Goal: Transaction & Acquisition: Purchase product/service

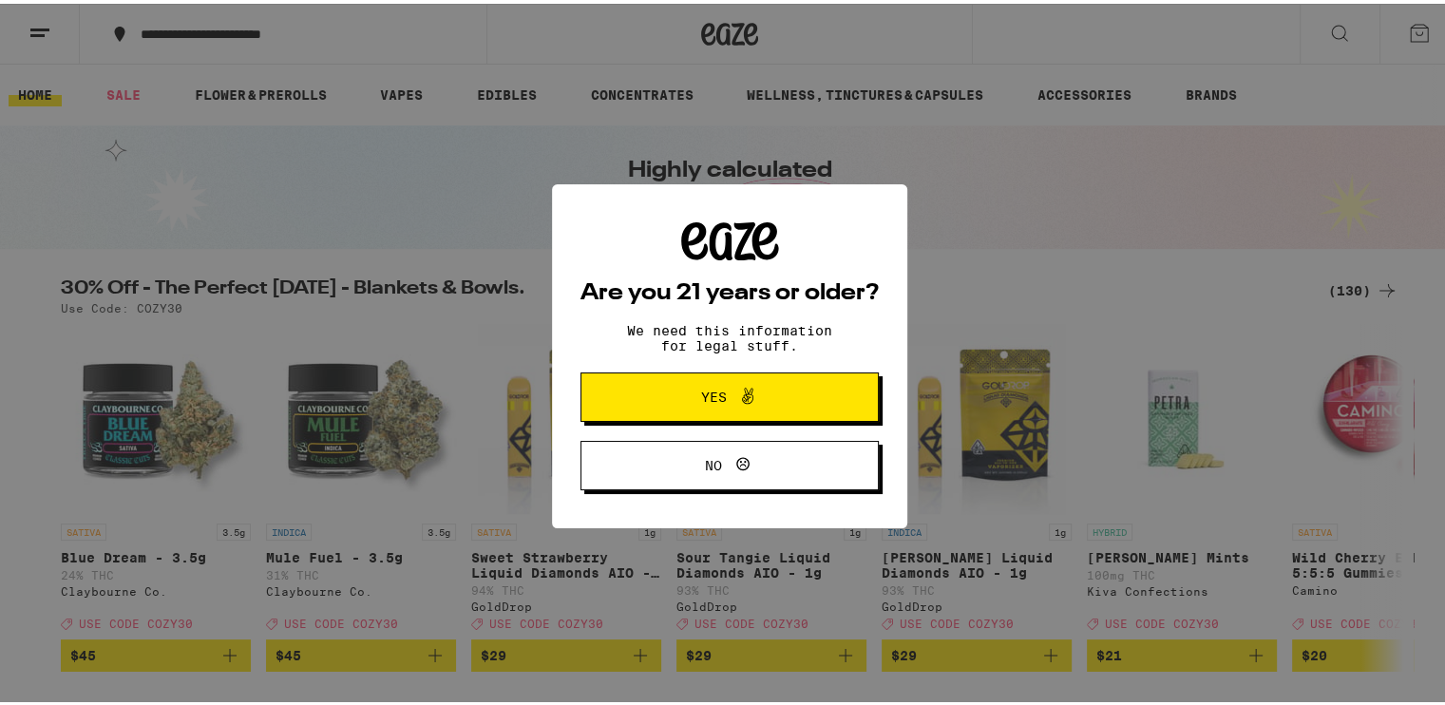
click at [795, 393] on button "Yes" at bounding box center [730, 393] width 298 height 49
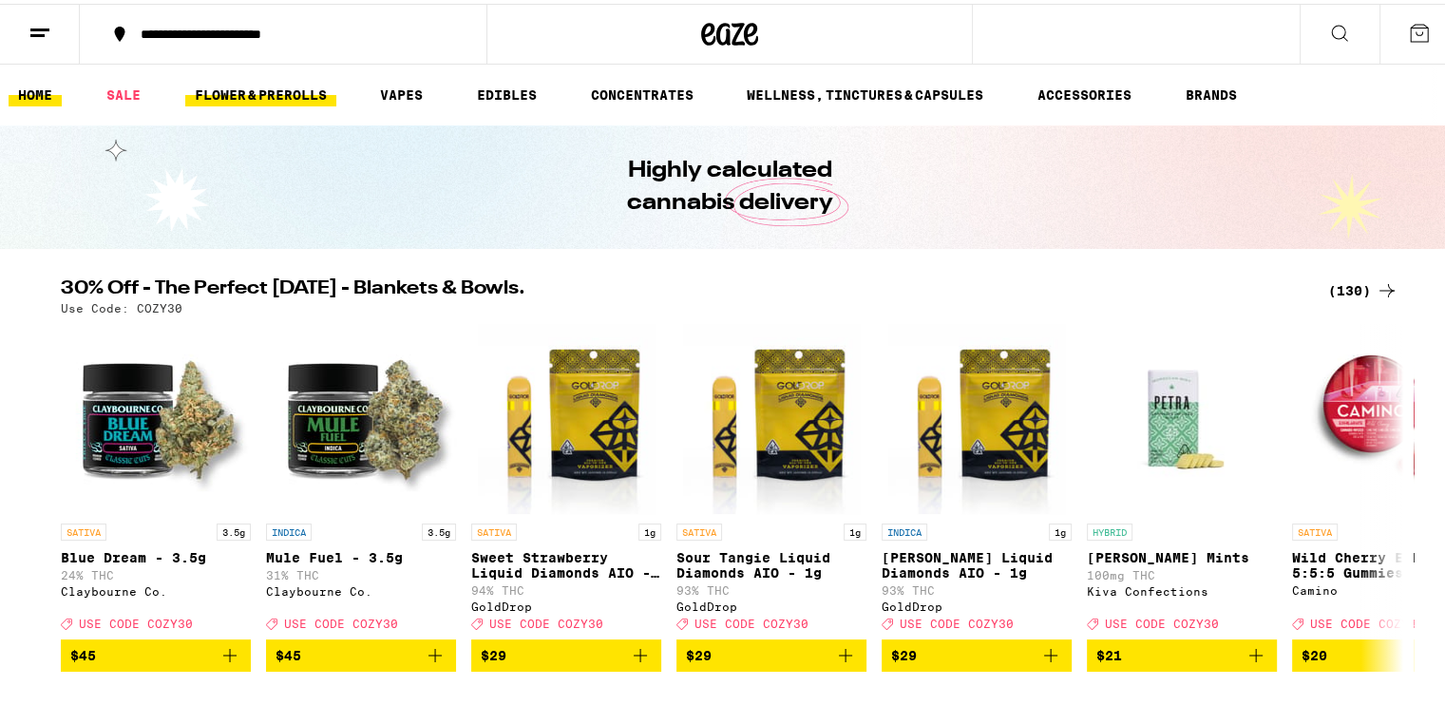
click at [239, 84] on link "FLOWER & PREROLLS" at bounding box center [260, 91] width 151 height 23
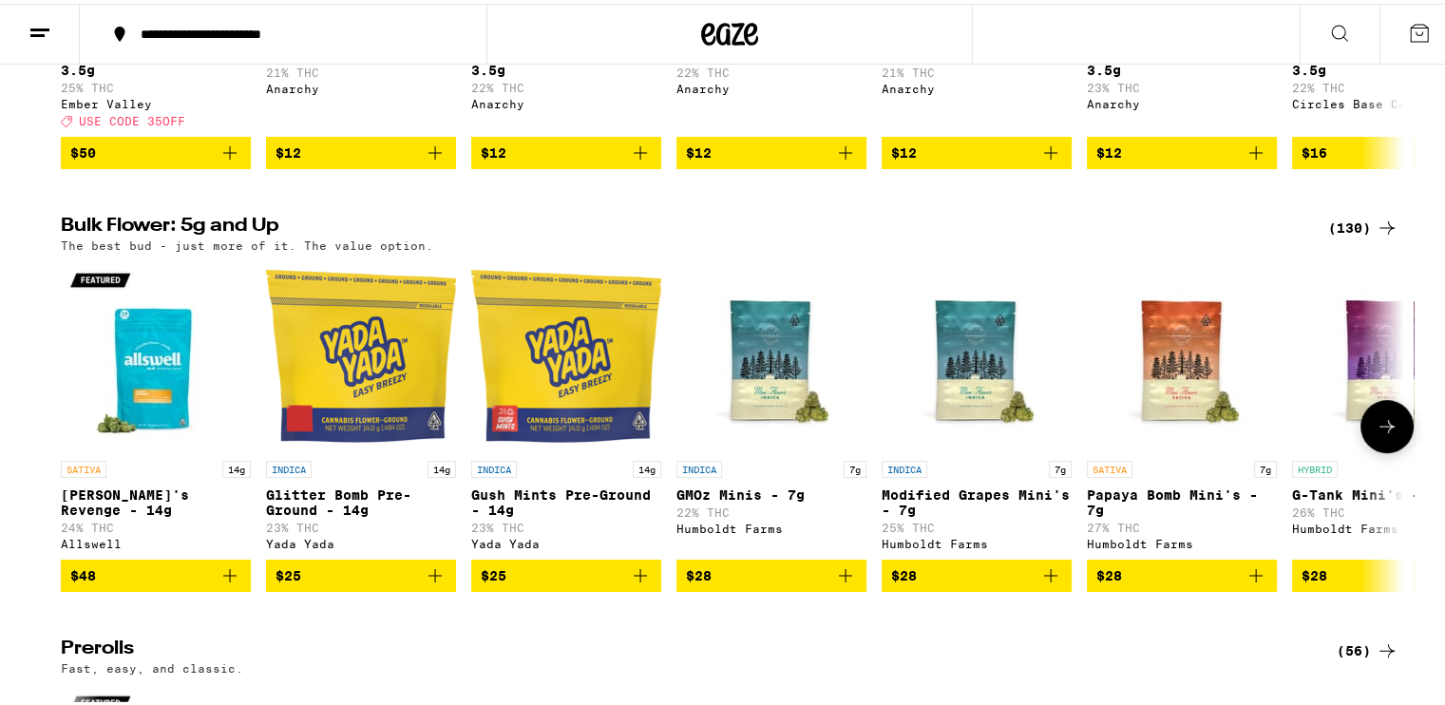
scroll to position [475, 0]
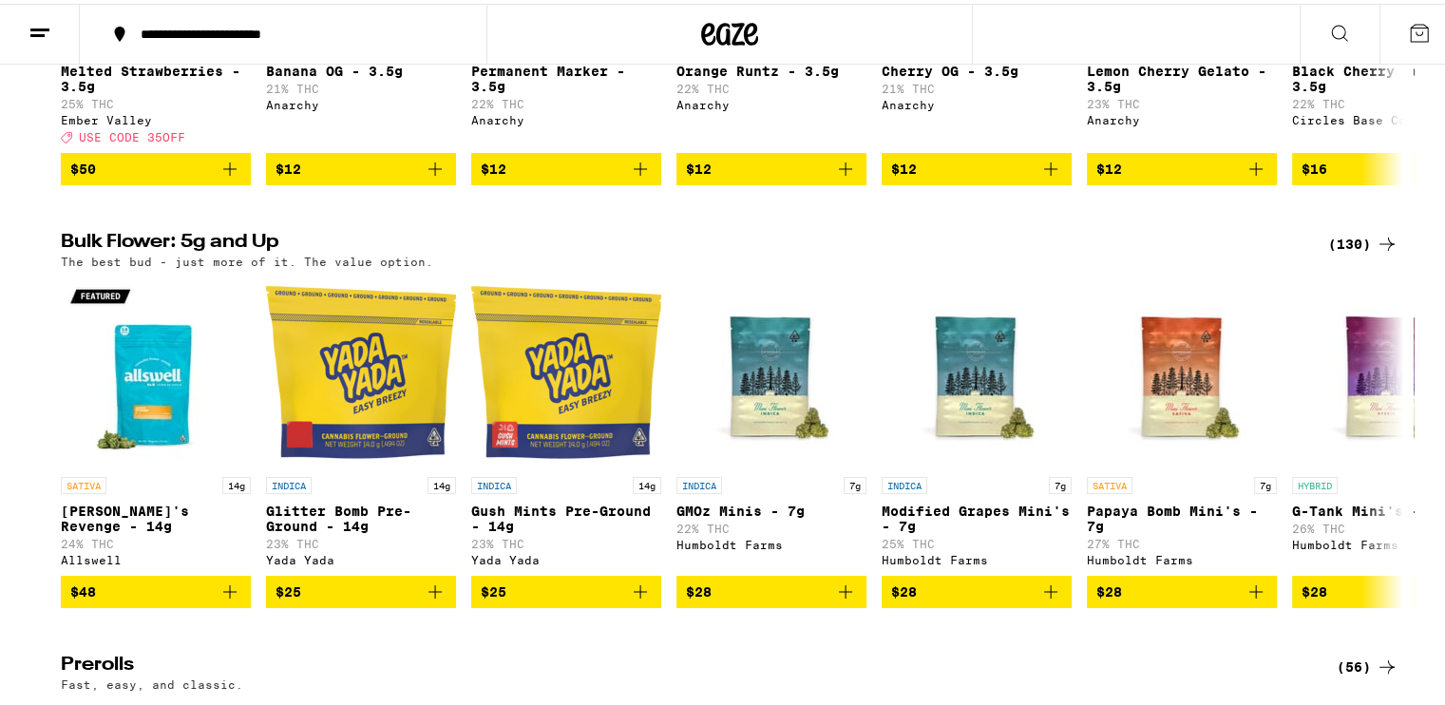
click at [1380, 252] on icon at bounding box center [1387, 240] width 23 height 23
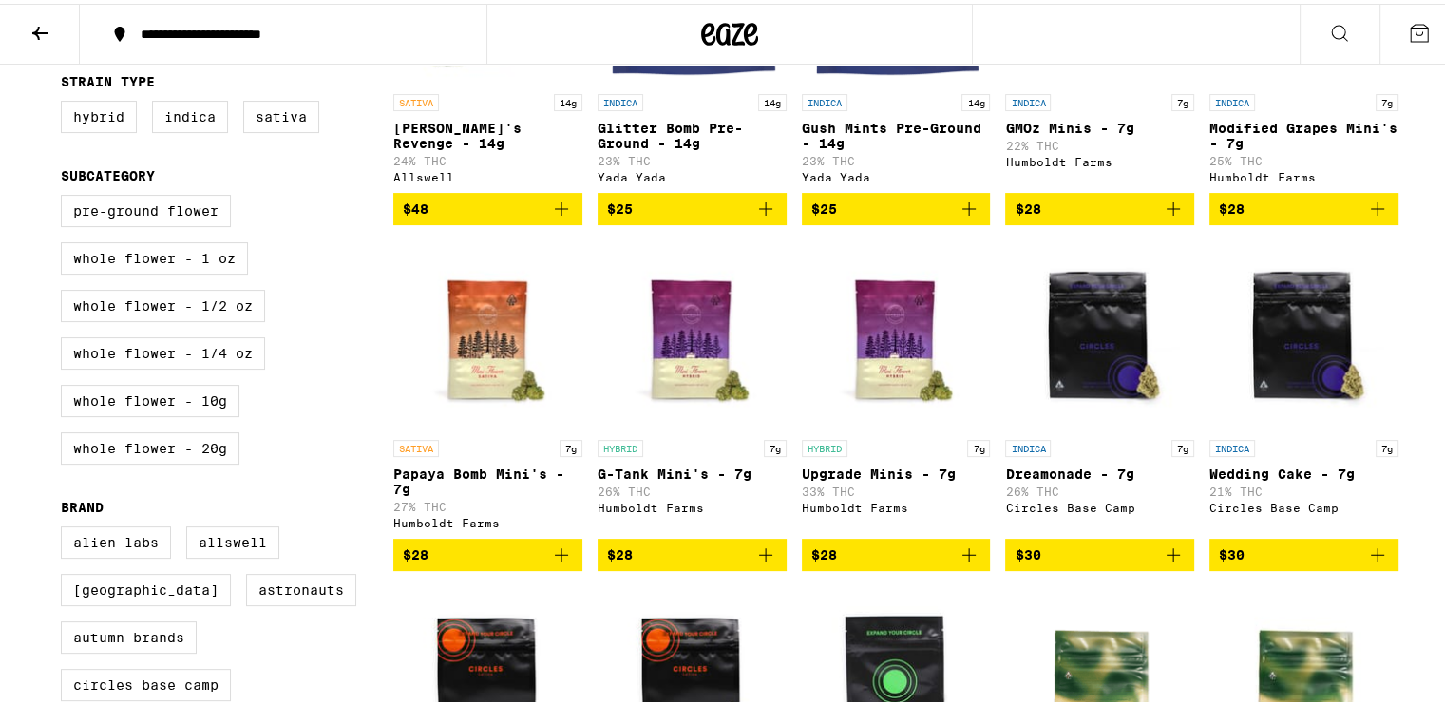
scroll to position [380, 0]
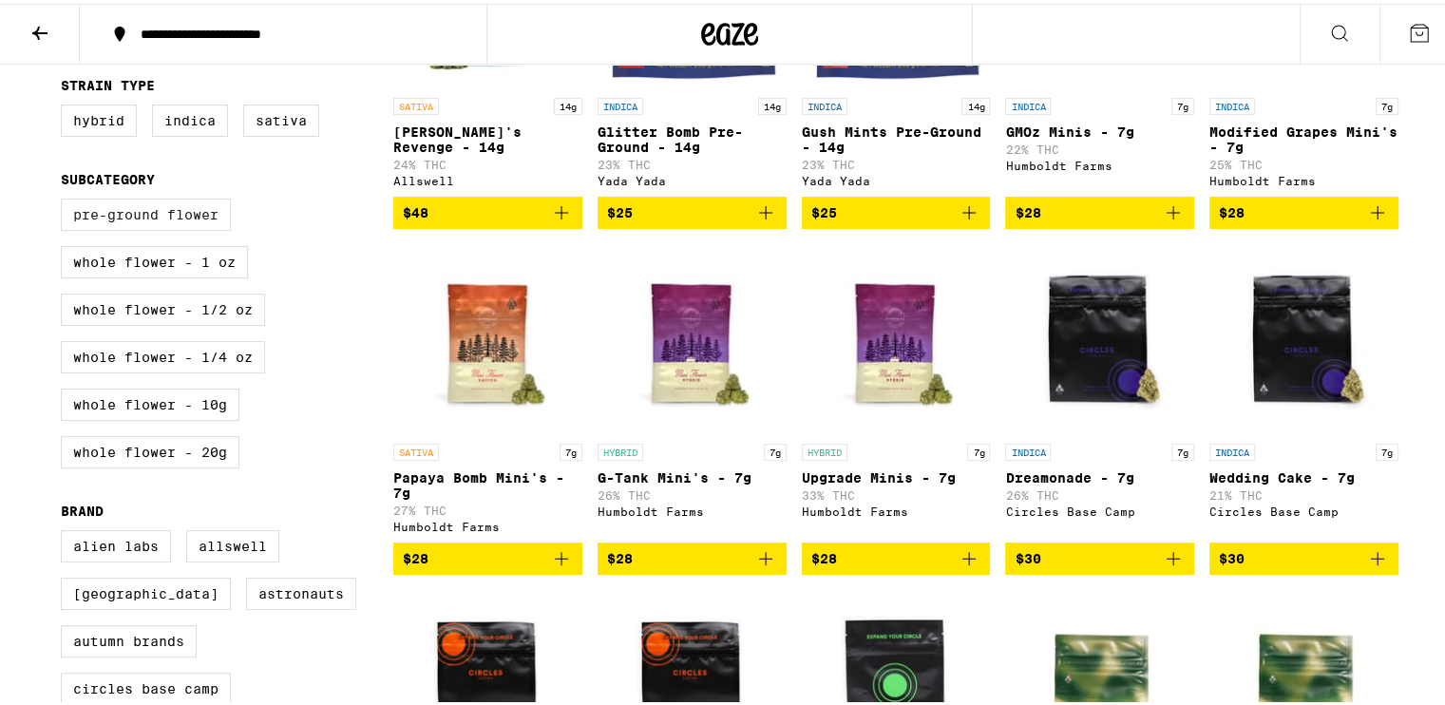
click at [194, 221] on label "Pre-ground Flower" at bounding box center [146, 211] width 170 height 32
click at [66, 199] on input "Pre-ground Flower" at bounding box center [65, 198] width 1 height 1
checkbox input "true"
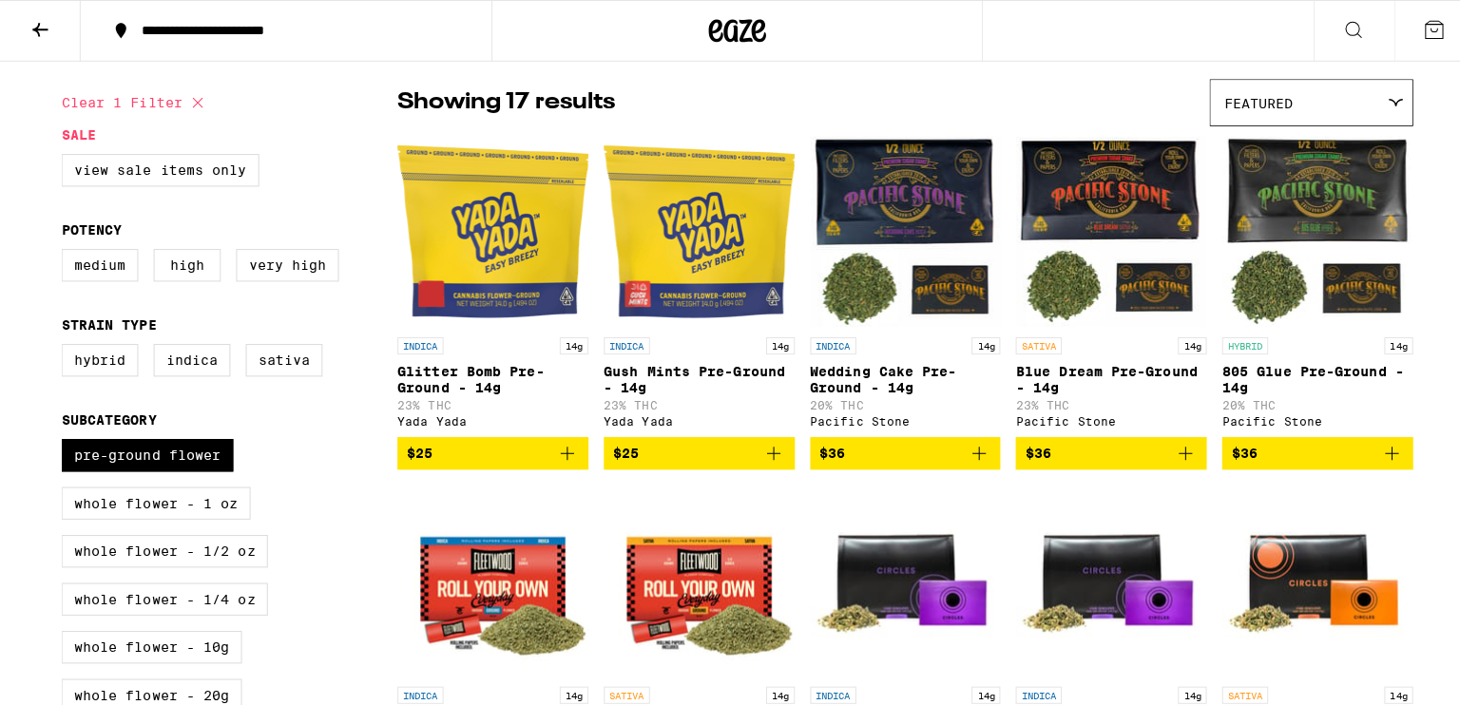
scroll to position [95, 0]
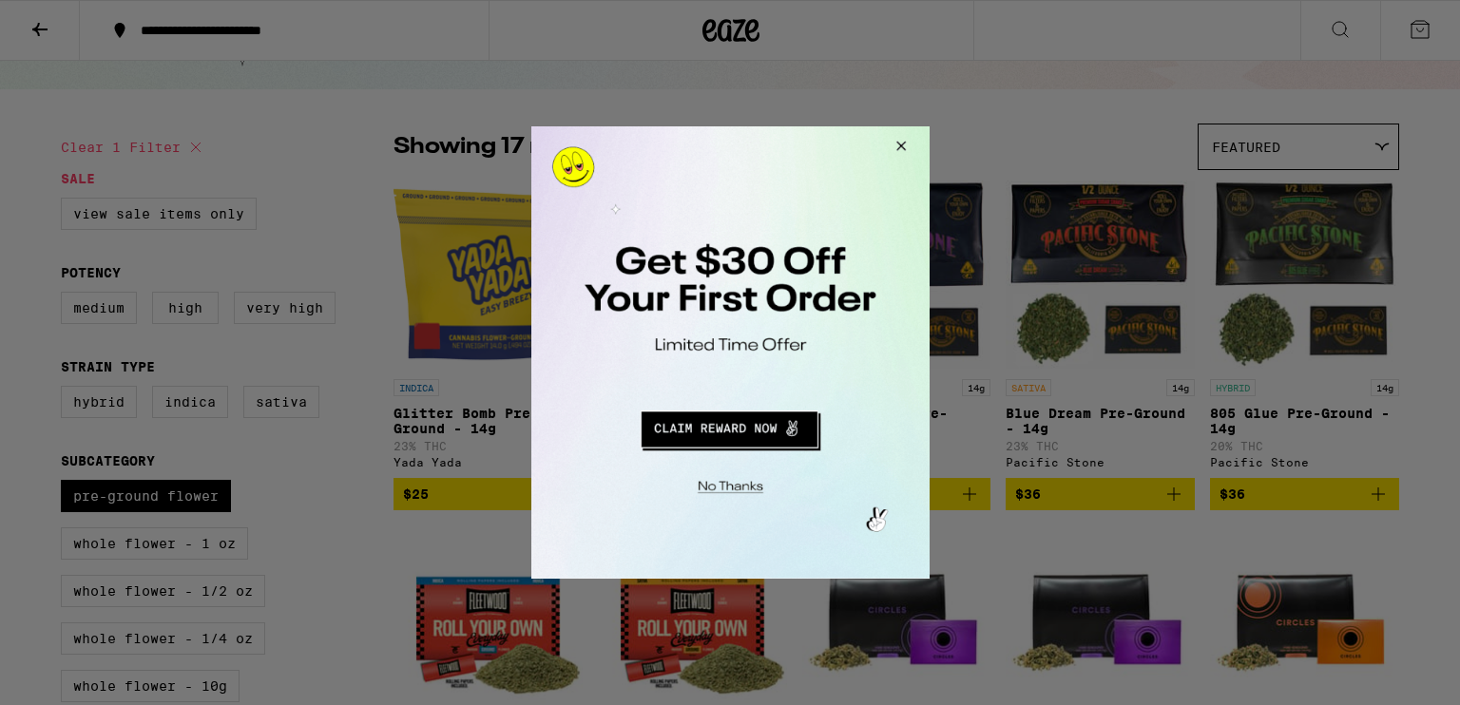
click at [775, 428] on button "Redirect to URL" at bounding box center [728, 427] width 331 height 46
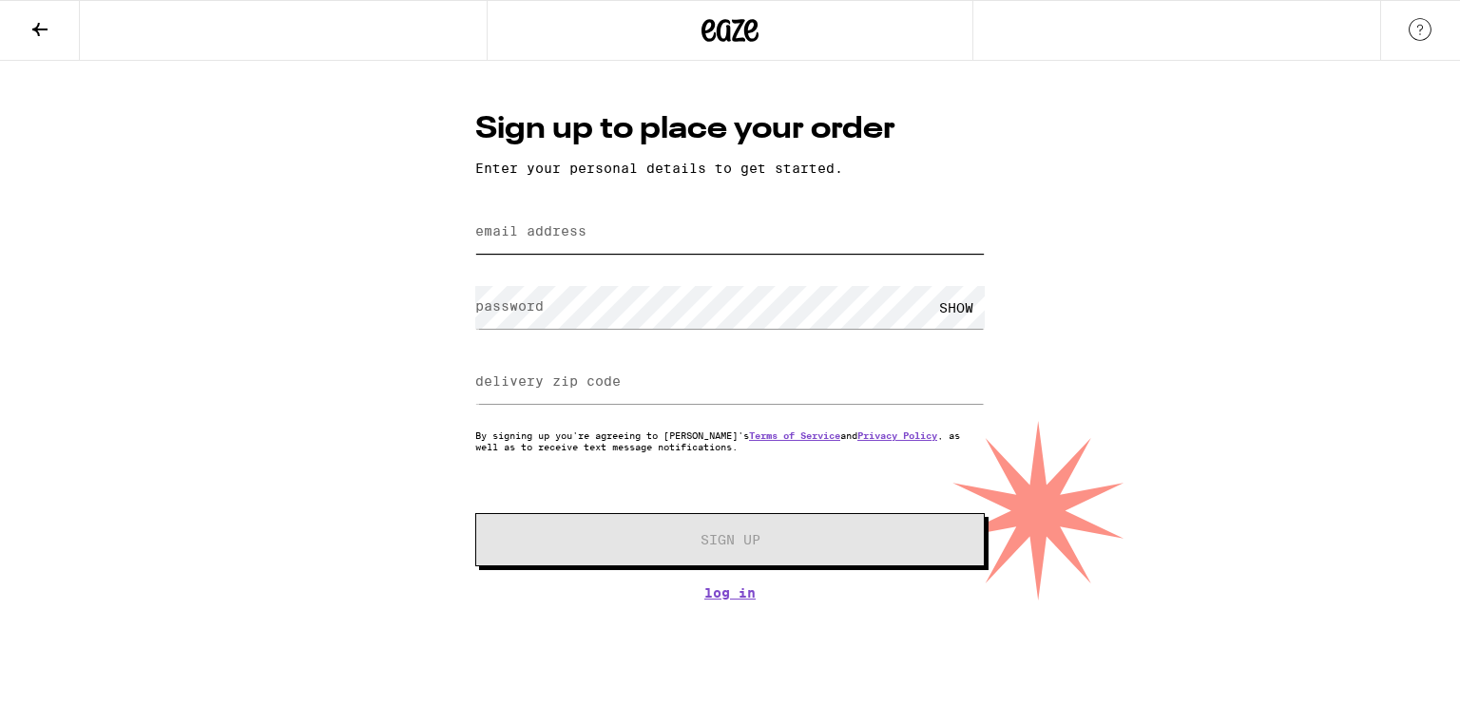
click at [671, 239] on input "email address" at bounding box center [729, 232] width 509 height 43
type input "[EMAIL_ADDRESS][PERSON_NAME][DOMAIN_NAME]"
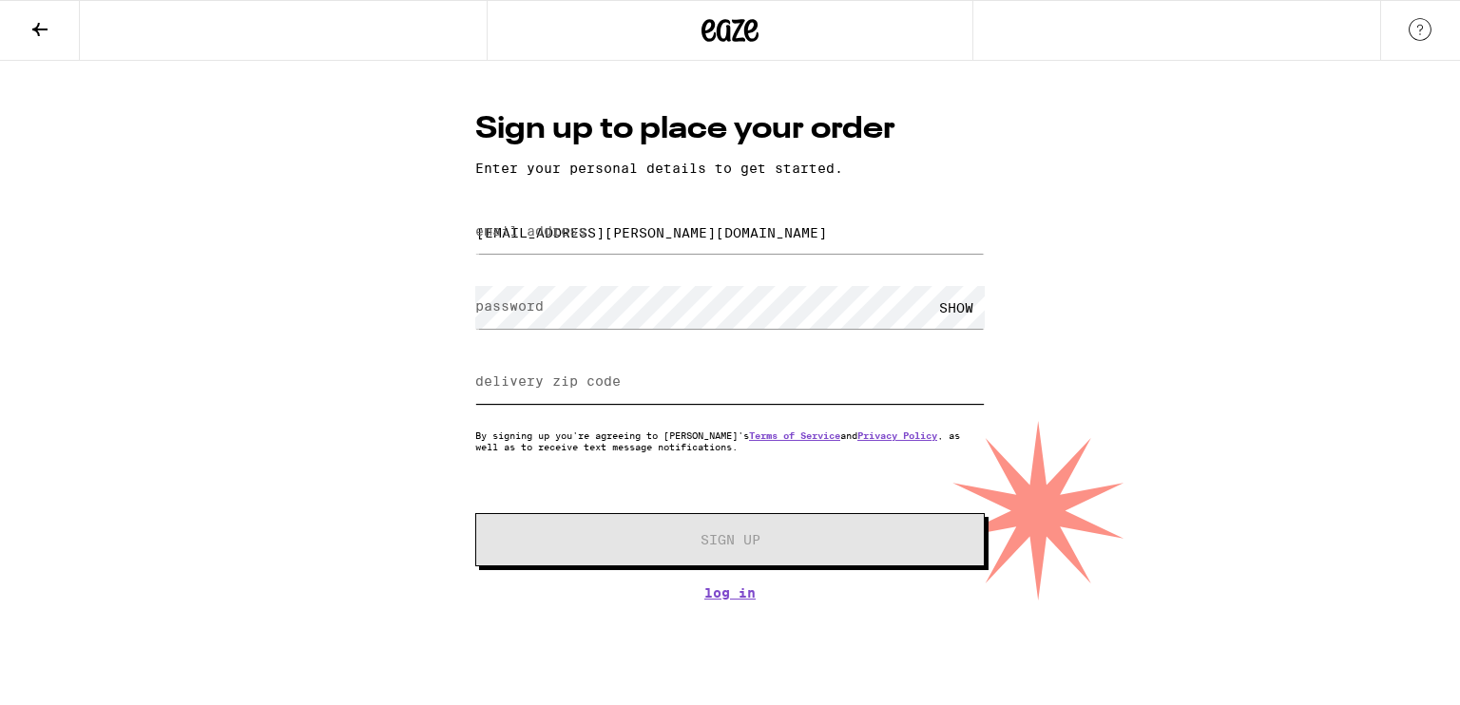
type input "92124"
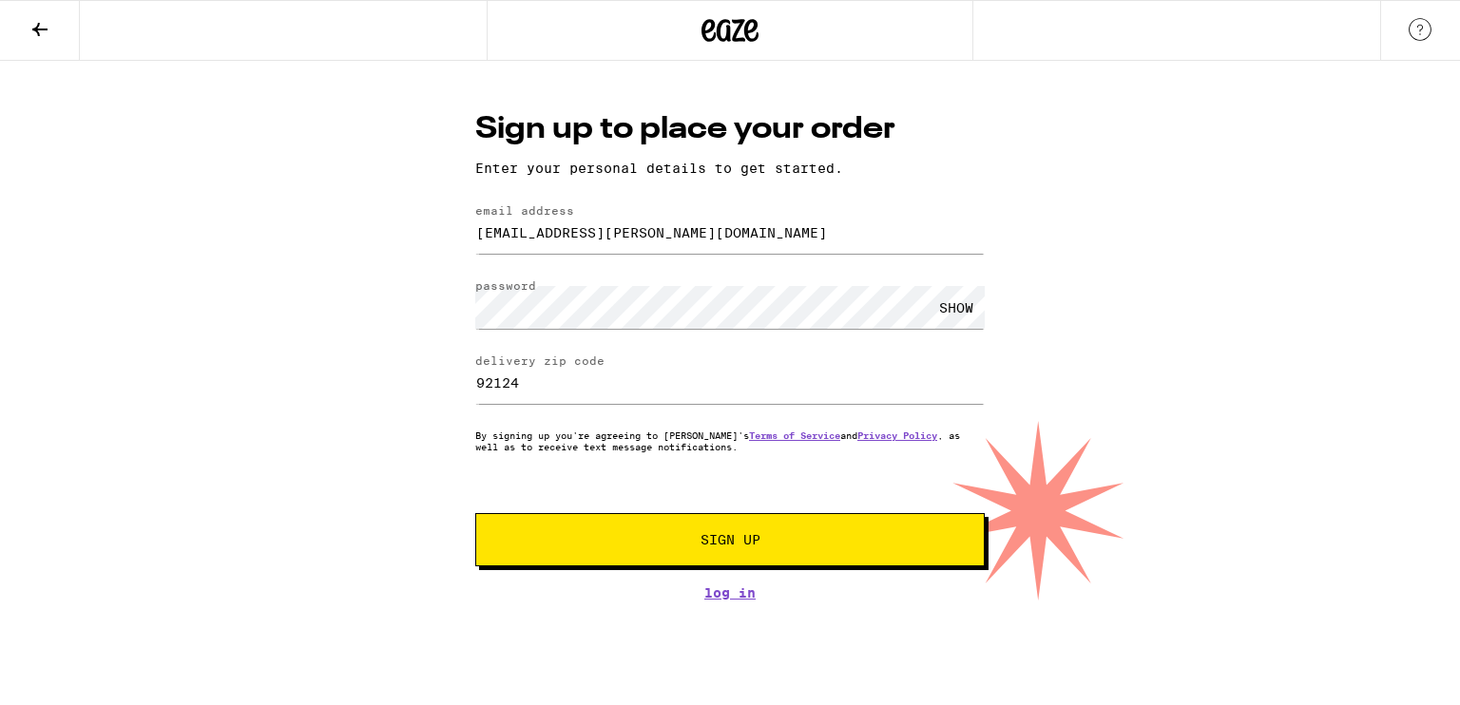
click at [727, 544] on span "Sign Up" at bounding box center [730, 539] width 60 height 13
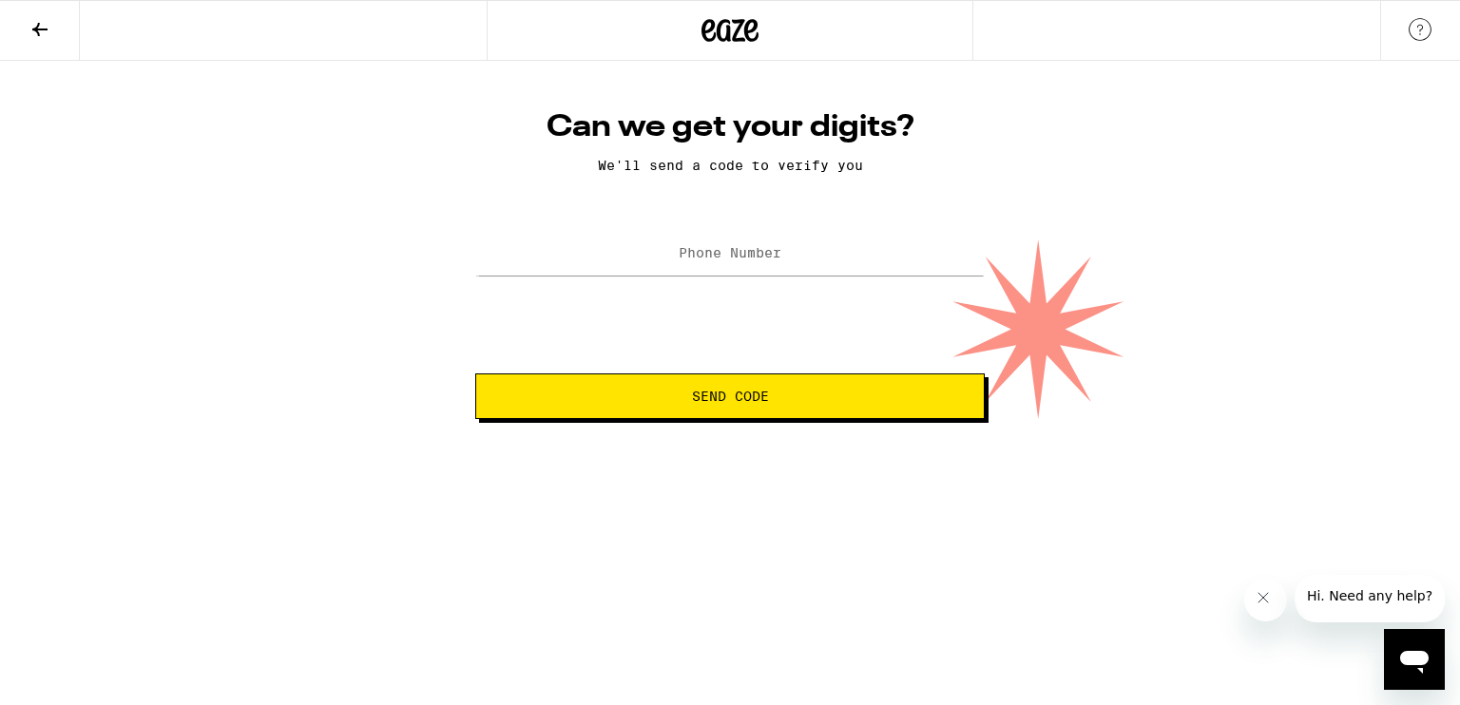
click at [753, 251] on label "Phone Number" at bounding box center [730, 252] width 103 height 15
type input "[PHONE_NUMBER]"
click at [475, 373] on button "Send Code" at bounding box center [729, 396] width 509 height 46
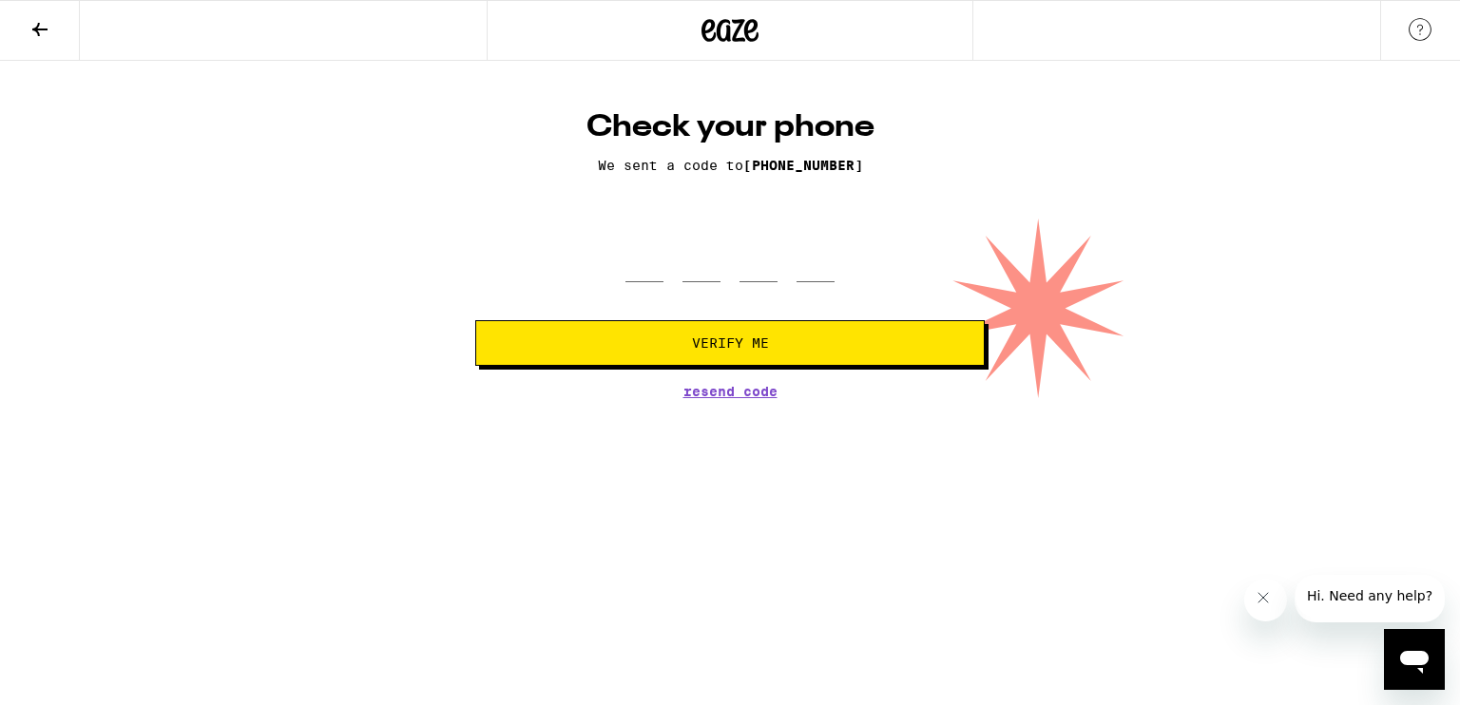
click at [670, 272] on div at bounding box center [729, 254] width 209 height 56
click at [653, 265] on input "tel" at bounding box center [644, 254] width 38 height 56
type input "6"
type input "4"
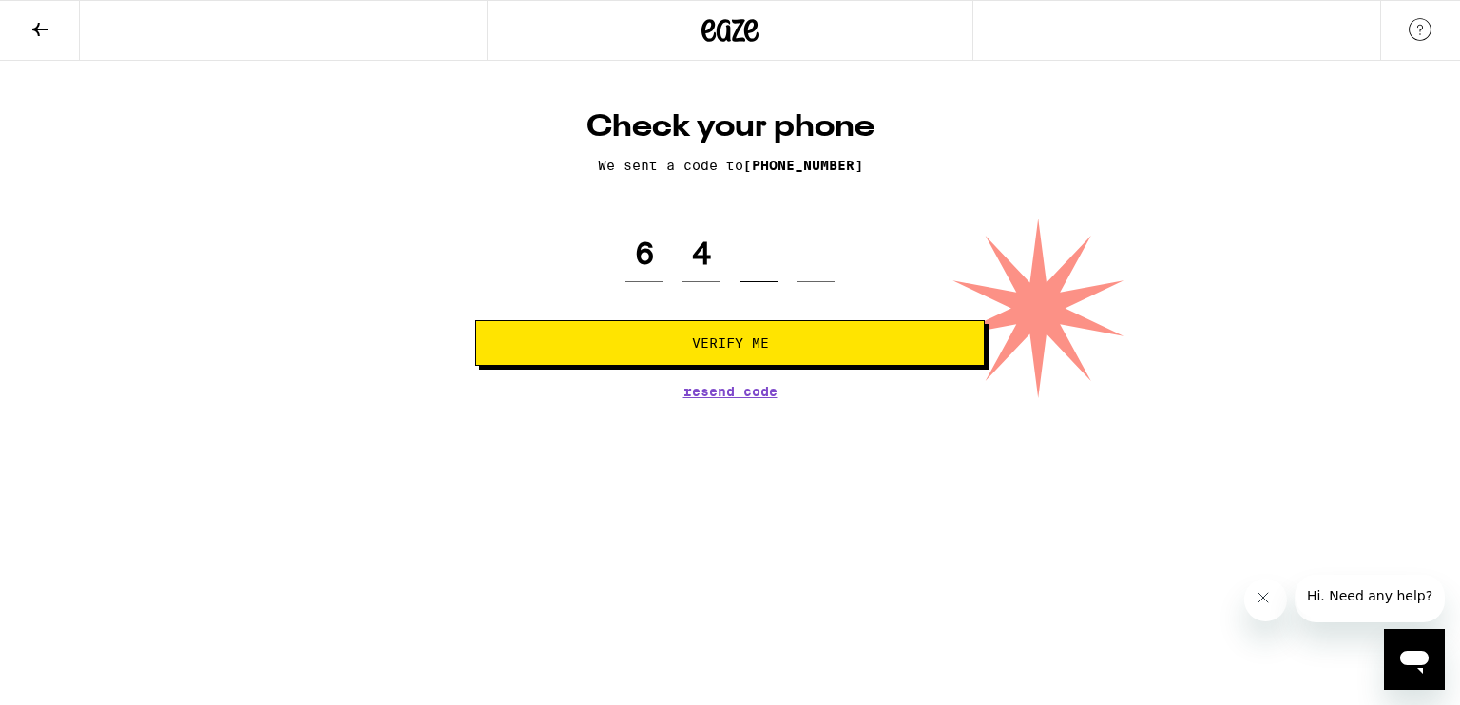
type input "2"
type input "4"
click at [624, 341] on span "Verify Me" at bounding box center [729, 342] width 477 height 13
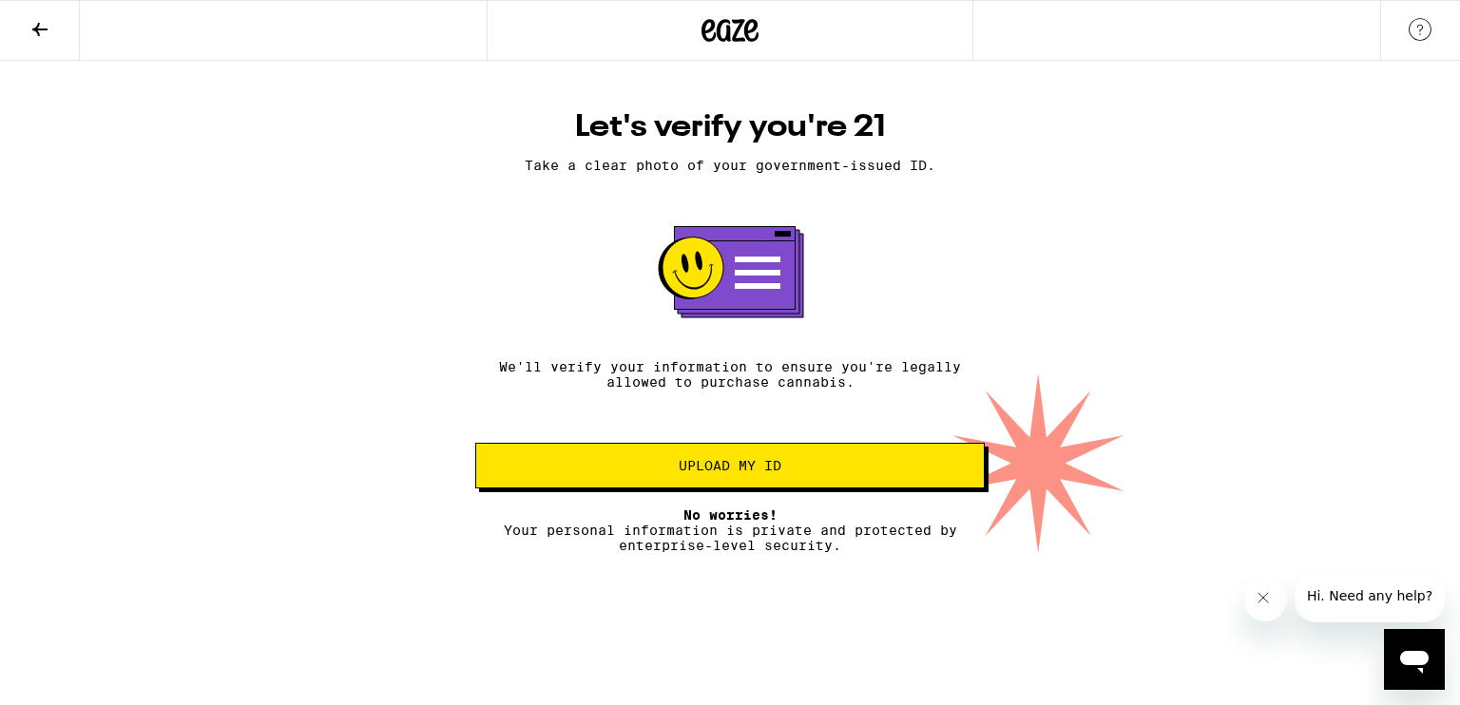
click at [726, 469] on span "Upload my ID" at bounding box center [730, 465] width 103 height 13
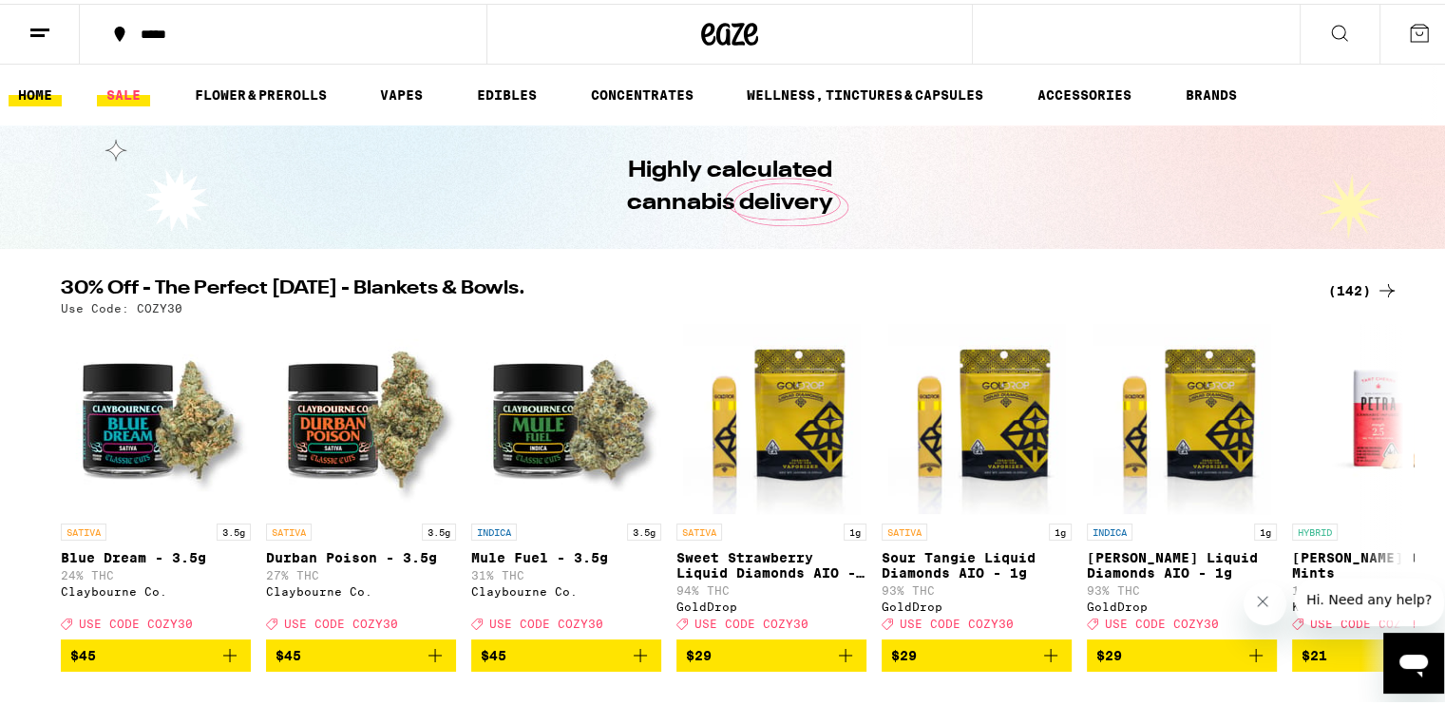
click at [122, 94] on link "SALE" at bounding box center [123, 91] width 53 height 23
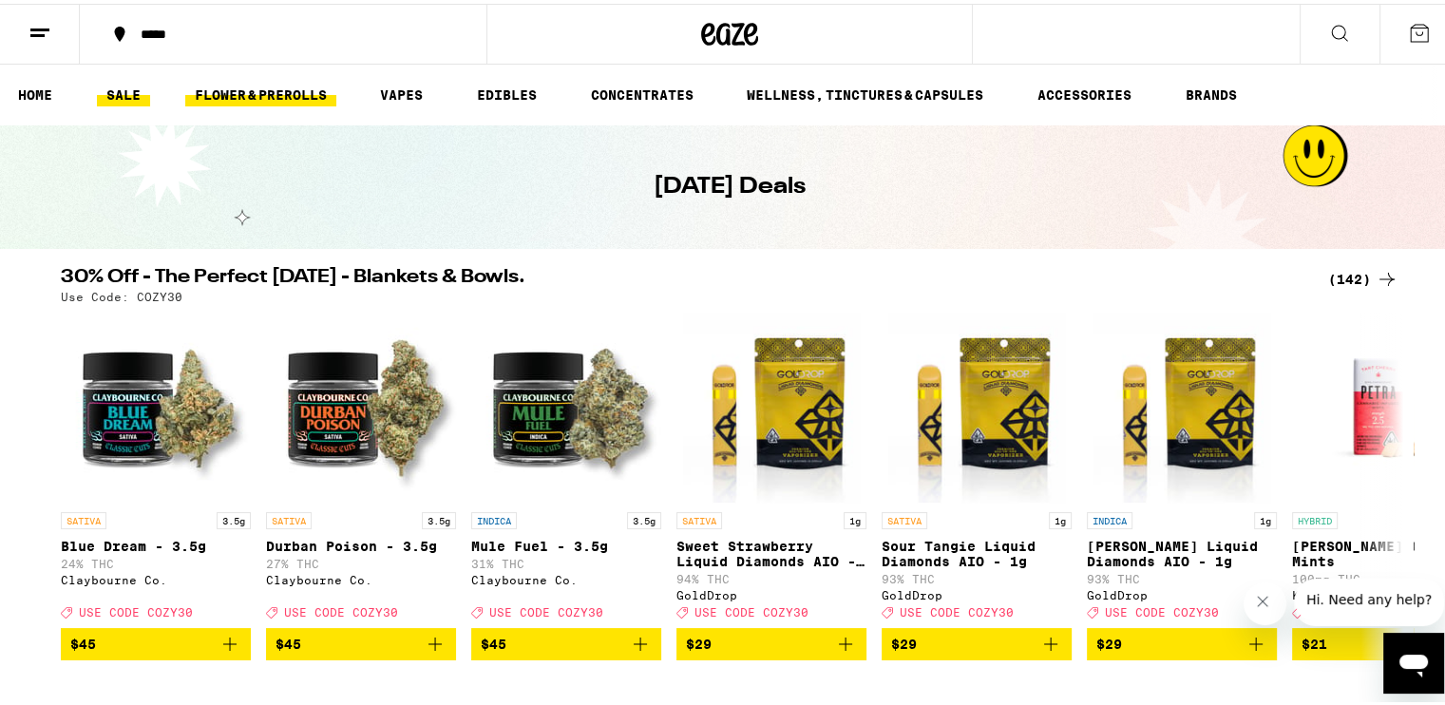
click at [284, 87] on link "FLOWER & PREROLLS" at bounding box center [260, 91] width 151 height 23
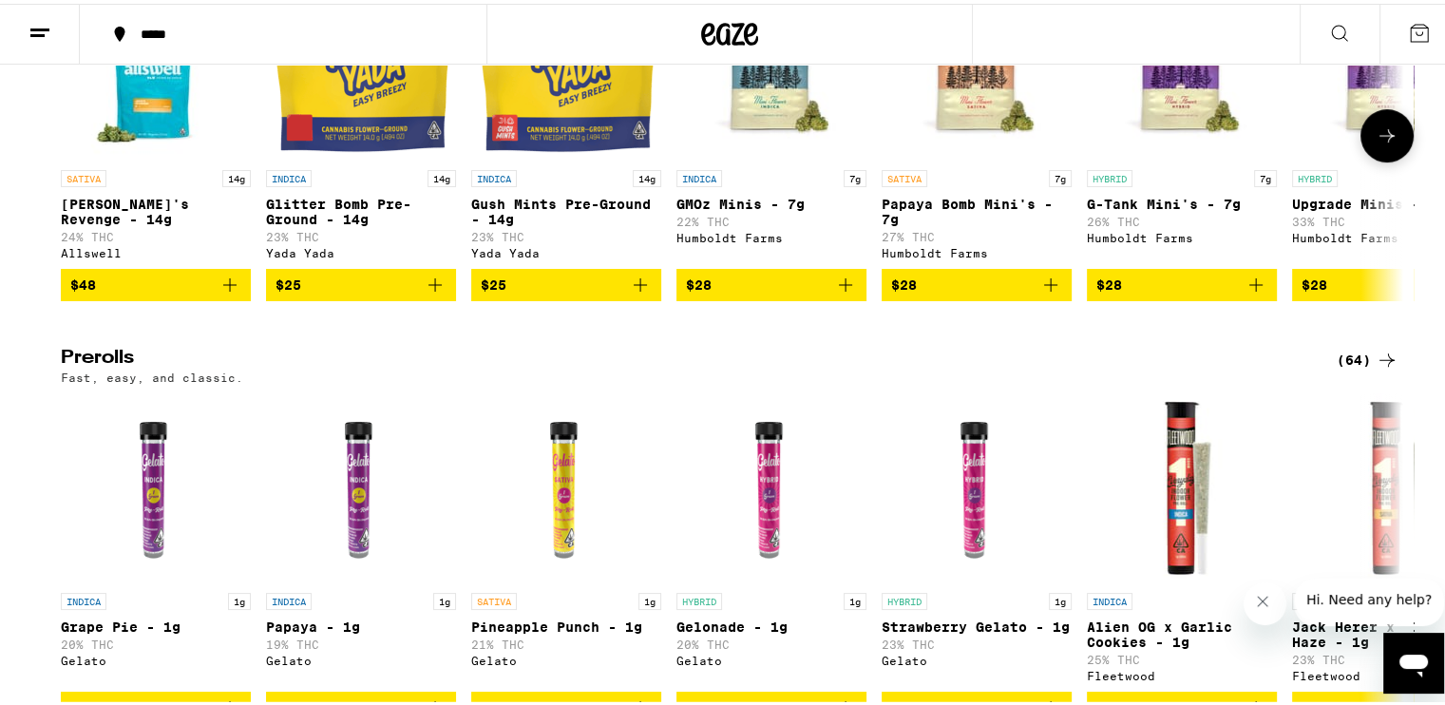
scroll to position [578, 0]
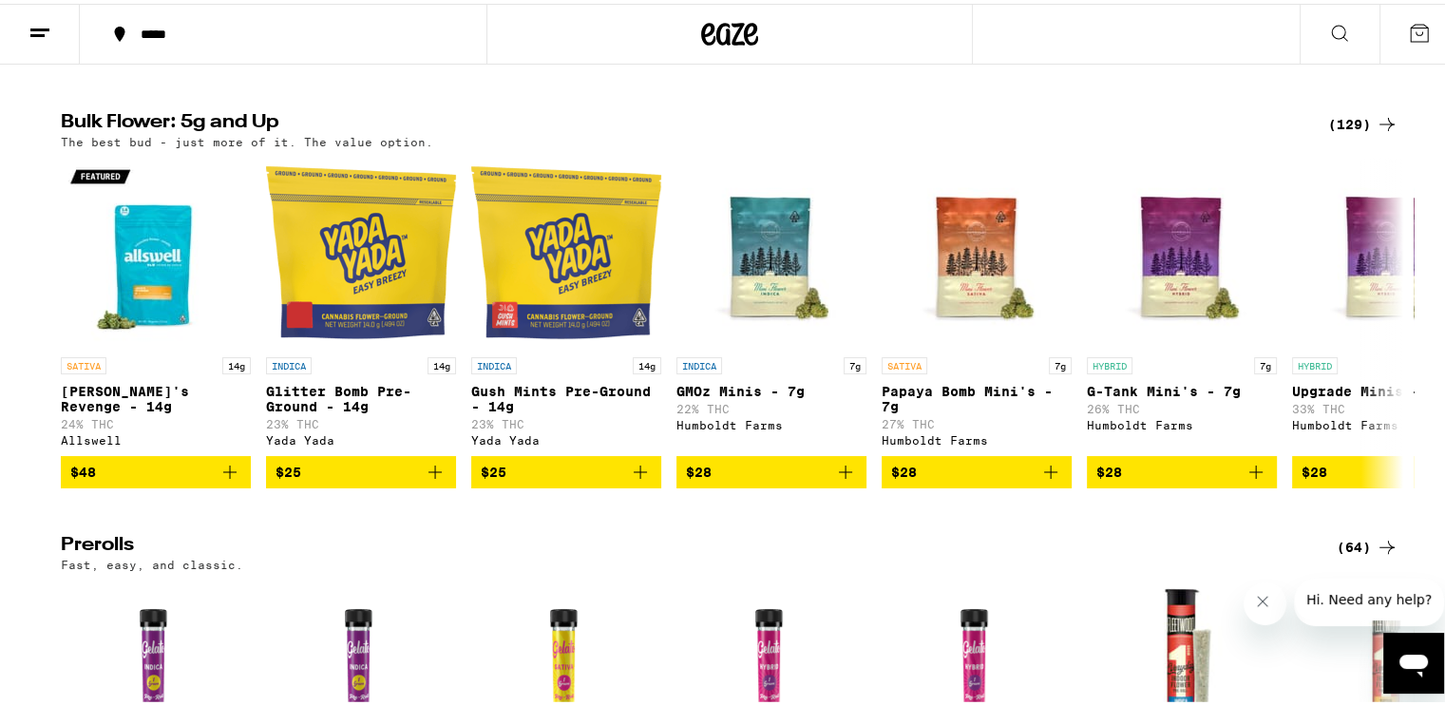
click at [1347, 124] on div "(129)" at bounding box center [1364, 120] width 70 height 23
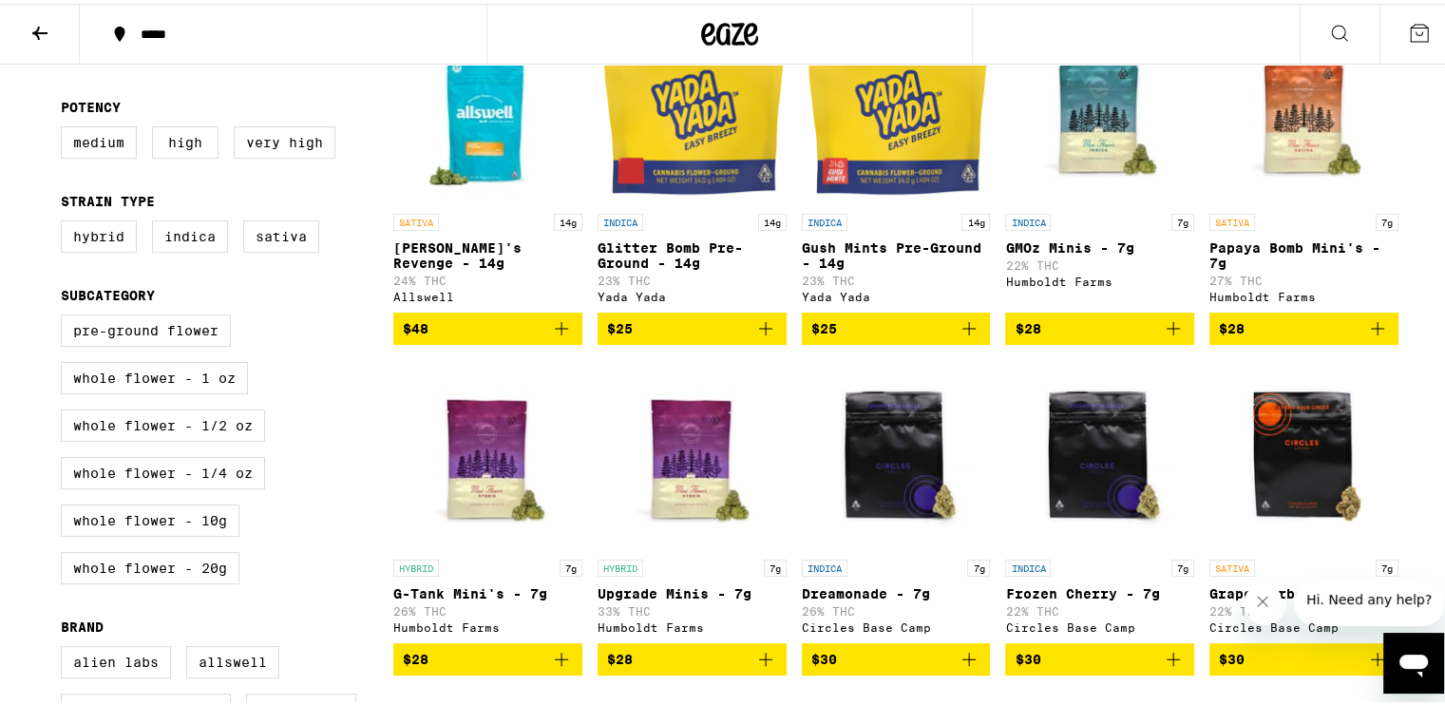
scroll to position [285, 0]
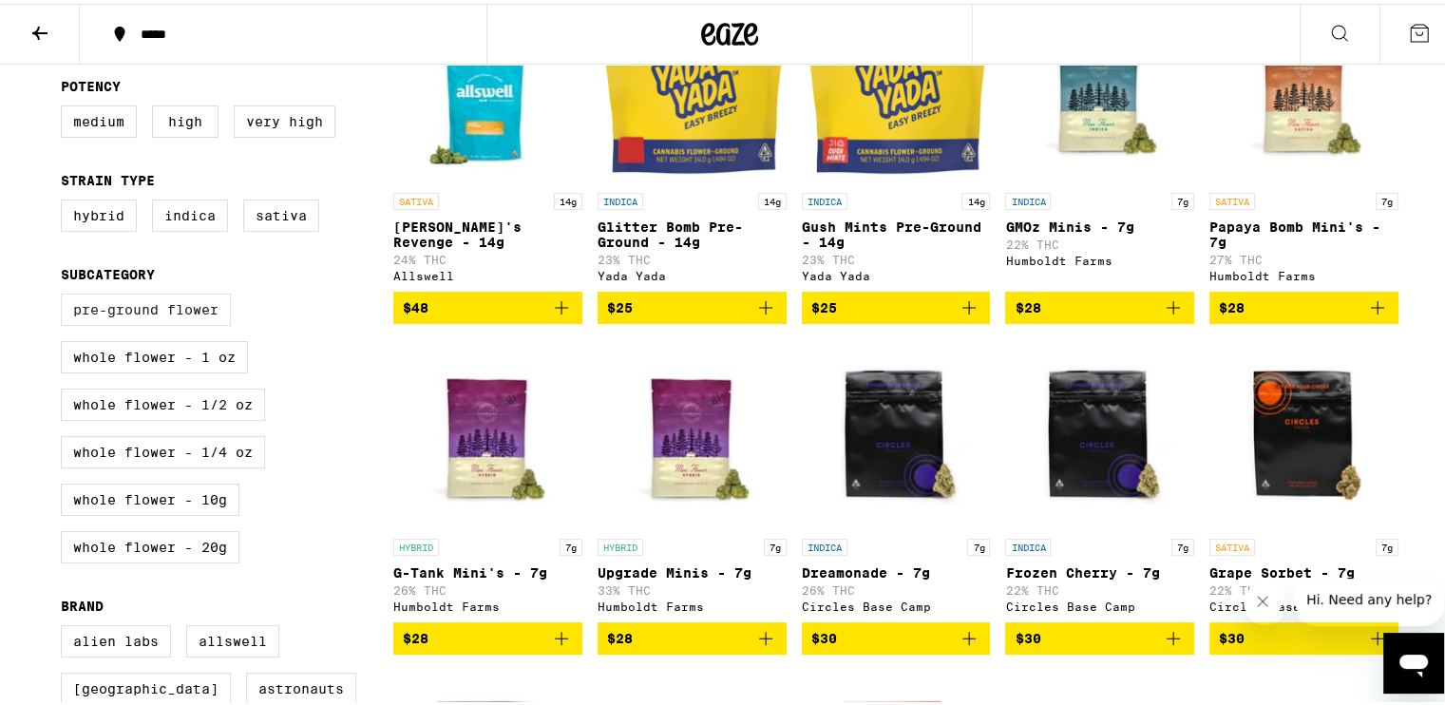
click at [179, 309] on label "Pre-ground Flower" at bounding box center [146, 306] width 170 height 32
click at [66, 294] on input "Pre-ground Flower" at bounding box center [65, 293] width 1 height 1
checkbox input "true"
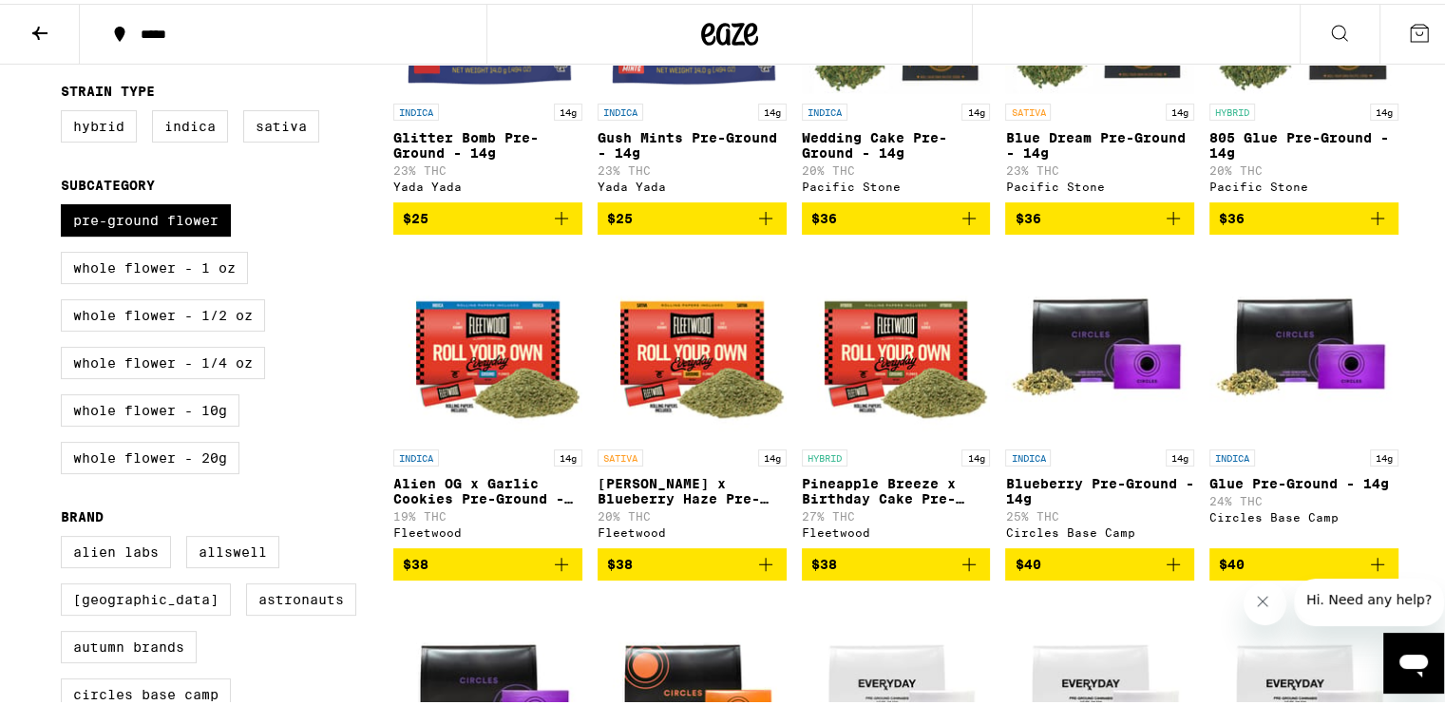
scroll to position [380, 0]
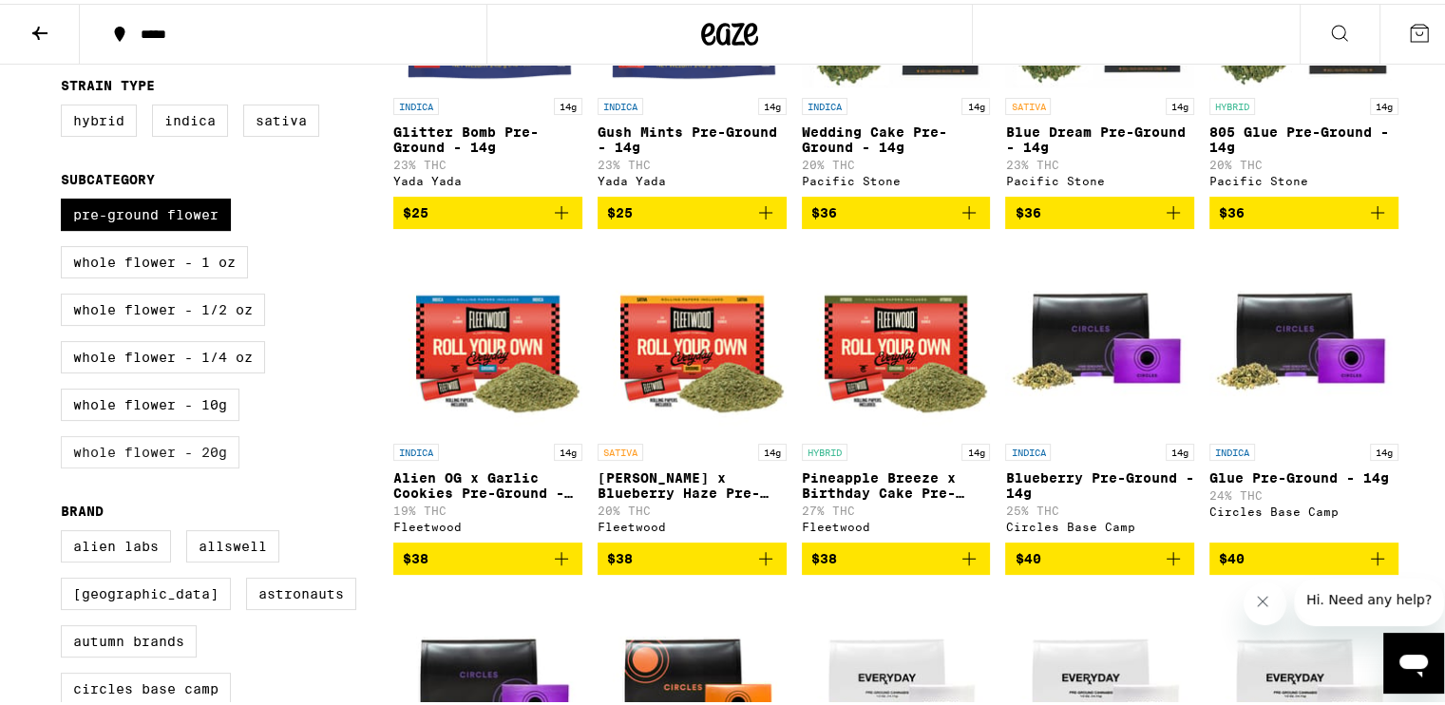
click at [201, 465] on label "Whole Flower - 20g" at bounding box center [150, 448] width 179 height 32
click at [66, 199] on input "Whole Flower - 20g" at bounding box center [65, 198] width 1 height 1
checkbox input "true"
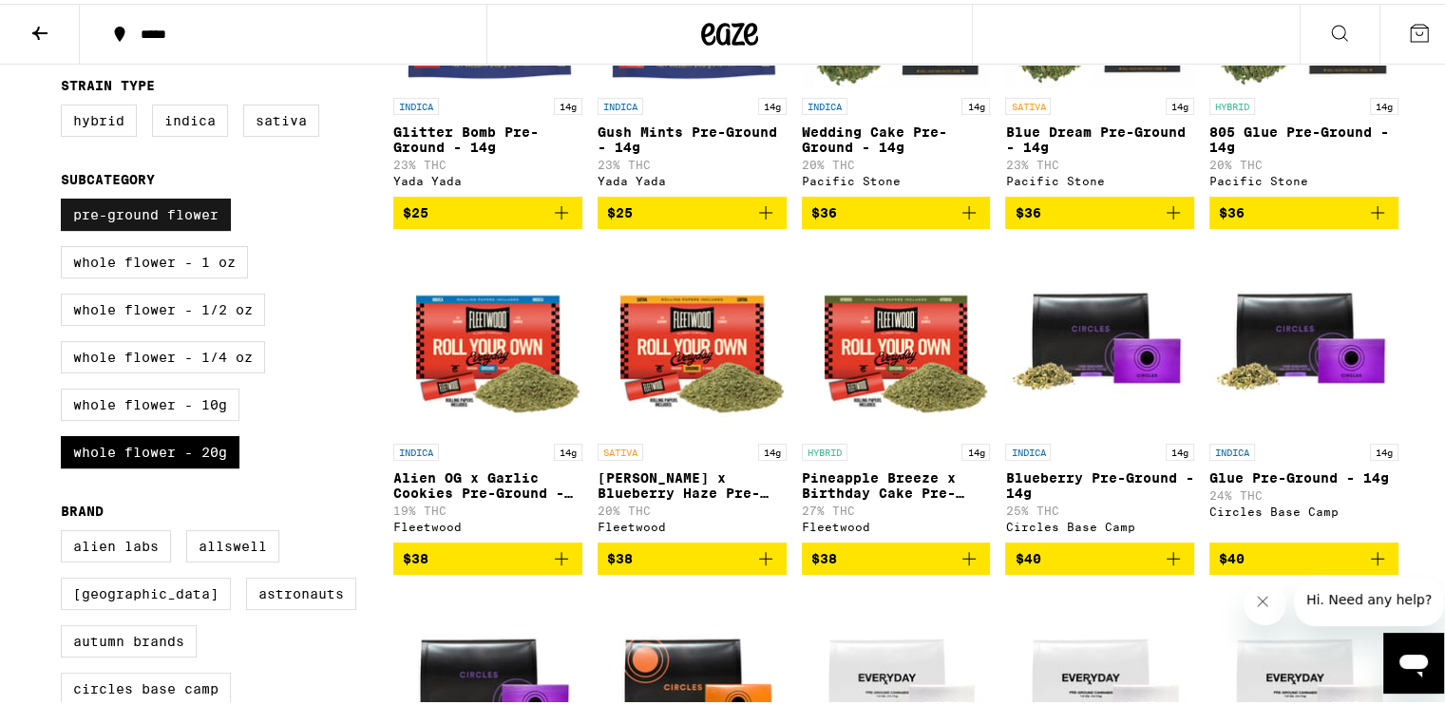
click at [163, 216] on label "Pre-ground Flower" at bounding box center [146, 211] width 170 height 32
click at [66, 199] on input "Pre-ground Flower" at bounding box center [65, 198] width 1 height 1
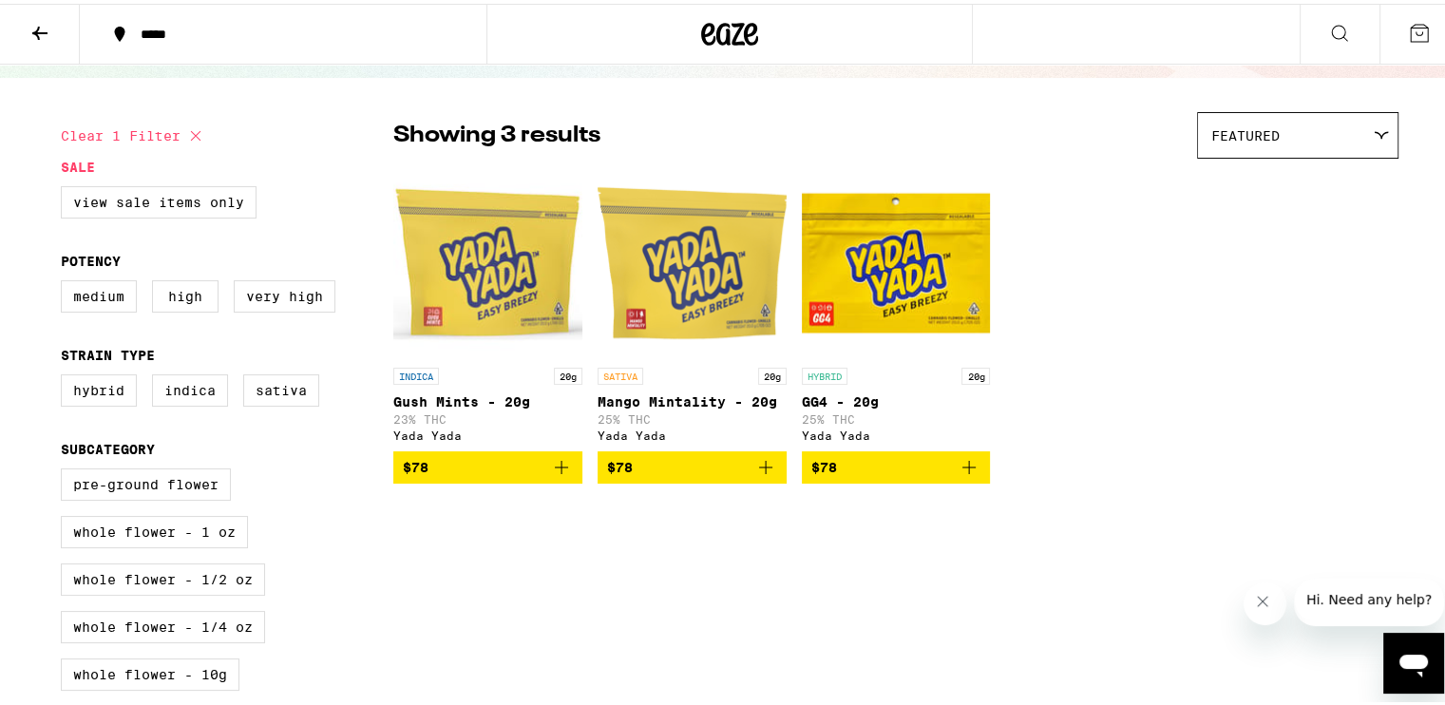
scroll to position [95, 0]
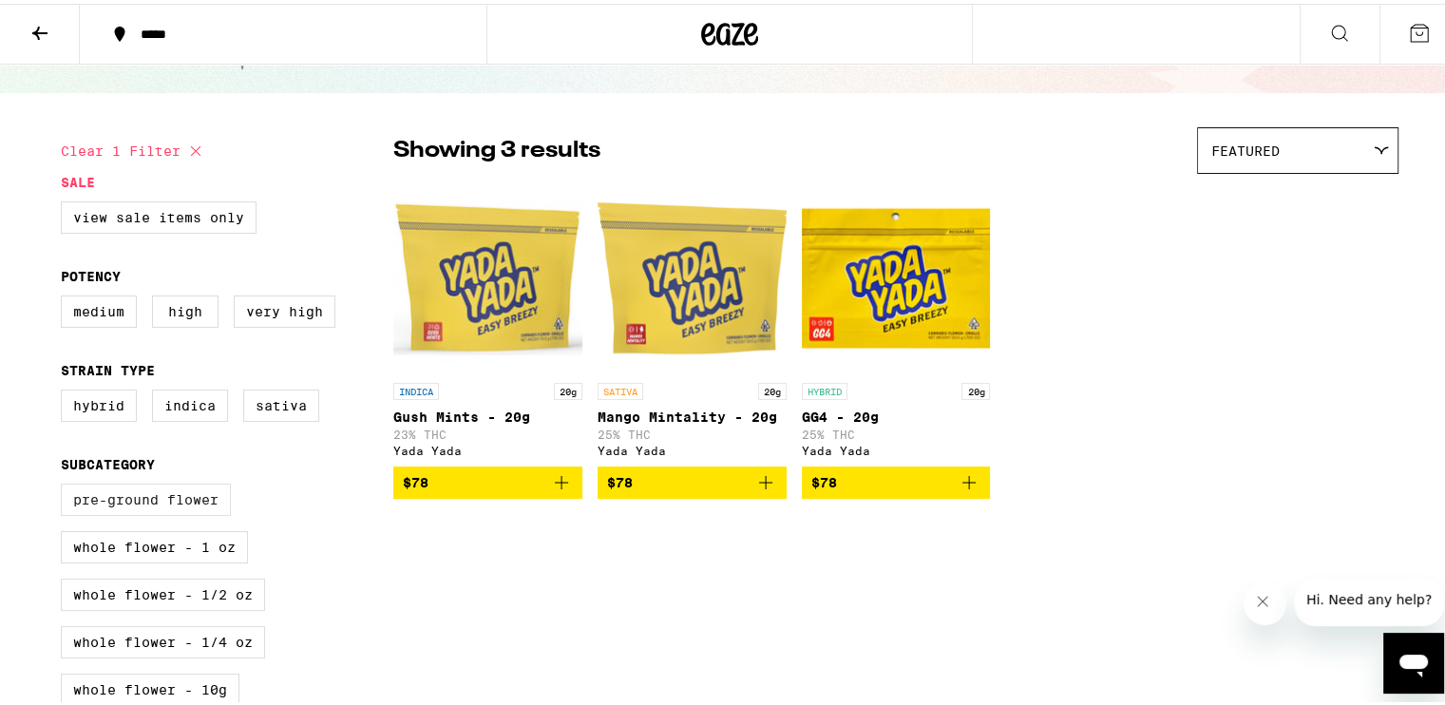
click at [167, 501] on label "Pre-ground Flower" at bounding box center [146, 496] width 170 height 32
click at [66, 484] on input "Pre-ground Flower" at bounding box center [65, 483] width 1 height 1
checkbox input "true"
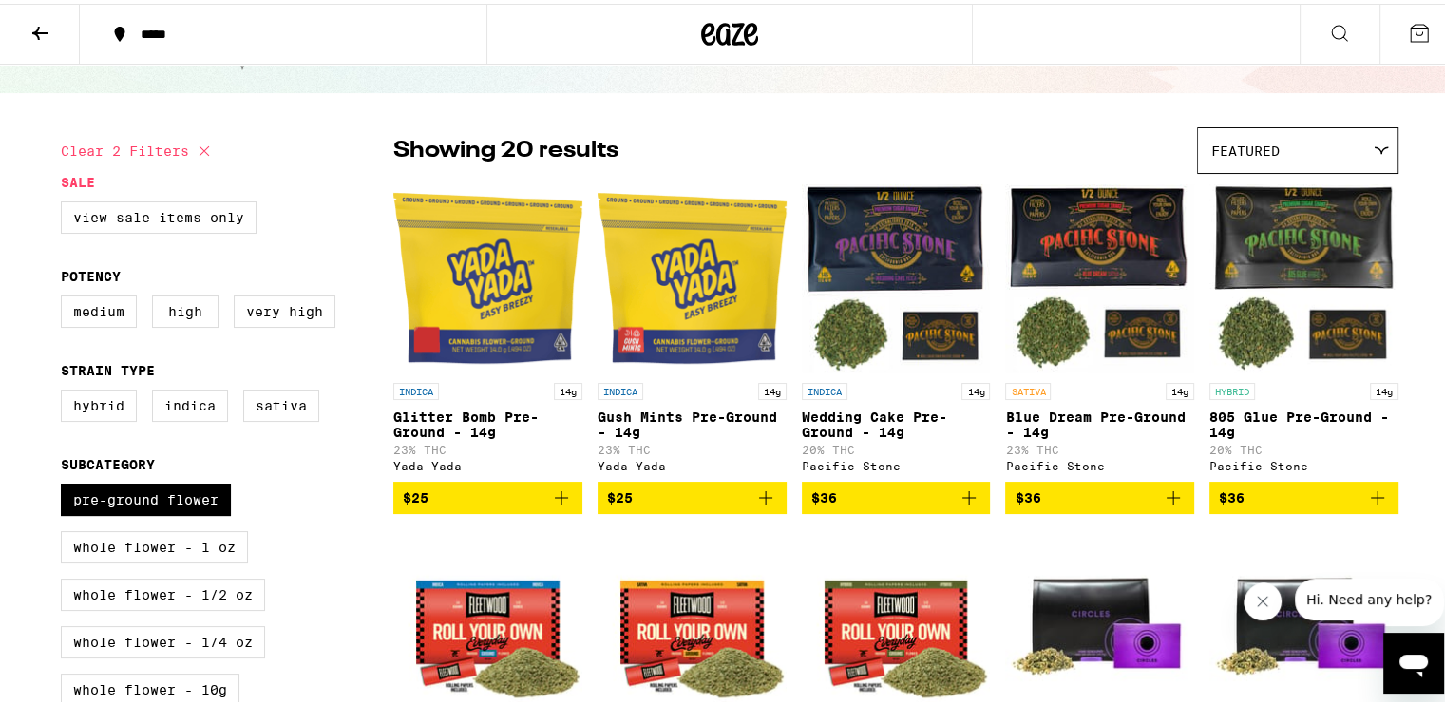
click at [551, 506] on icon "Add to bag" at bounding box center [561, 494] width 23 height 23
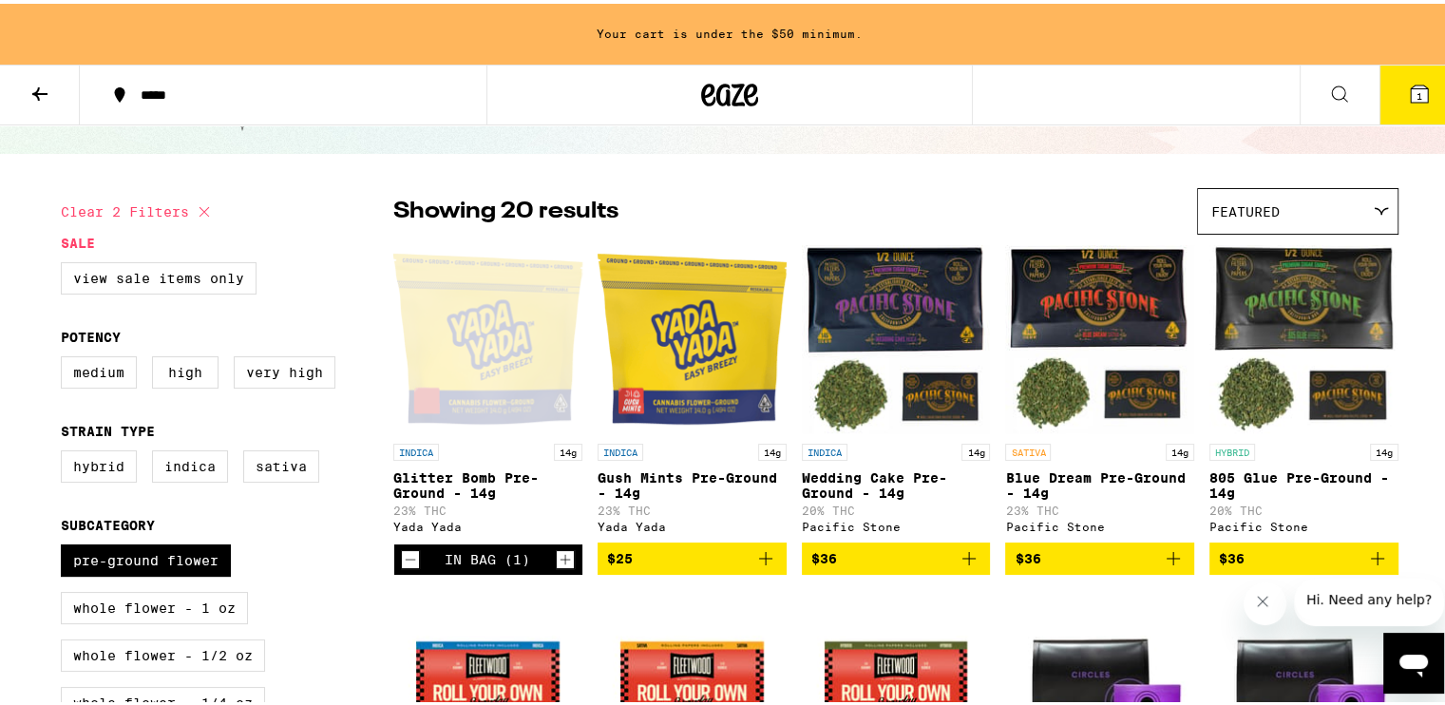
scroll to position [156, 0]
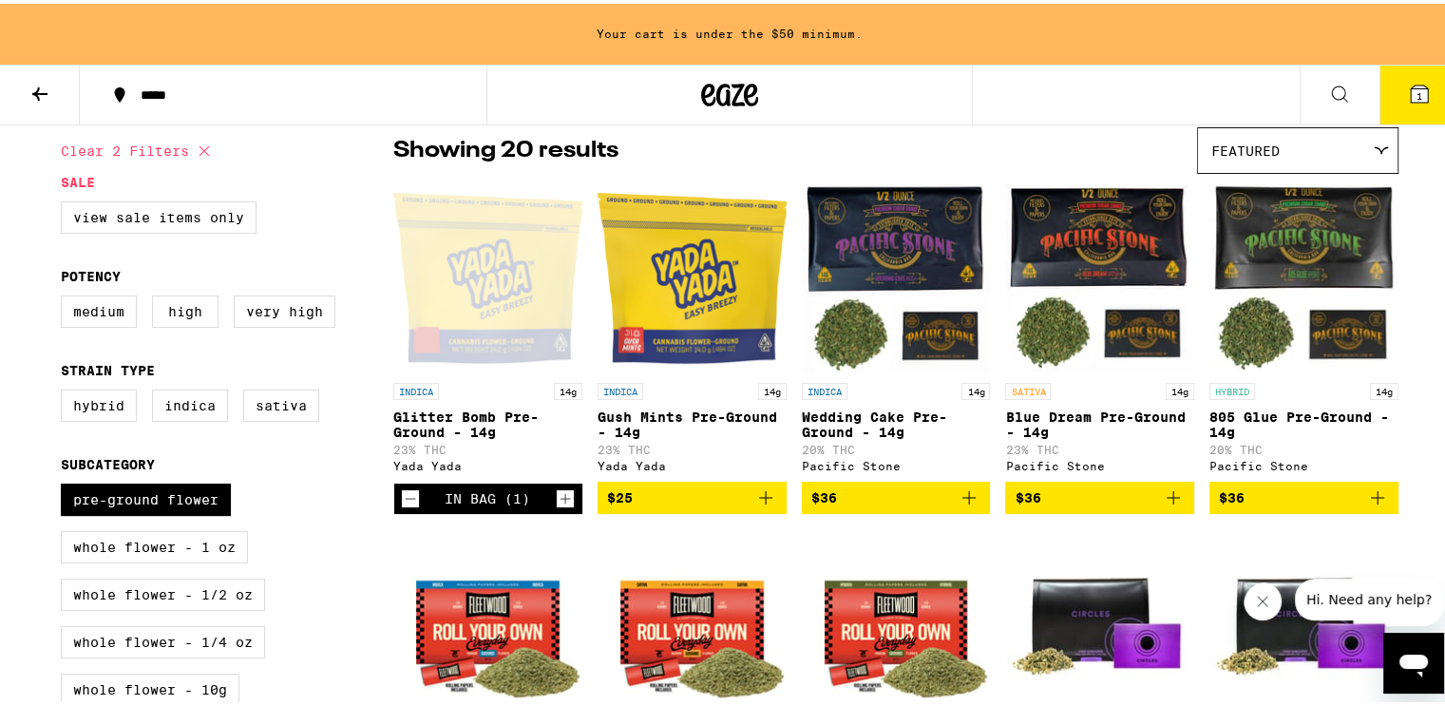
click at [759, 501] on icon "Add to bag" at bounding box center [765, 494] width 13 height 13
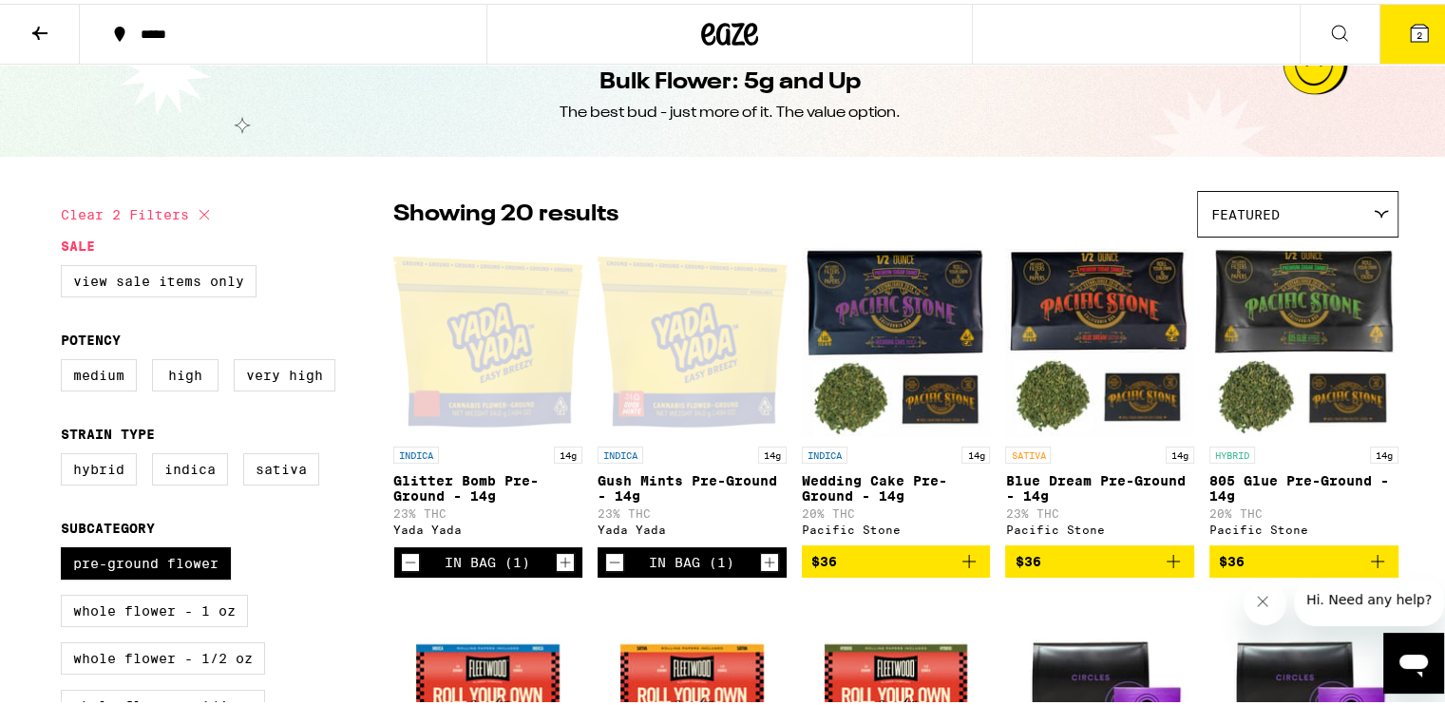
scroll to position [0, 0]
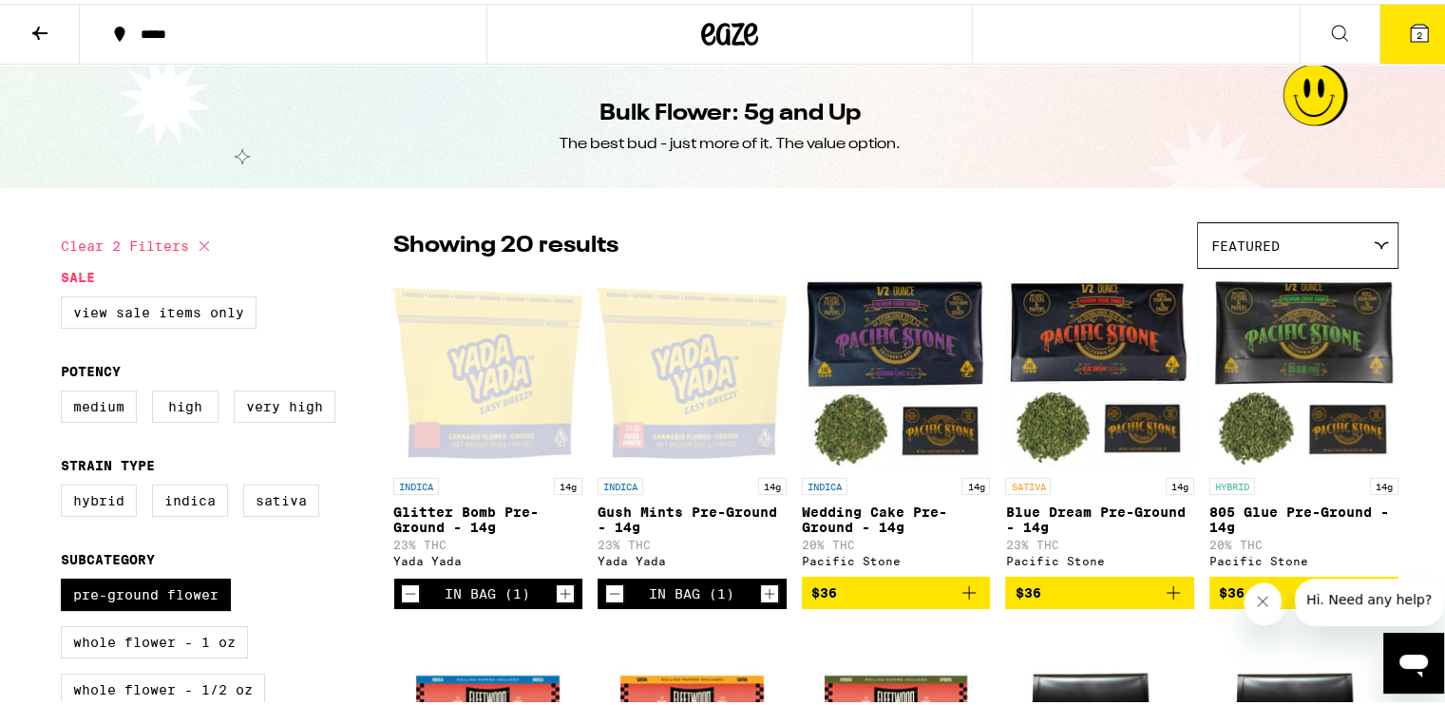
click at [44, 41] on button at bounding box center [40, 31] width 80 height 60
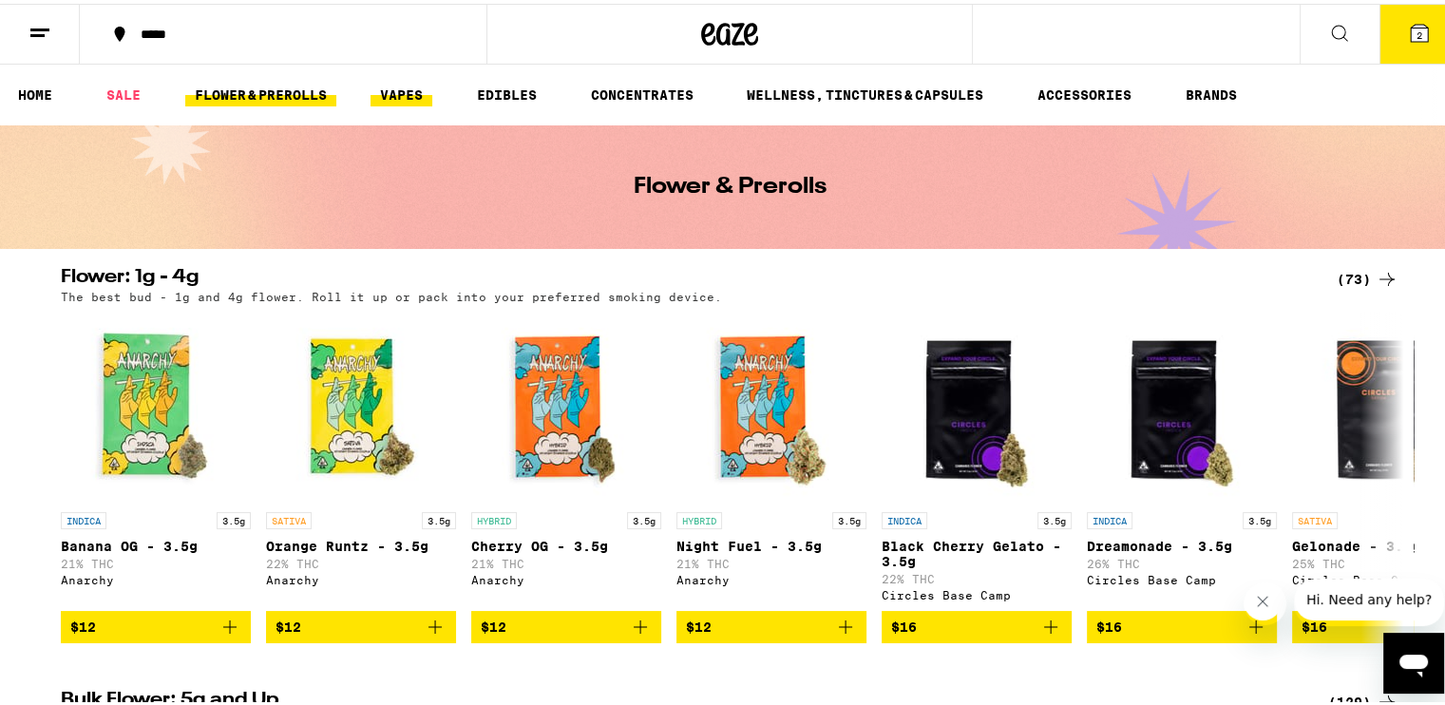
click at [405, 96] on link "VAPES" at bounding box center [402, 91] width 62 height 23
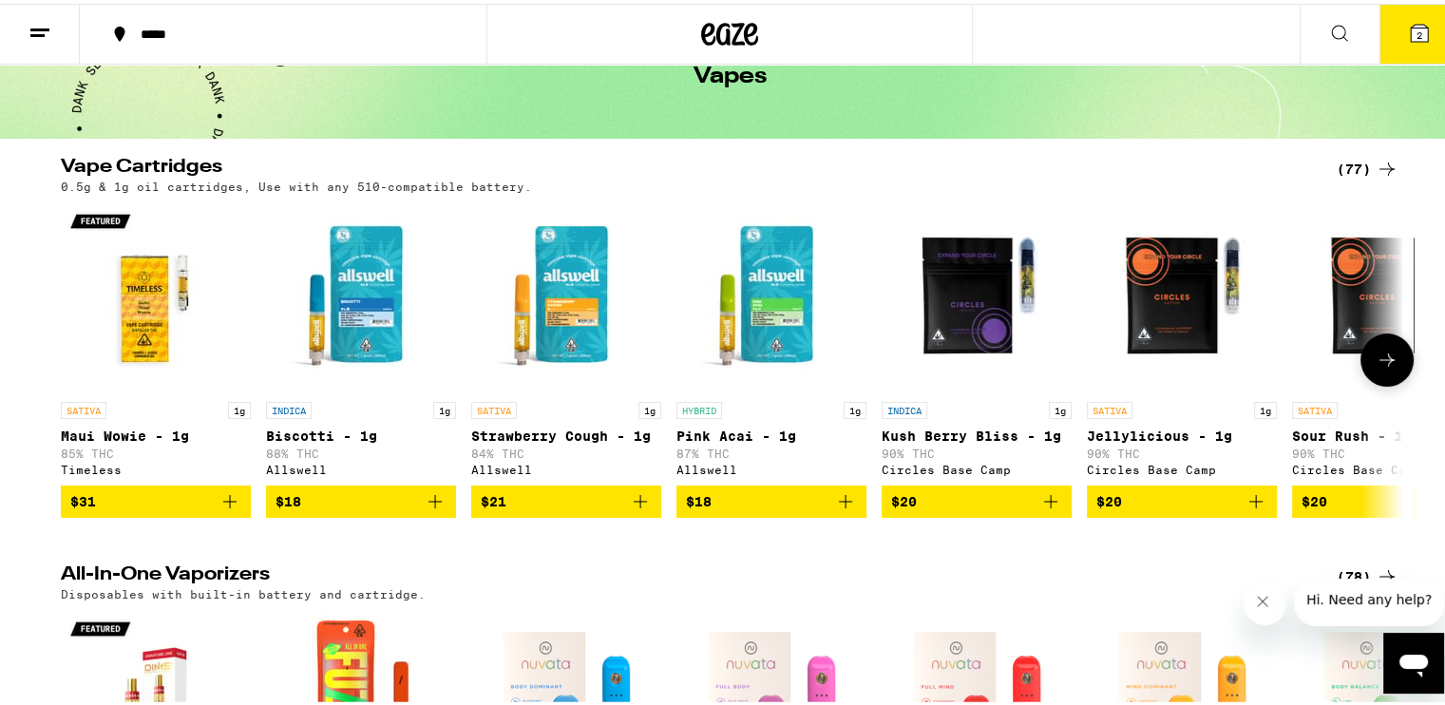
scroll to position [95, 0]
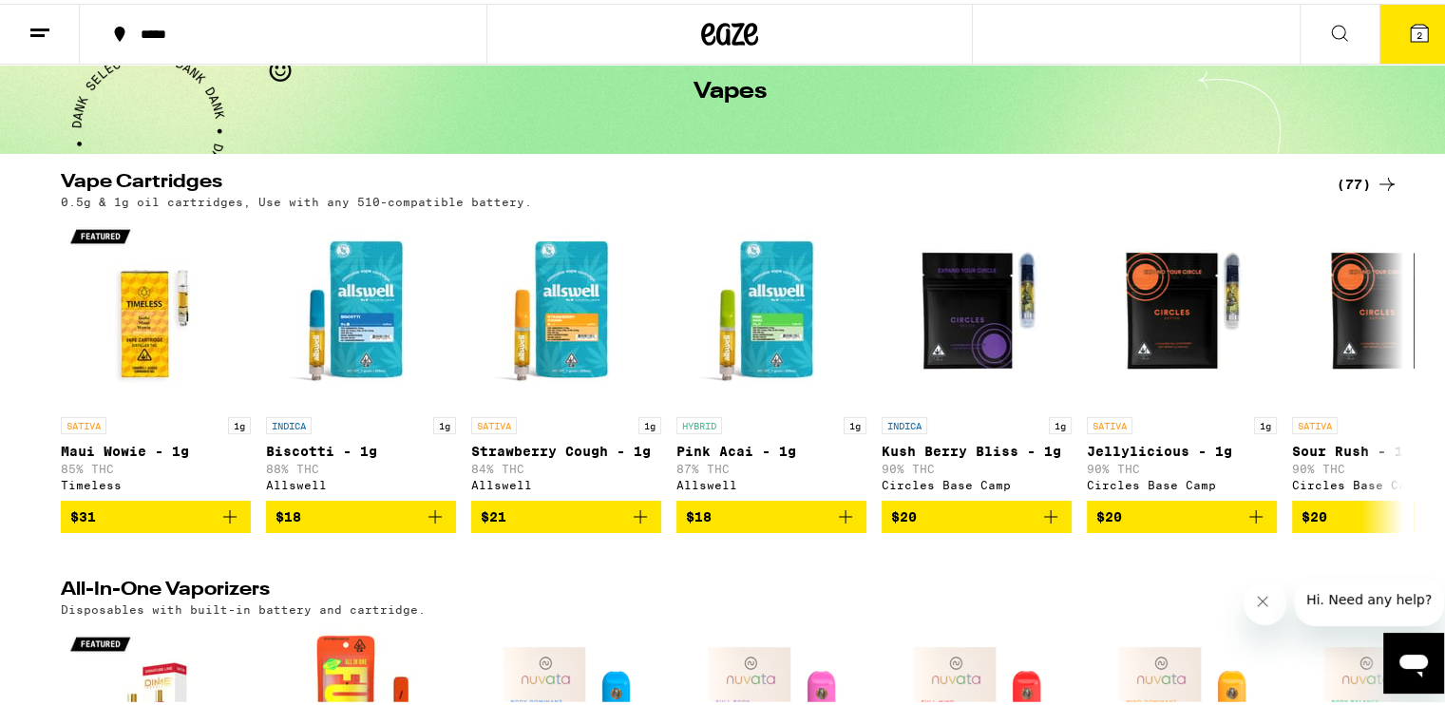
click at [1350, 182] on div "(77)" at bounding box center [1368, 180] width 62 height 23
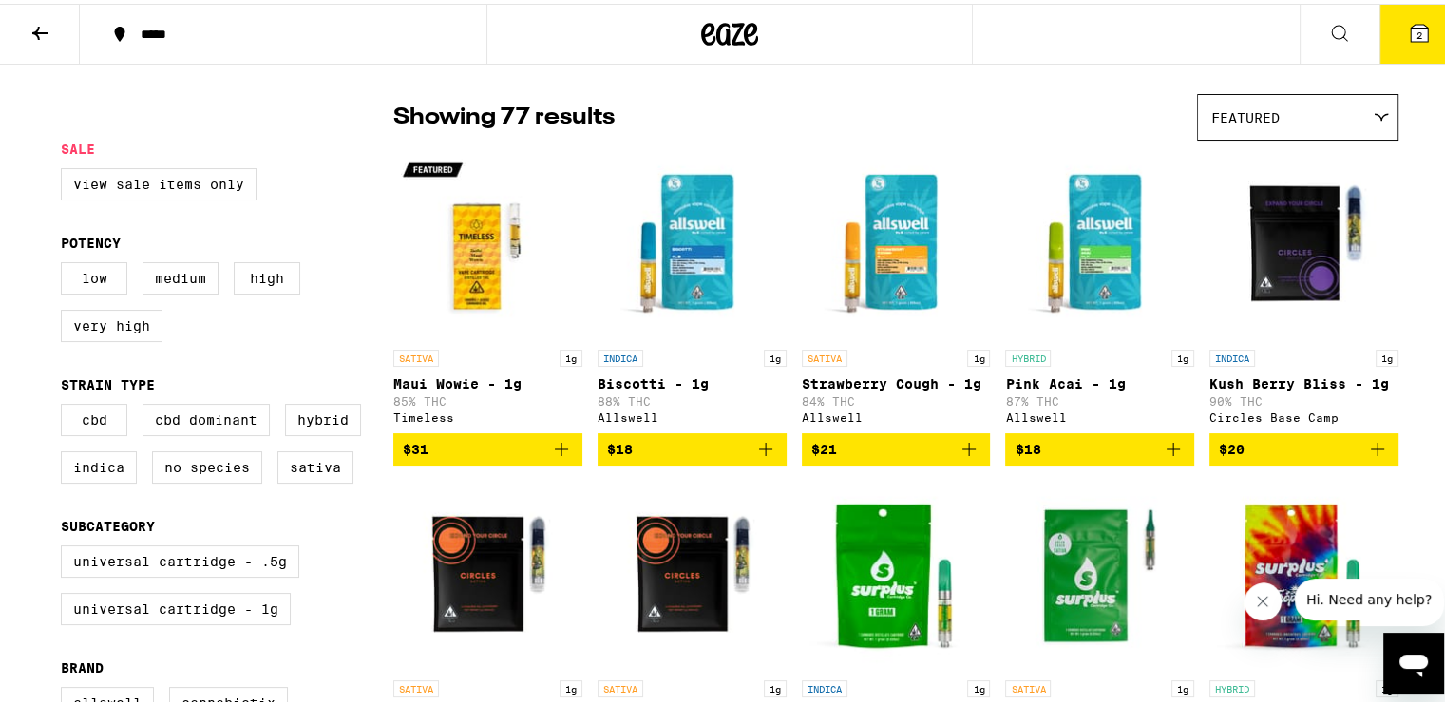
scroll to position [95, 0]
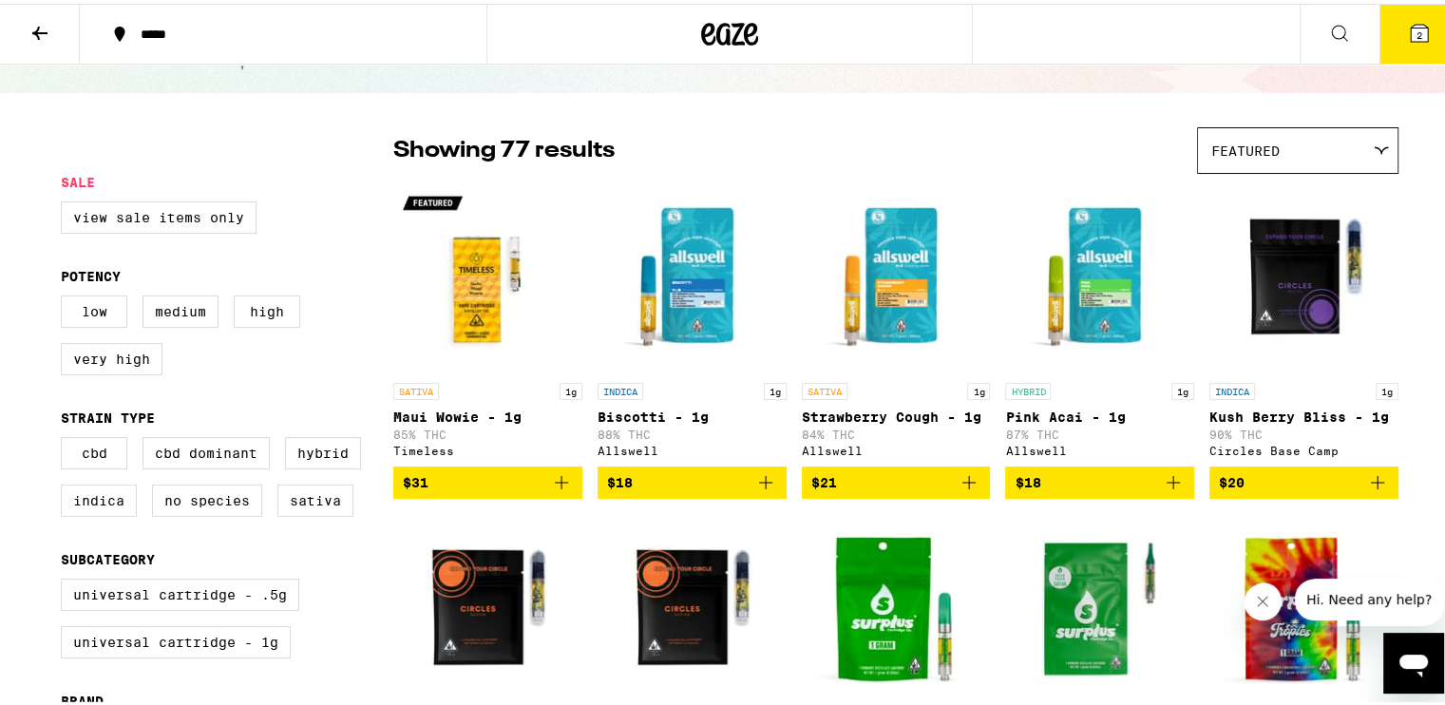
click at [1359, 147] on div "Featured" at bounding box center [1298, 146] width 200 height 45
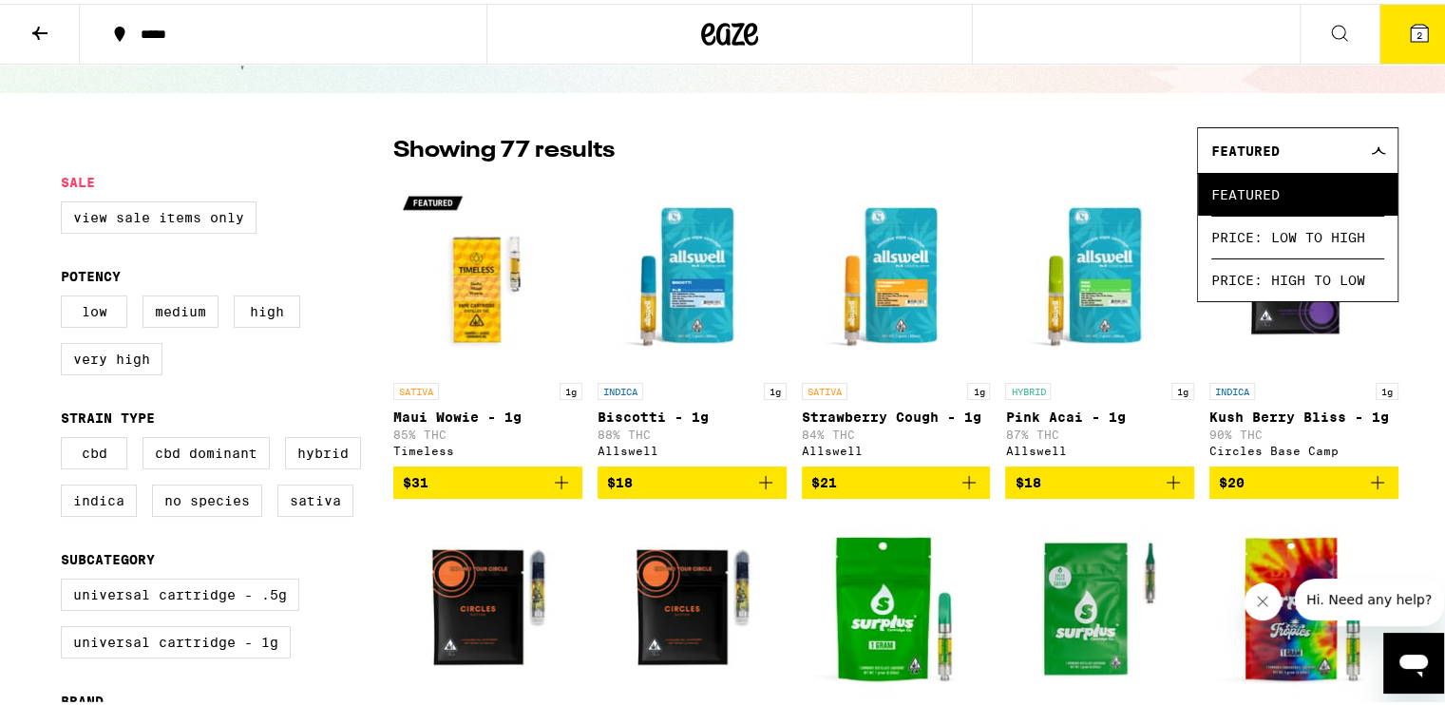
click at [1316, 228] on span "Price: Low to High" at bounding box center [1298, 233] width 173 height 43
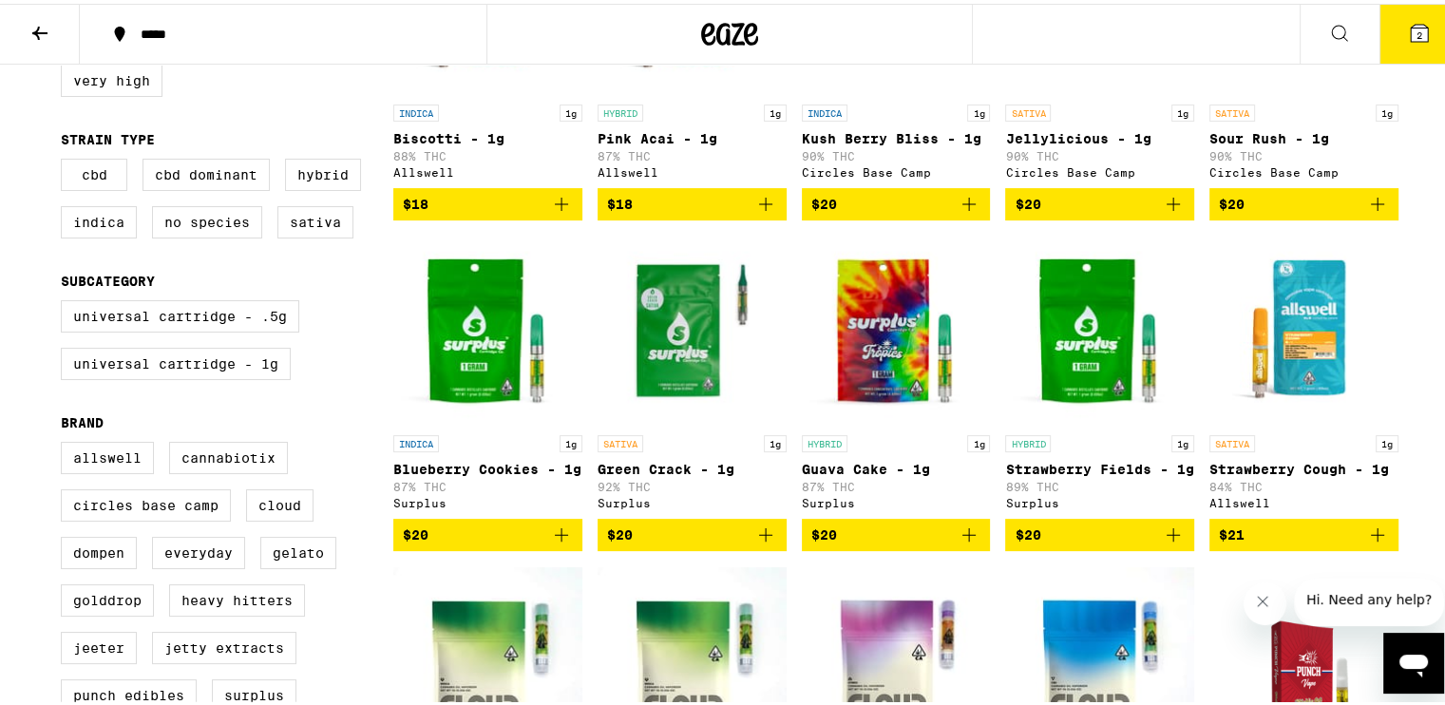
scroll to position [380, 0]
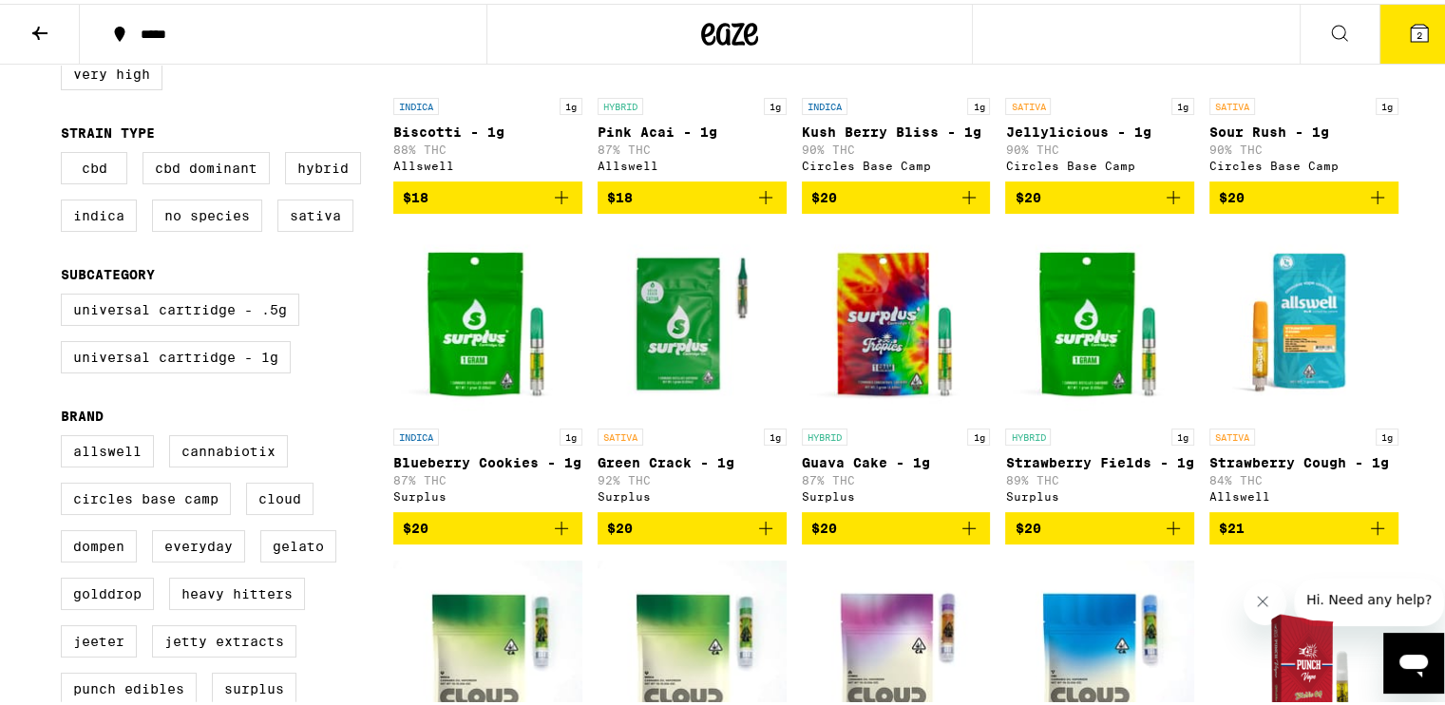
click at [913, 395] on img "Open page for Guava Cake - 1g from Surplus" at bounding box center [896, 320] width 189 height 190
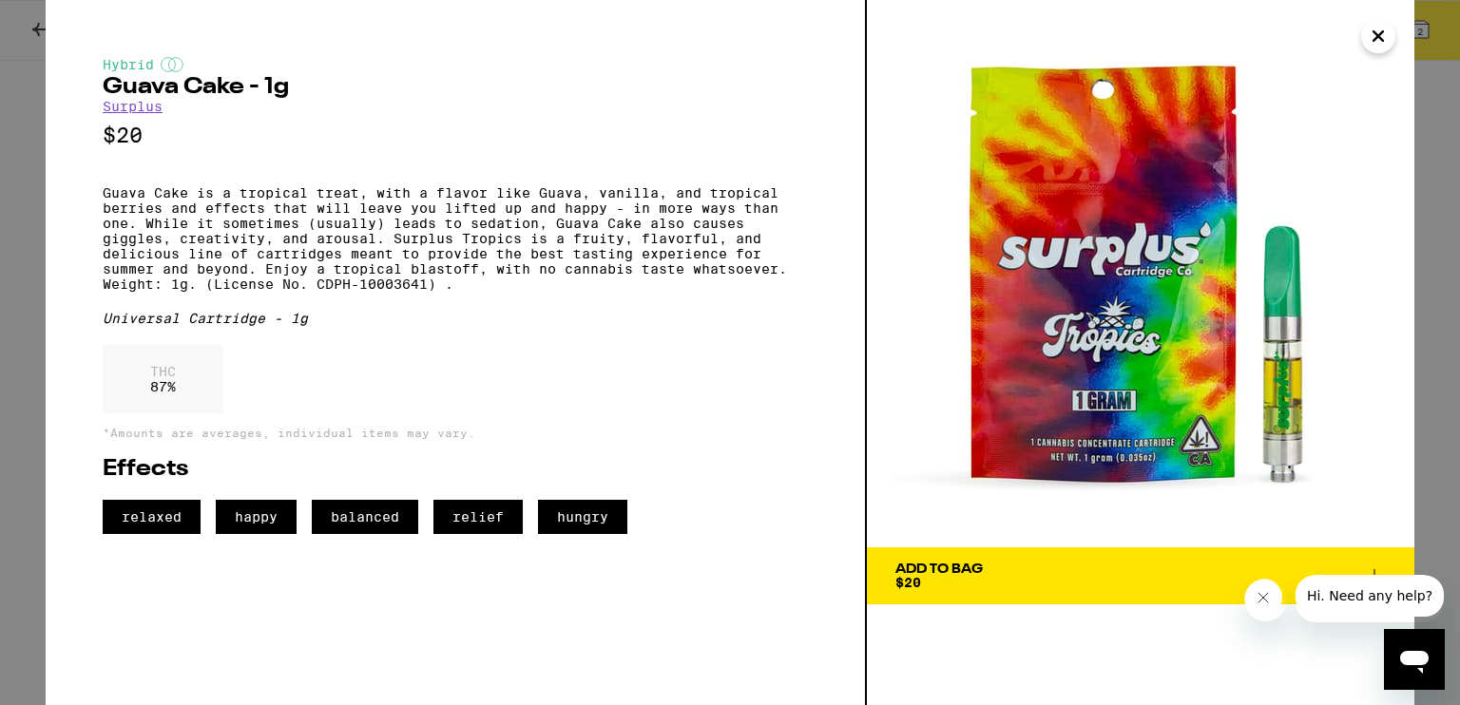
click at [1391, 46] on img at bounding box center [1140, 273] width 547 height 547
click at [1390, 41] on button "Close" at bounding box center [1378, 36] width 34 height 34
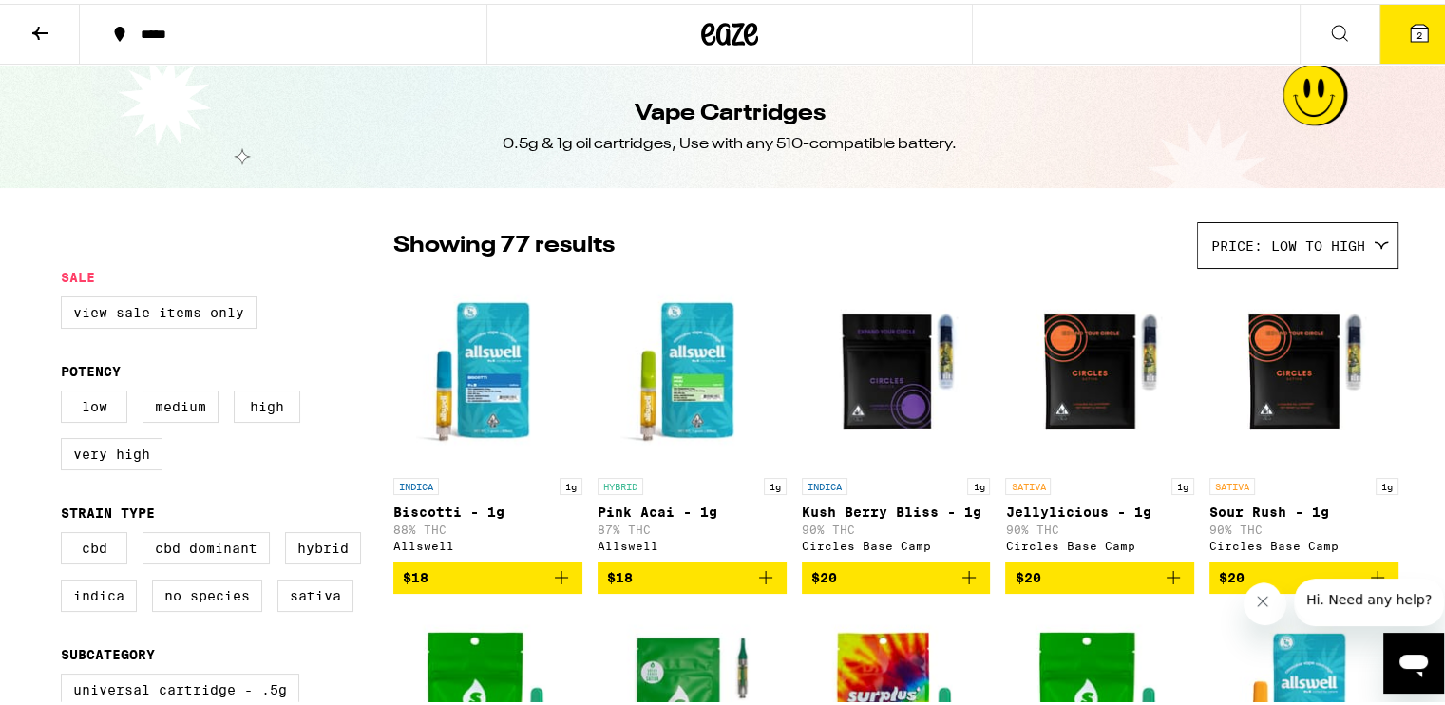
click at [1133, 378] on img "Open page for Jellylicious - 1g from Circles Base Camp" at bounding box center [1099, 370] width 189 height 190
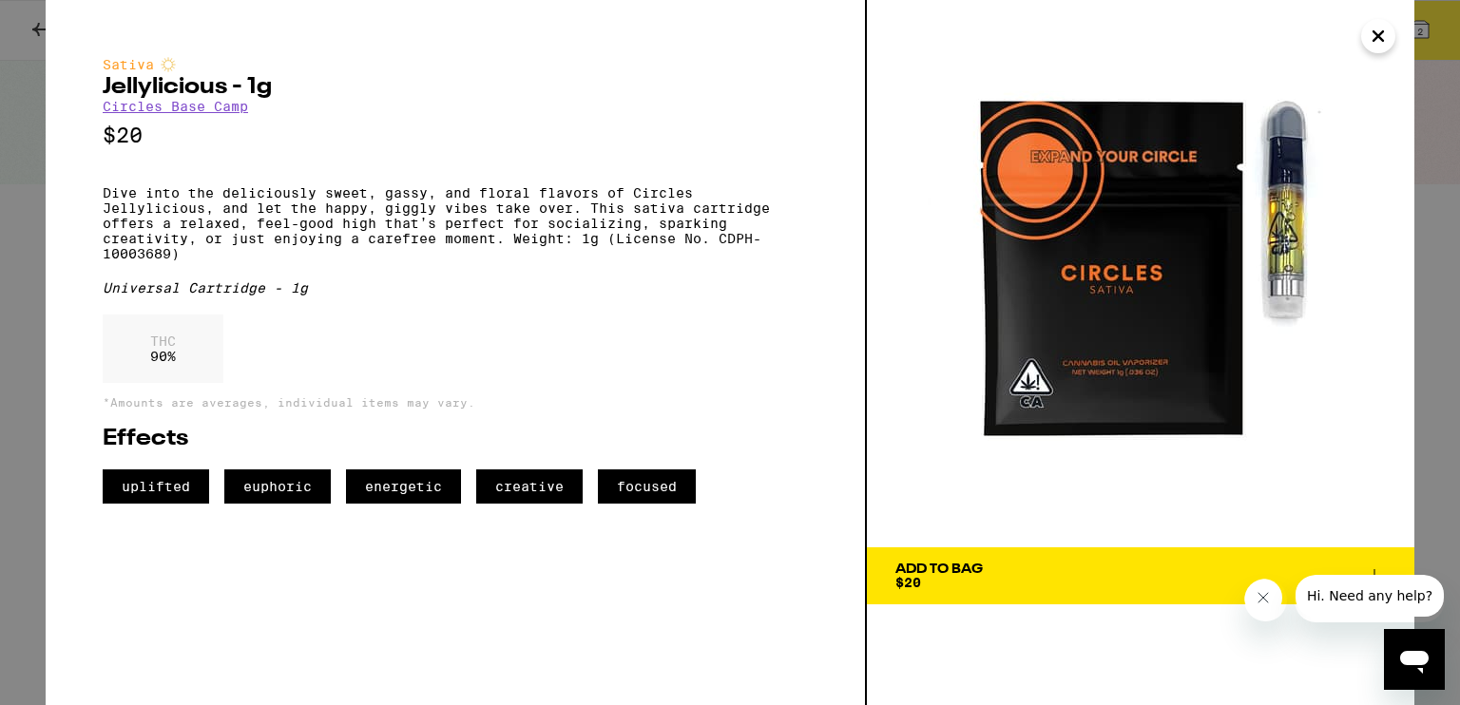
click at [1388, 33] on icon "Close" at bounding box center [1378, 36] width 23 height 29
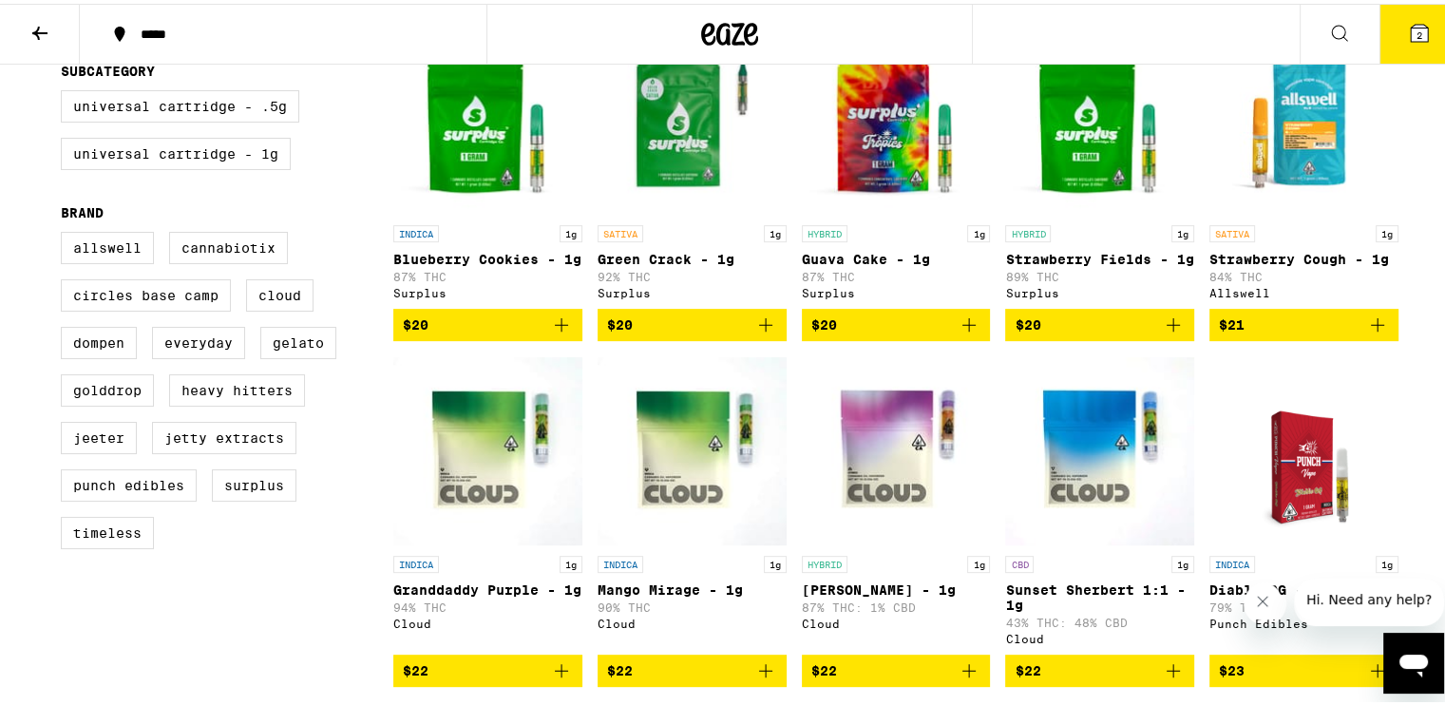
scroll to position [570, 0]
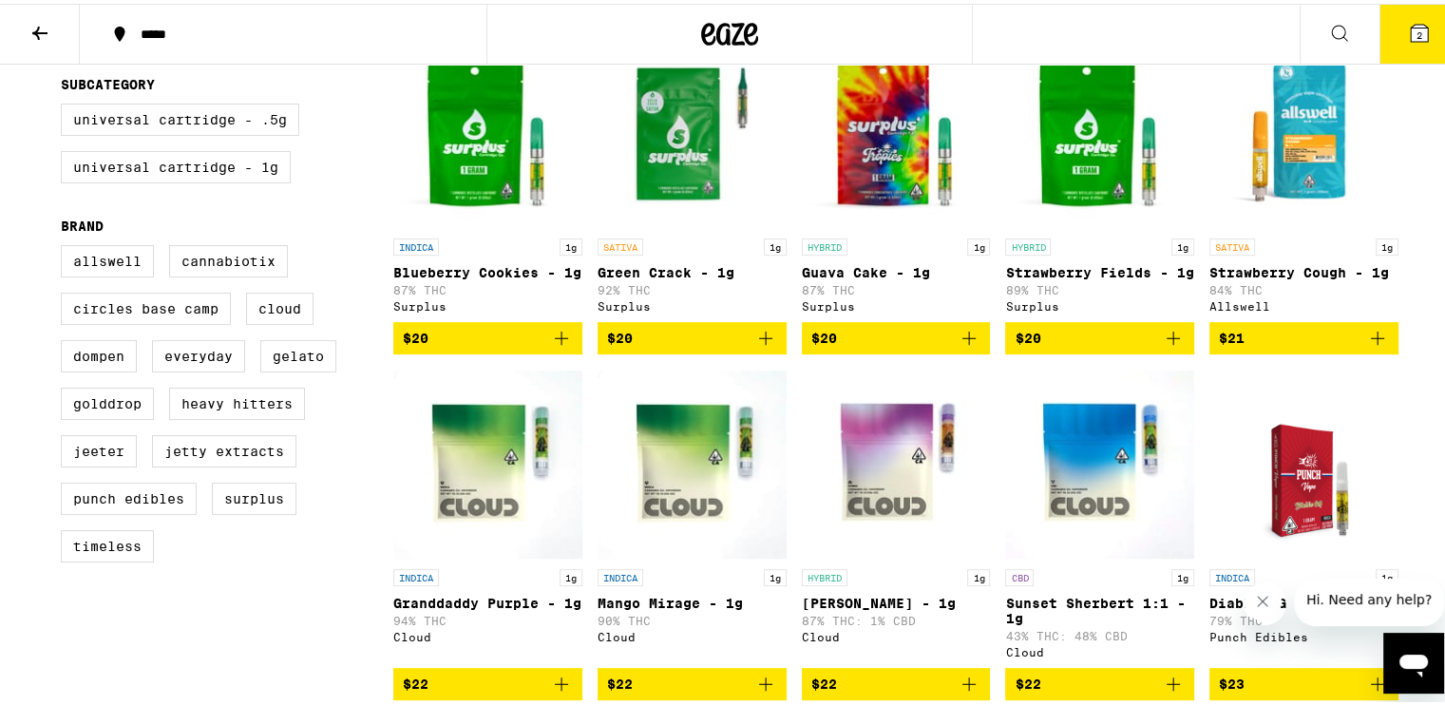
click at [973, 351] on button "$20" at bounding box center [896, 334] width 189 height 32
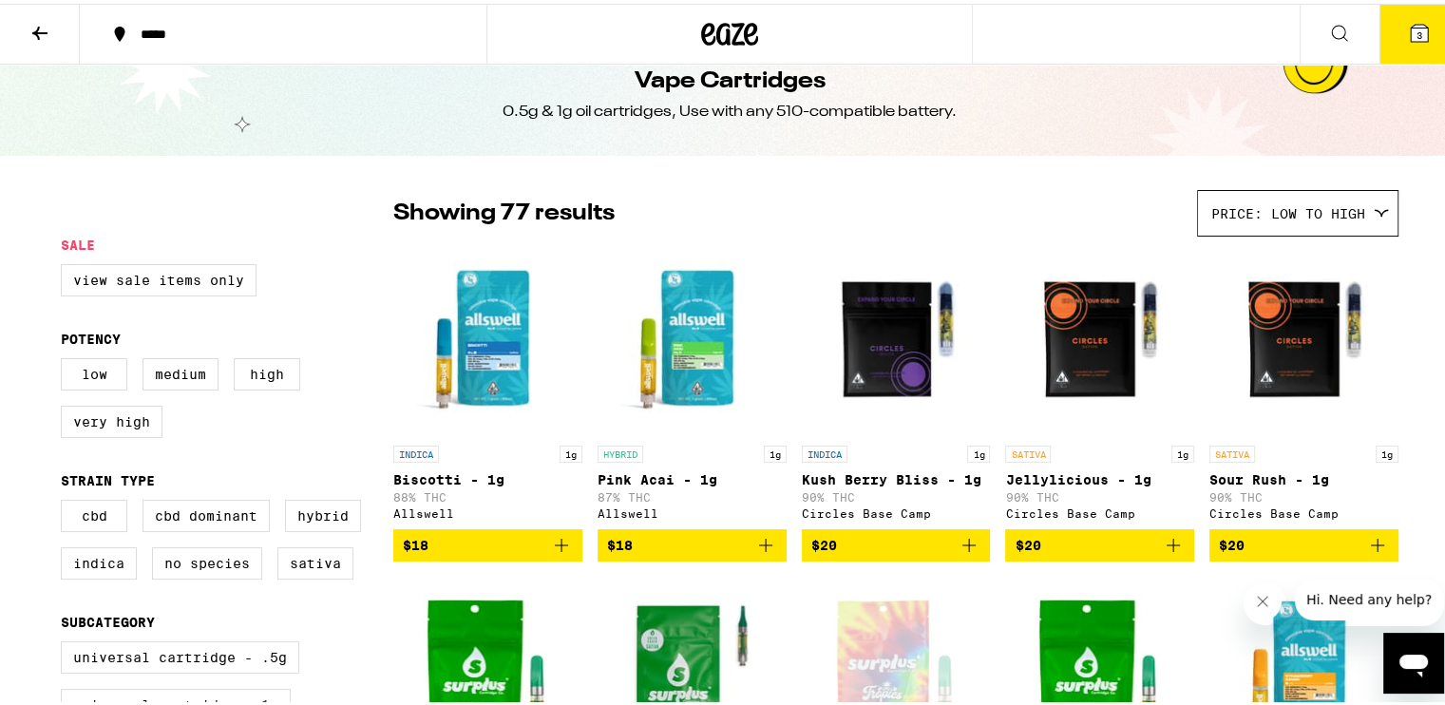
scroll to position [0, 0]
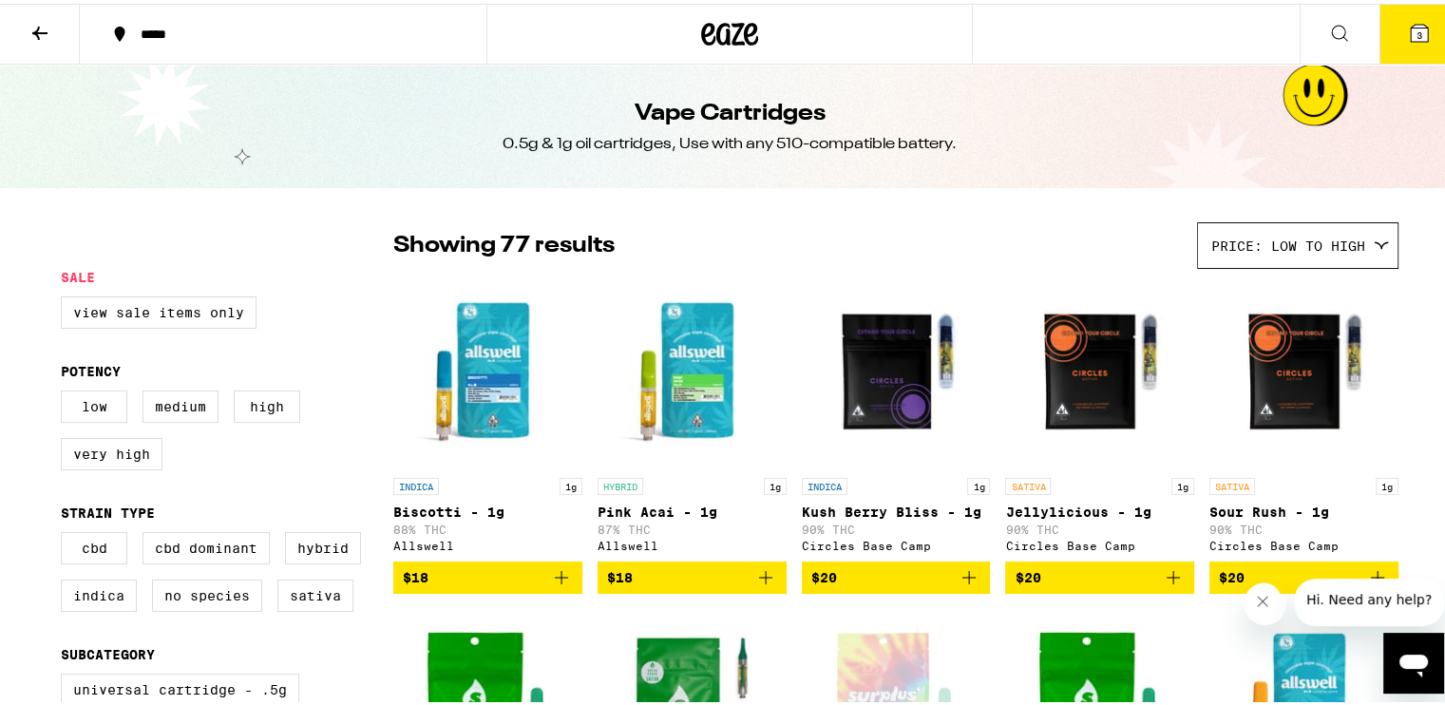
click at [30, 31] on icon at bounding box center [40, 29] width 23 height 23
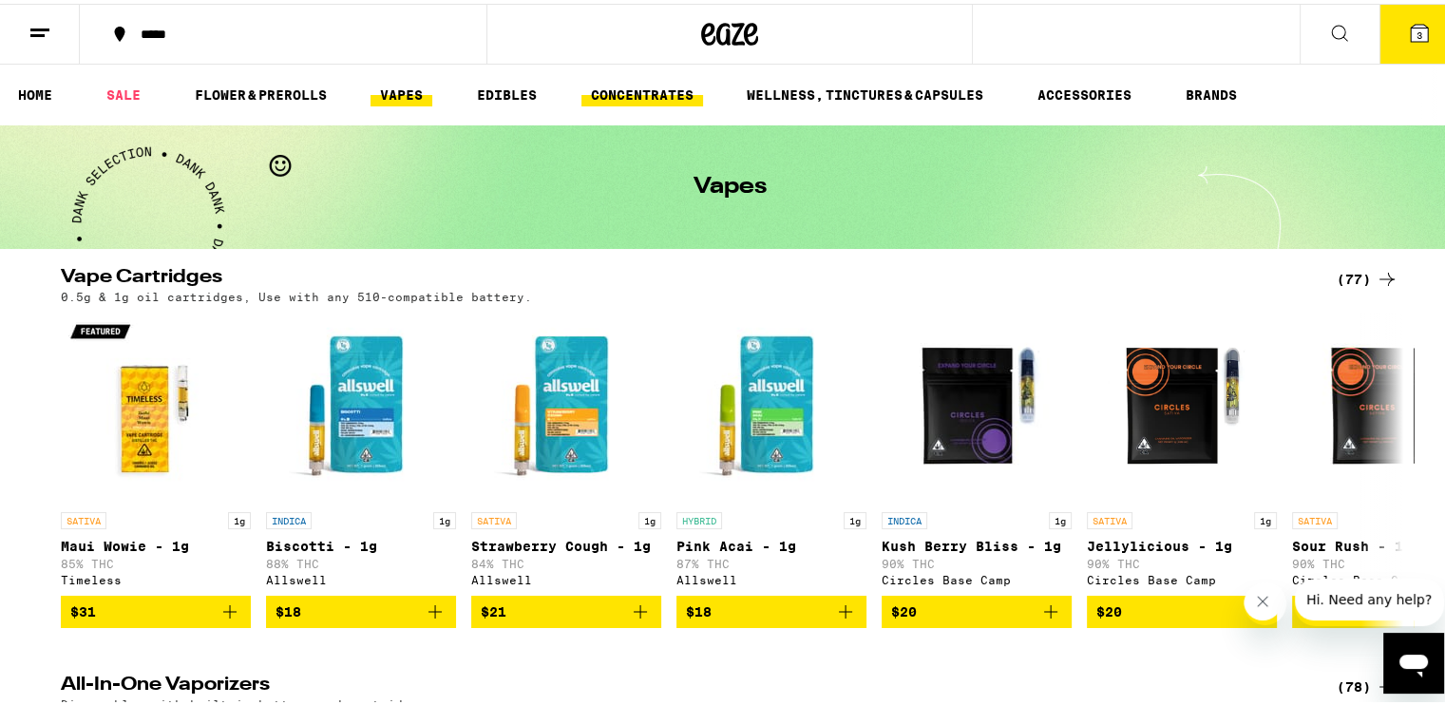
click at [646, 94] on link "CONCENTRATES" at bounding box center [643, 91] width 122 height 23
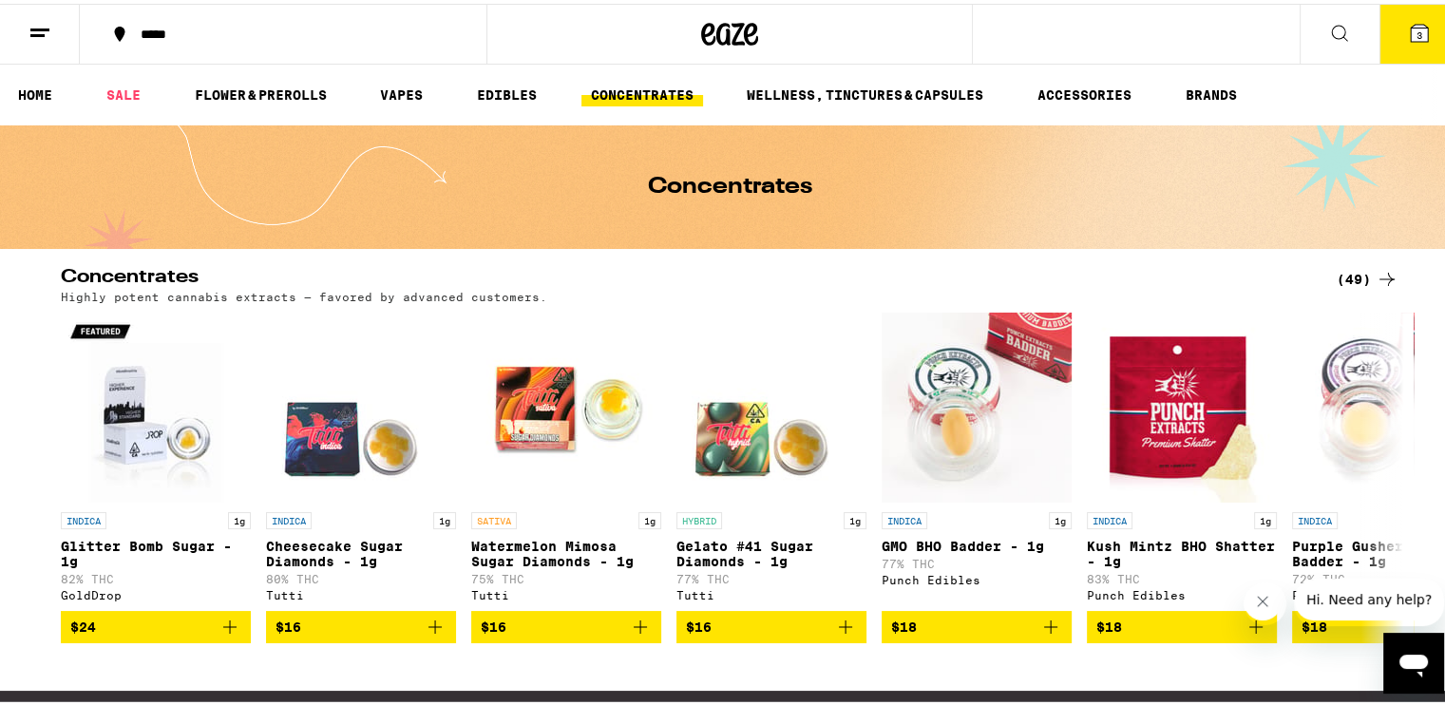
click at [1368, 278] on div "(49)" at bounding box center [1368, 275] width 62 height 23
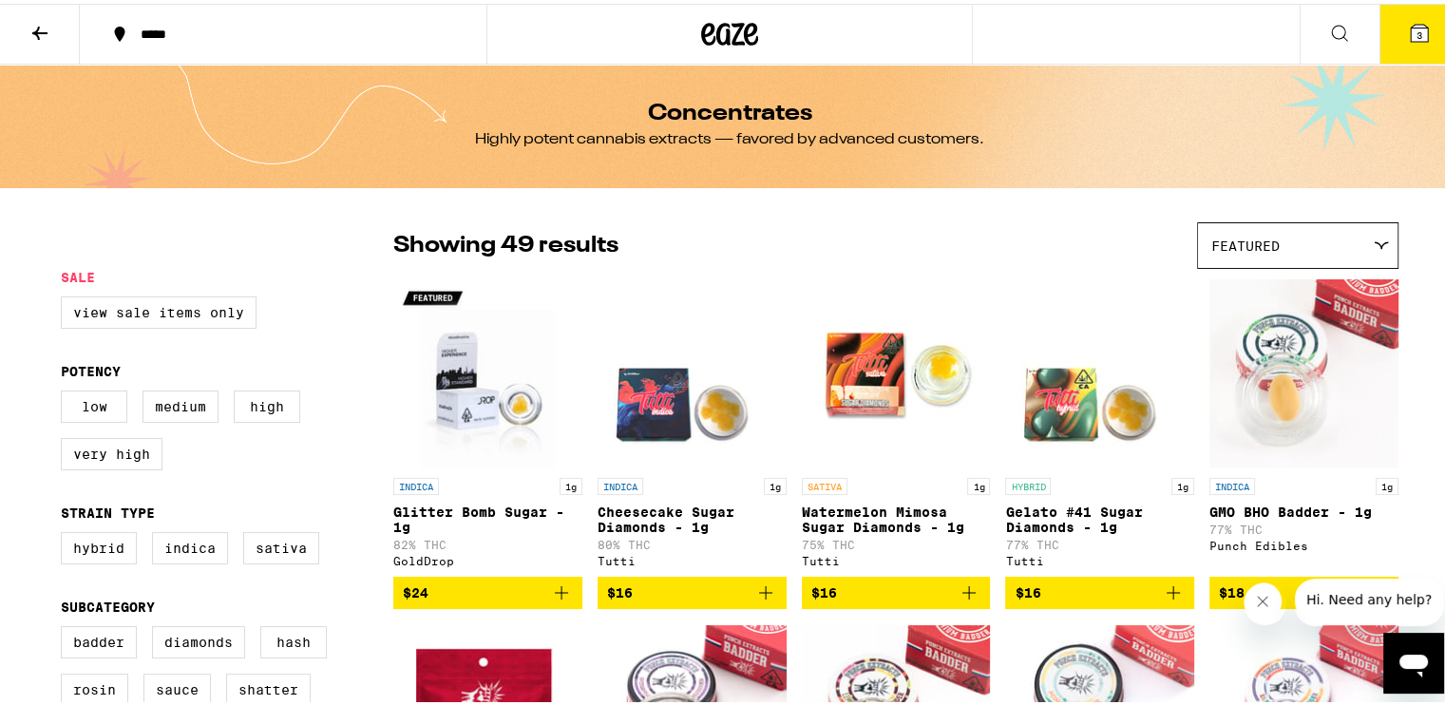
click at [1292, 237] on div "Featured" at bounding box center [1298, 242] width 200 height 45
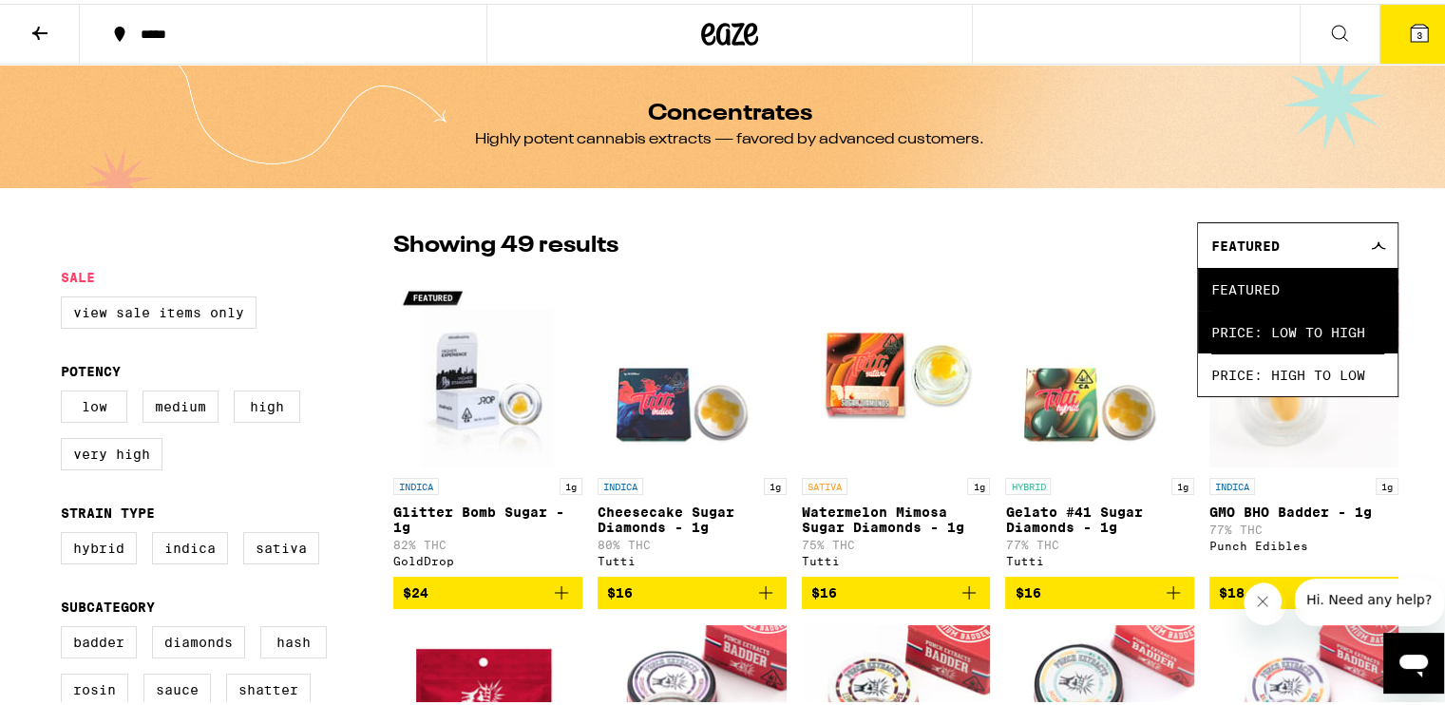
click at [1304, 324] on span "Price: Low to High" at bounding box center [1298, 328] width 173 height 43
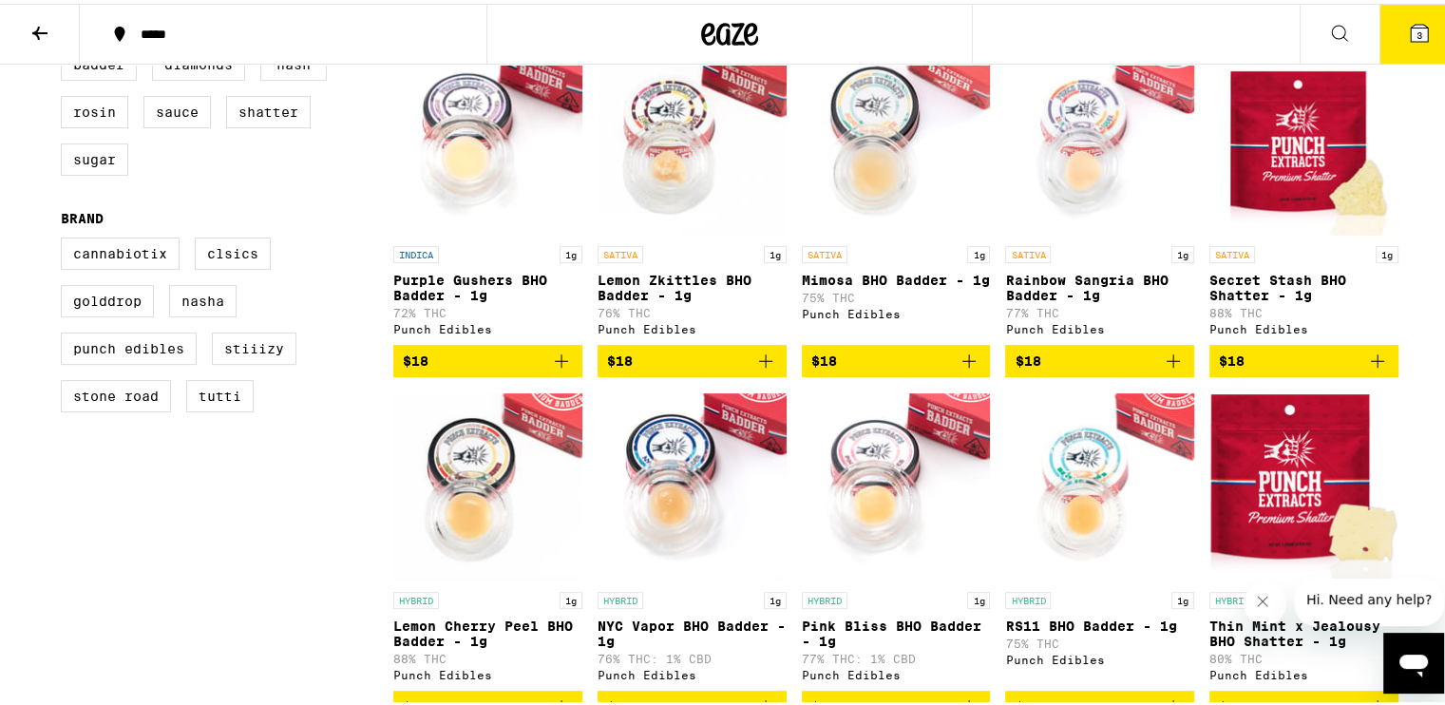
scroll to position [475, 0]
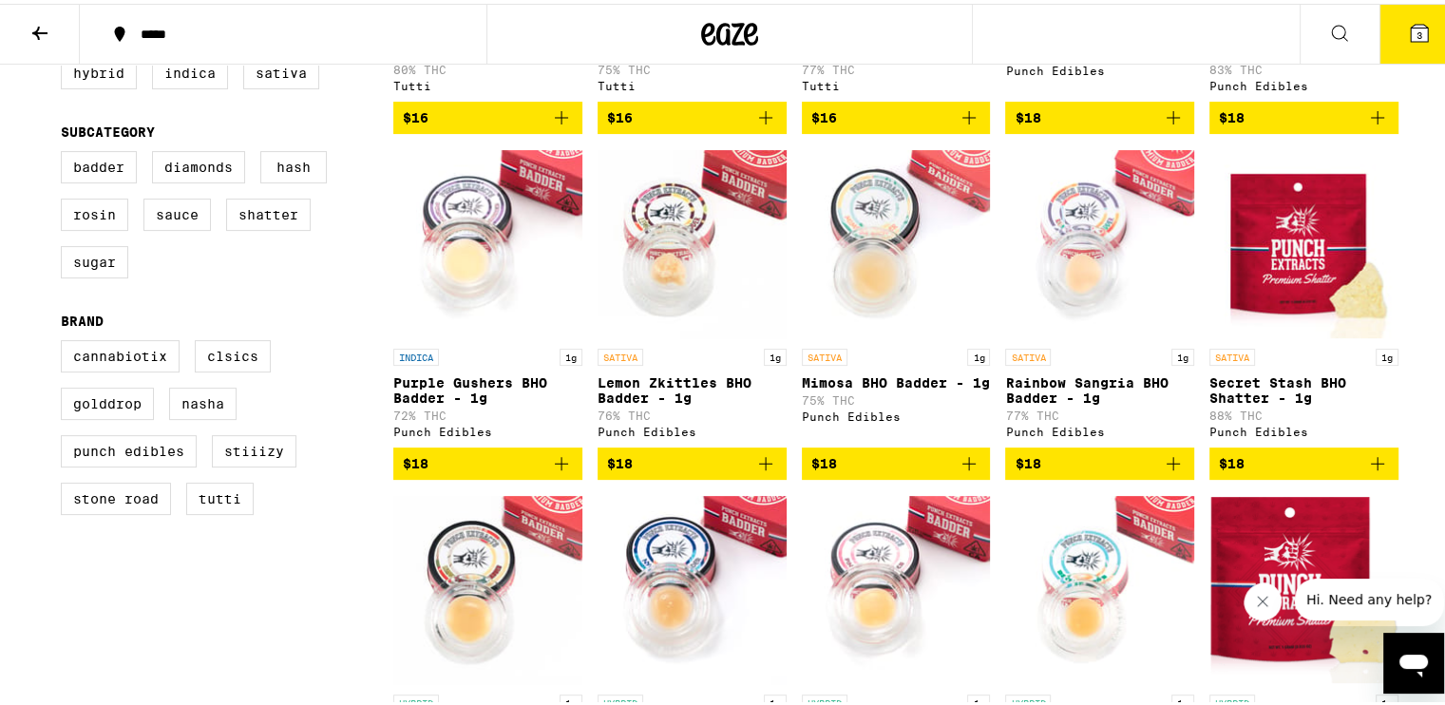
click at [1381, 471] on icon "Add to bag" at bounding box center [1378, 460] width 23 height 23
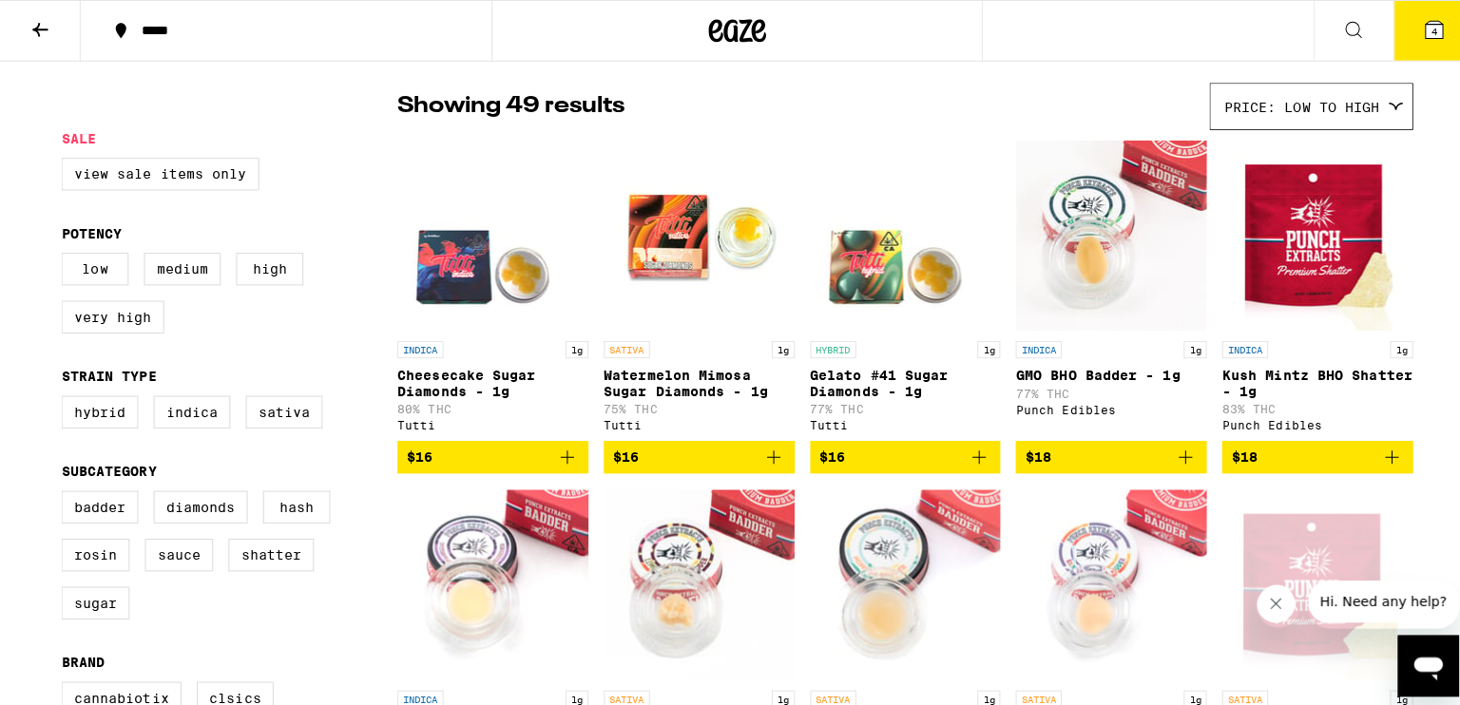
scroll to position [95, 0]
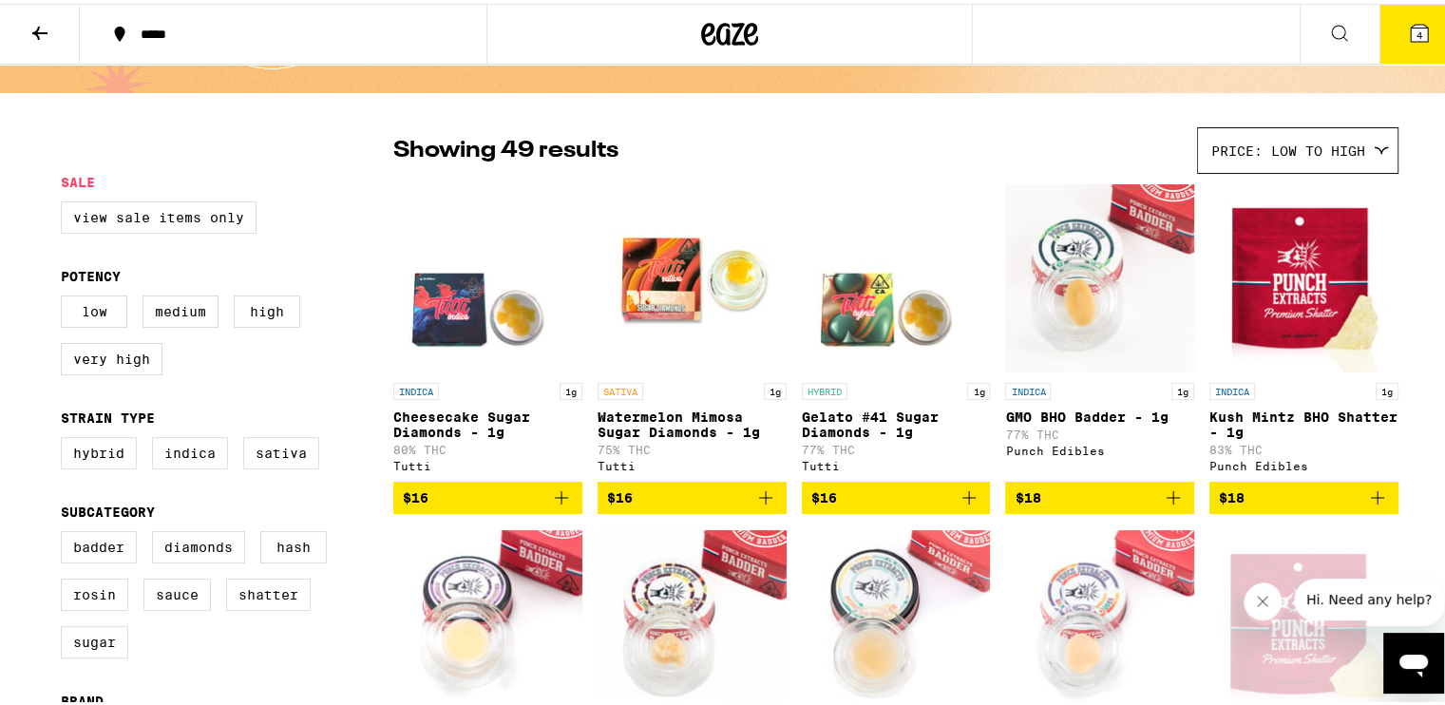
click at [761, 506] on icon "Add to bag" at bounding box center [766, 494] width 23 height 23
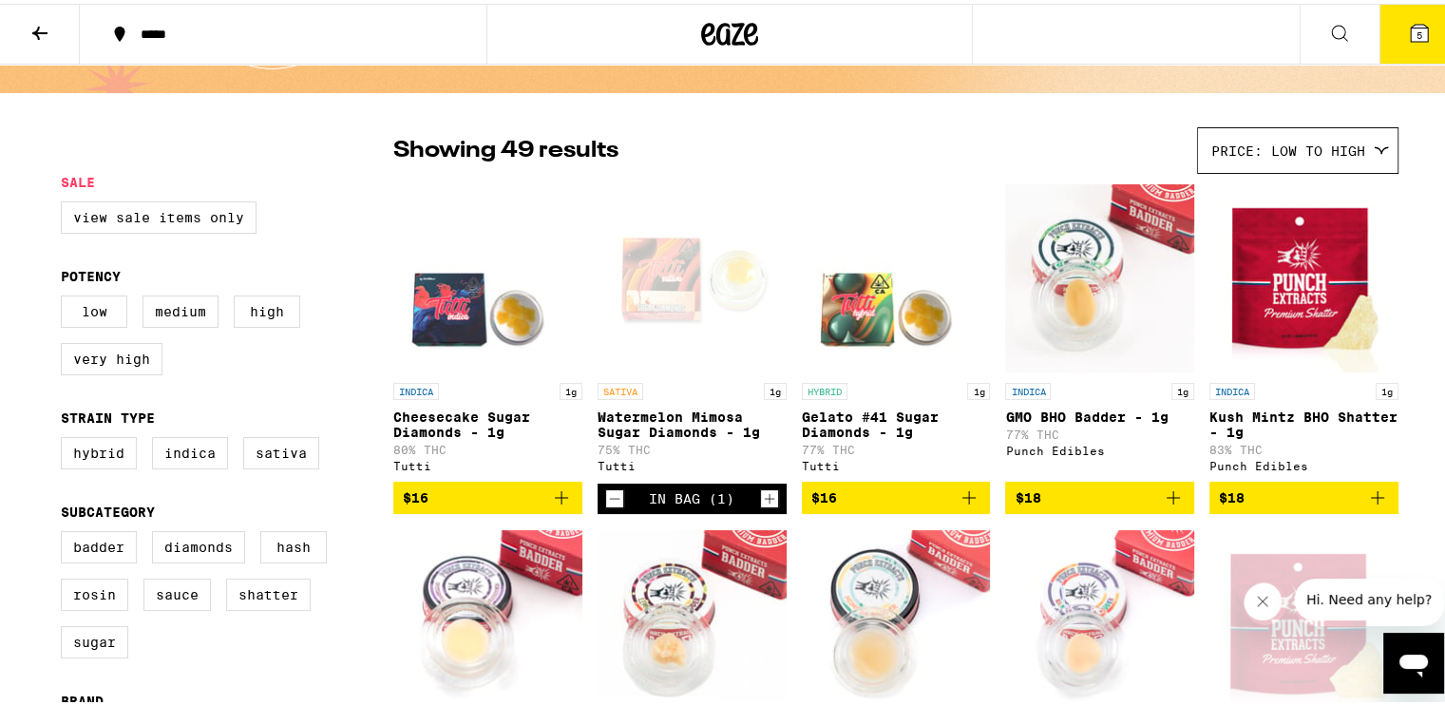
click at [1417, 26] on span "5" at bounding box center [1420, 31] width 6 height 11
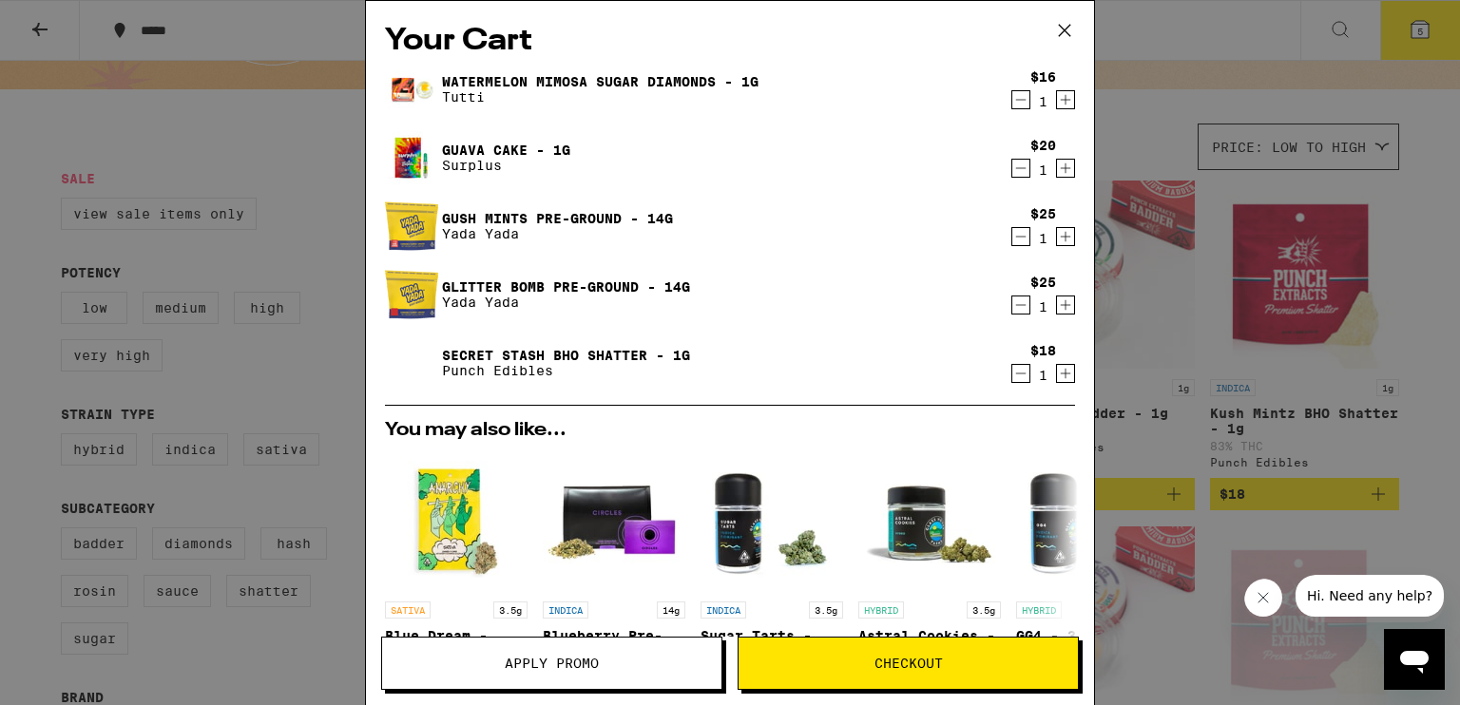
click at [1012, 164] on icon "Decrement" at bounding box center [1020, 168] width 17 height 23
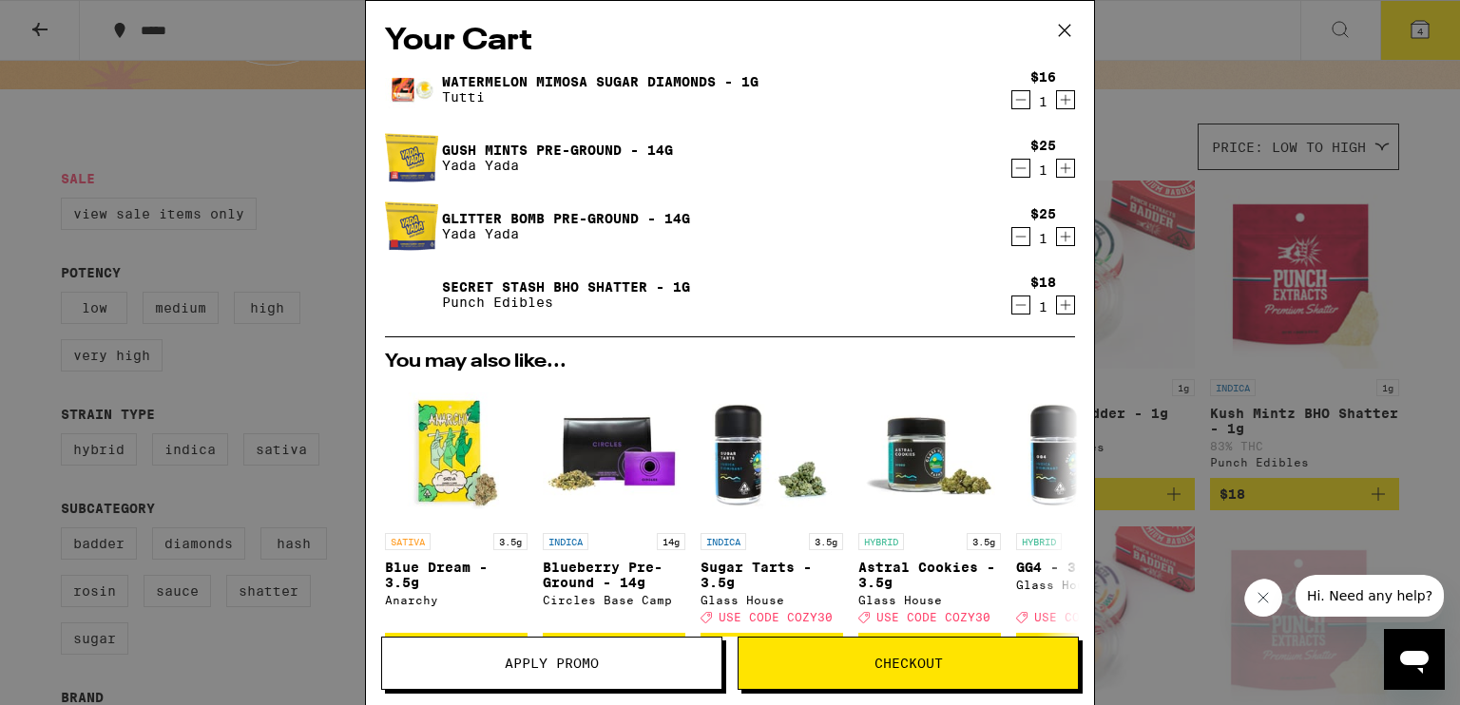
click at [1012, 98] on icon "Decrement" at bounding box center [1020, 99] width 17 height 23
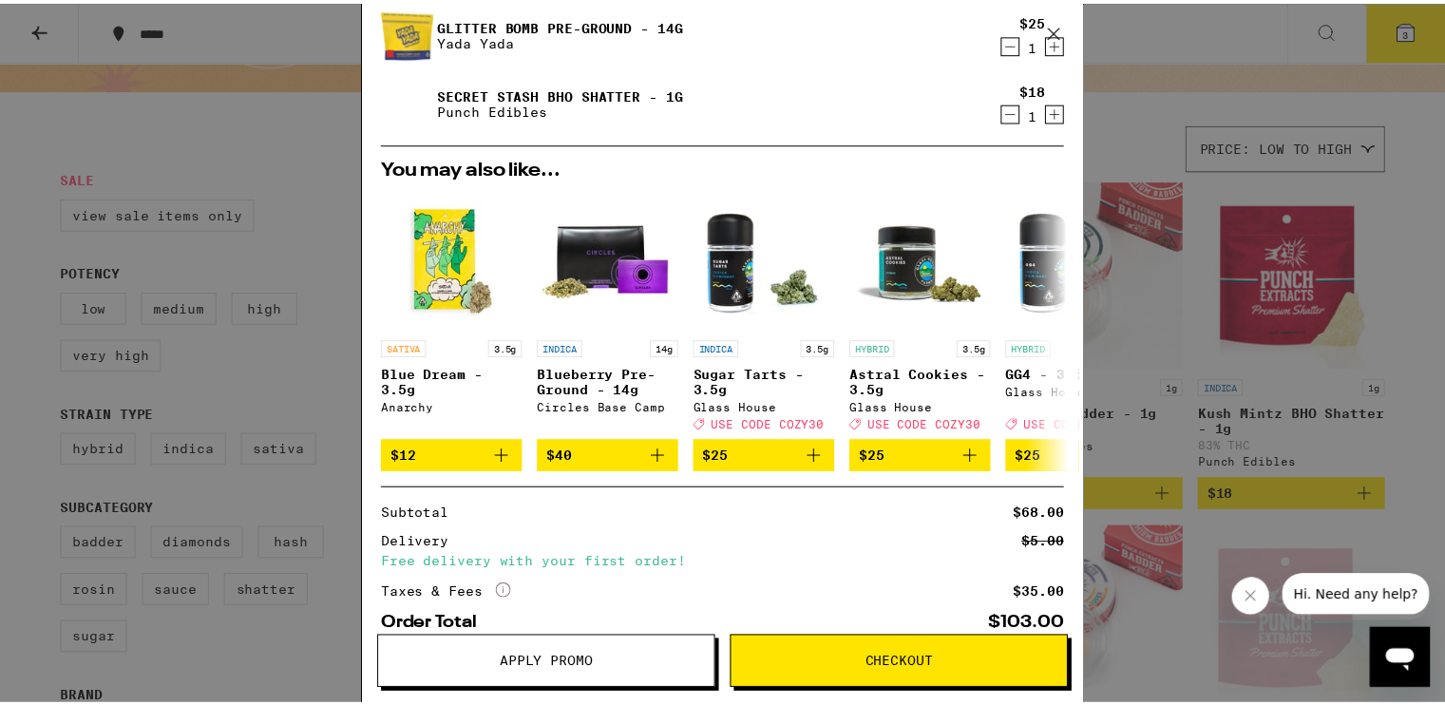
scroll to position [237, 0]
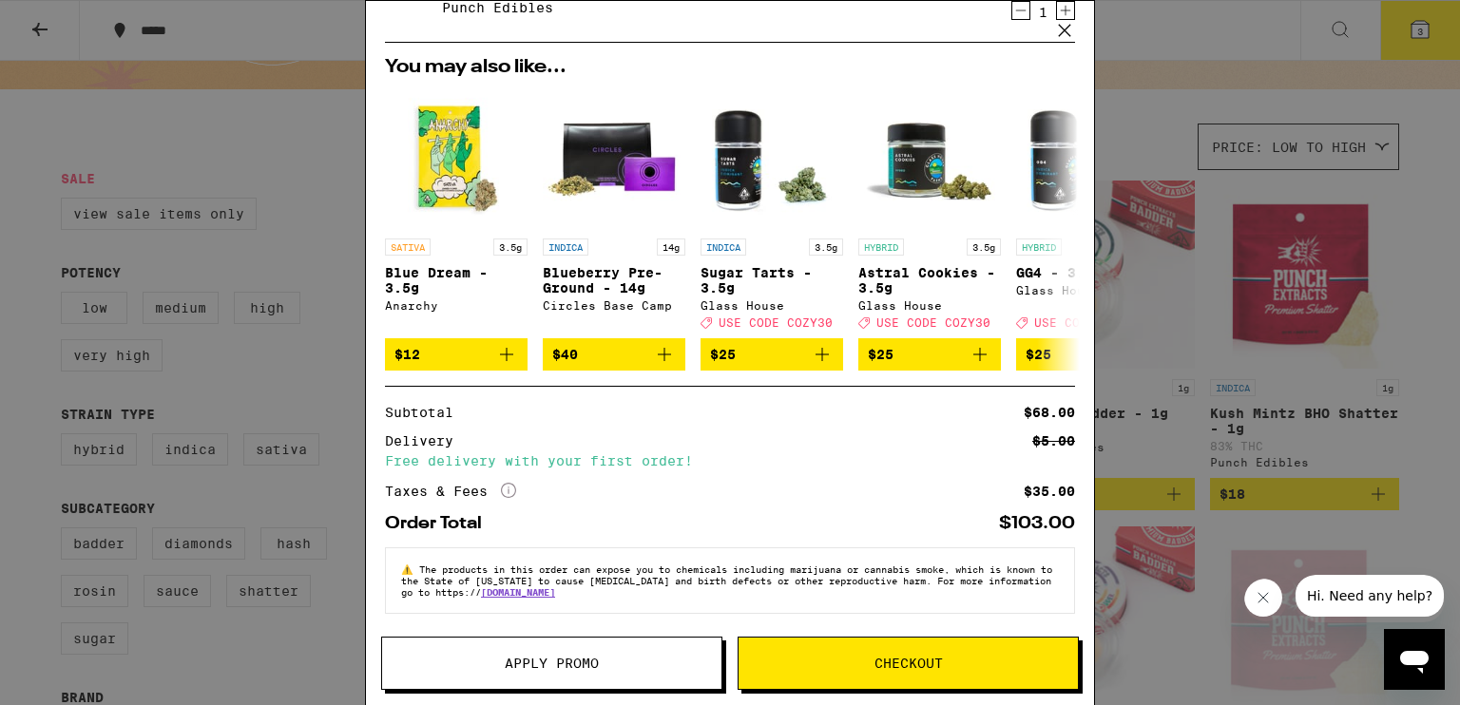
click at [576, 664] on span "Apply Promo" at bounding box center [552, 663] width 94 height 13
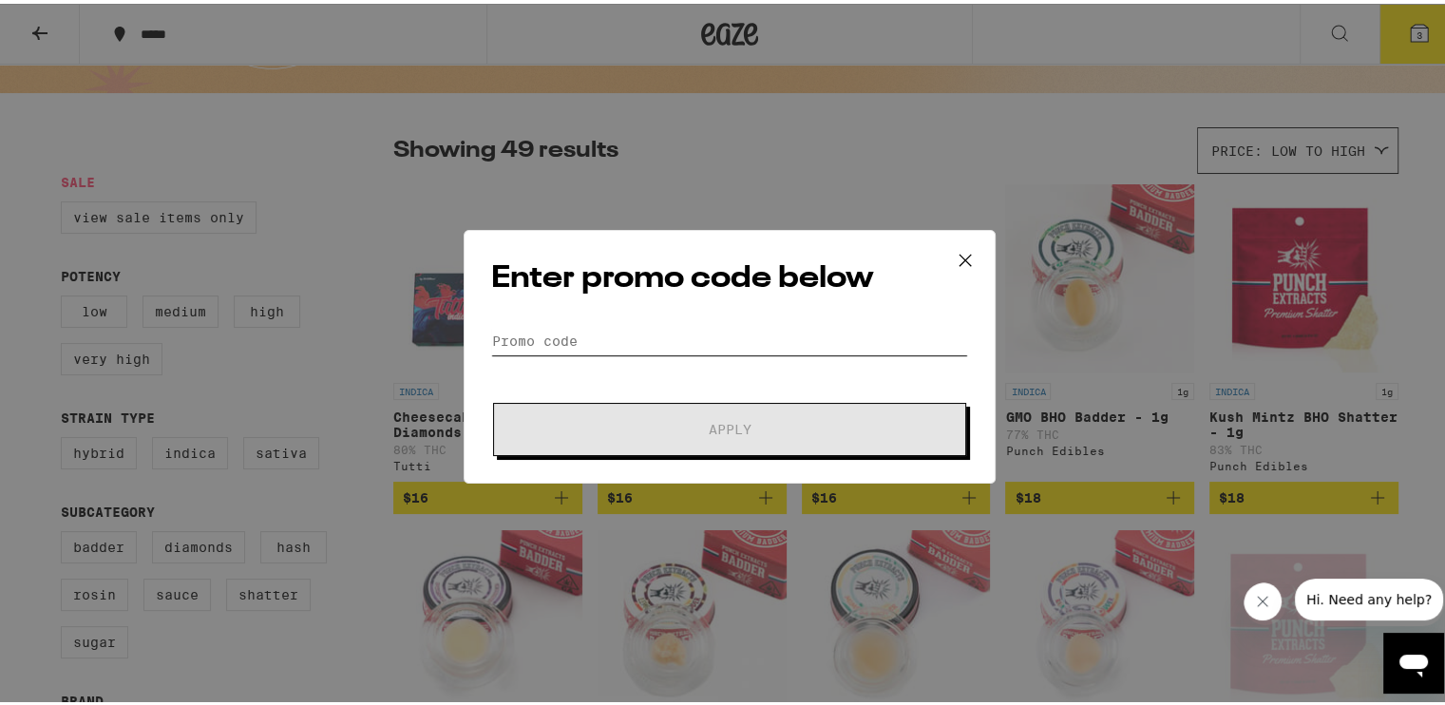
click at [629, 339] on input "Promo Code" at bounding box center [729, 337] width 477 height 29
click at [959, 259] on icon at bounding box center [965, 256] width 29 height 29
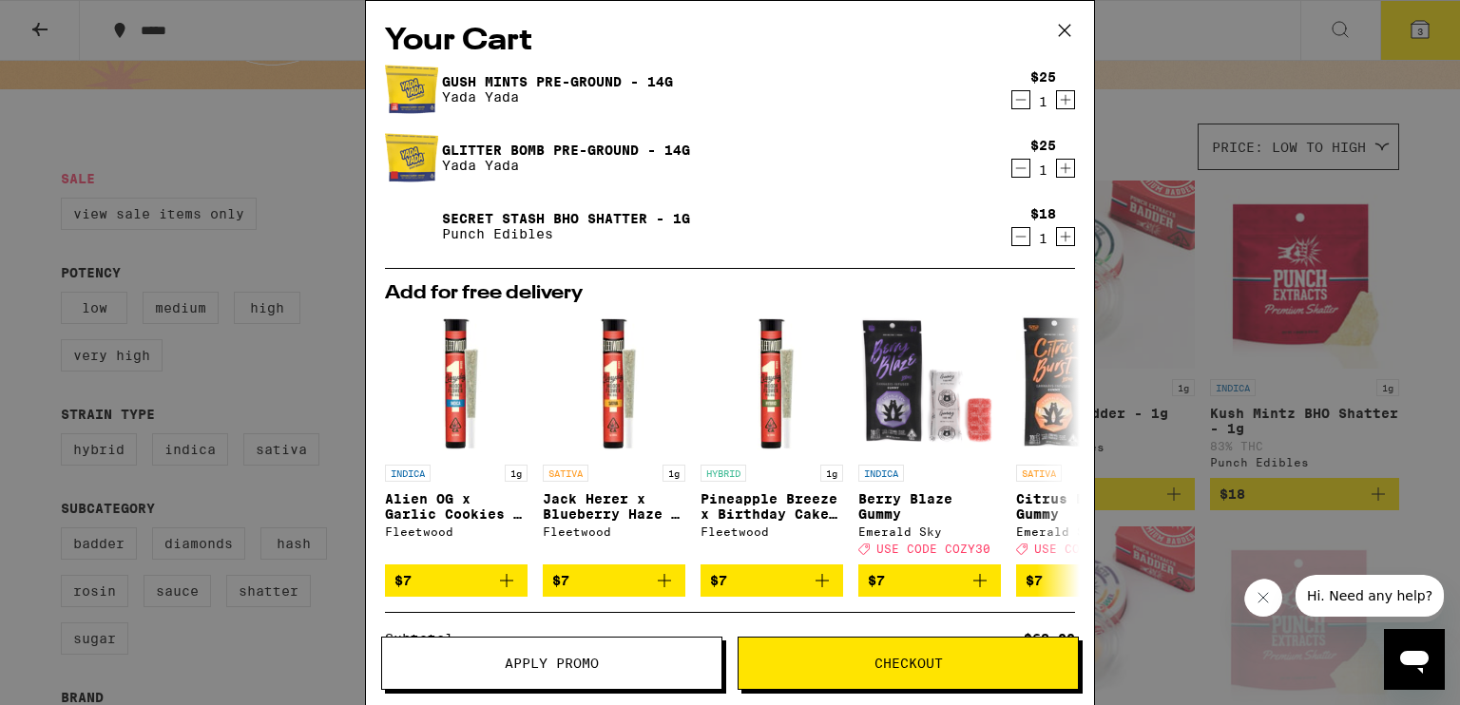
click at [1065, 29] on icon at bounding box center [1064, 30] width 11 height 11
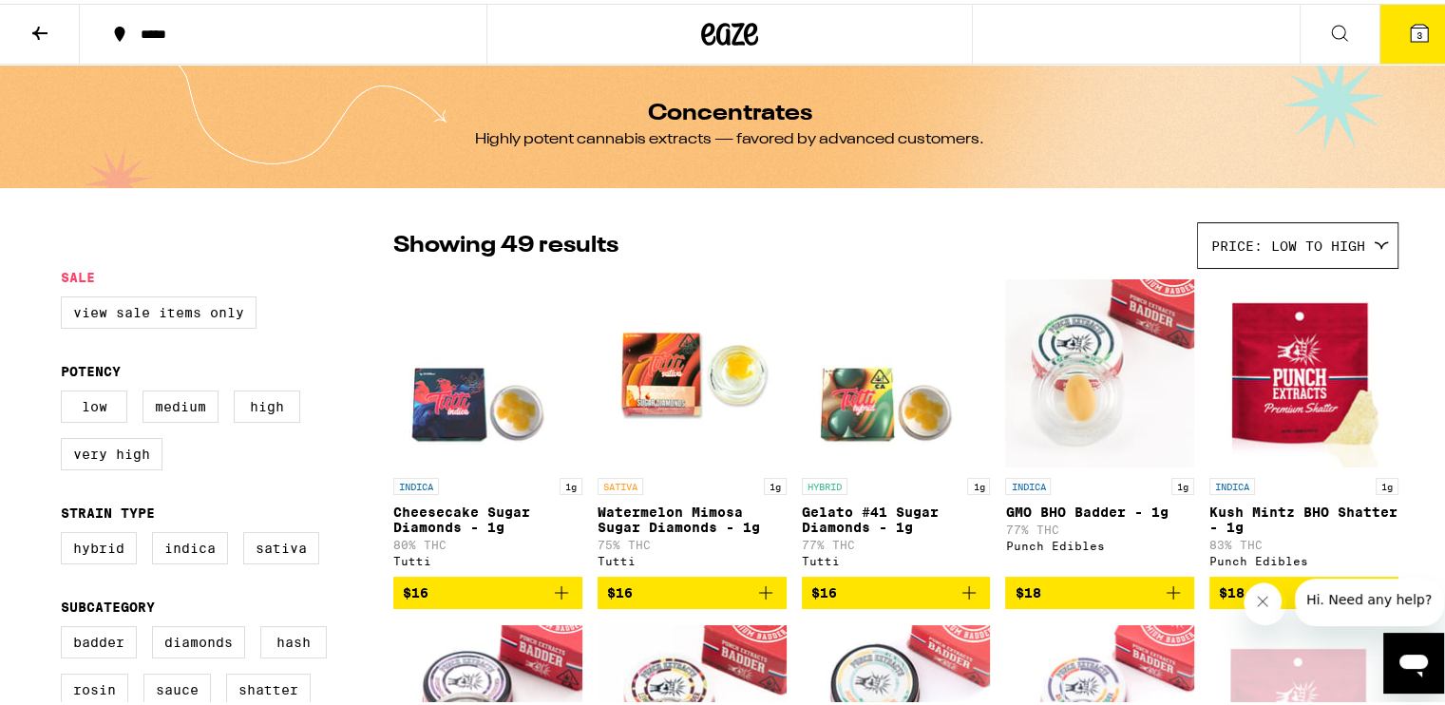
click at [56, 33] on button at bounding box center [40, 31] width 80 height 60
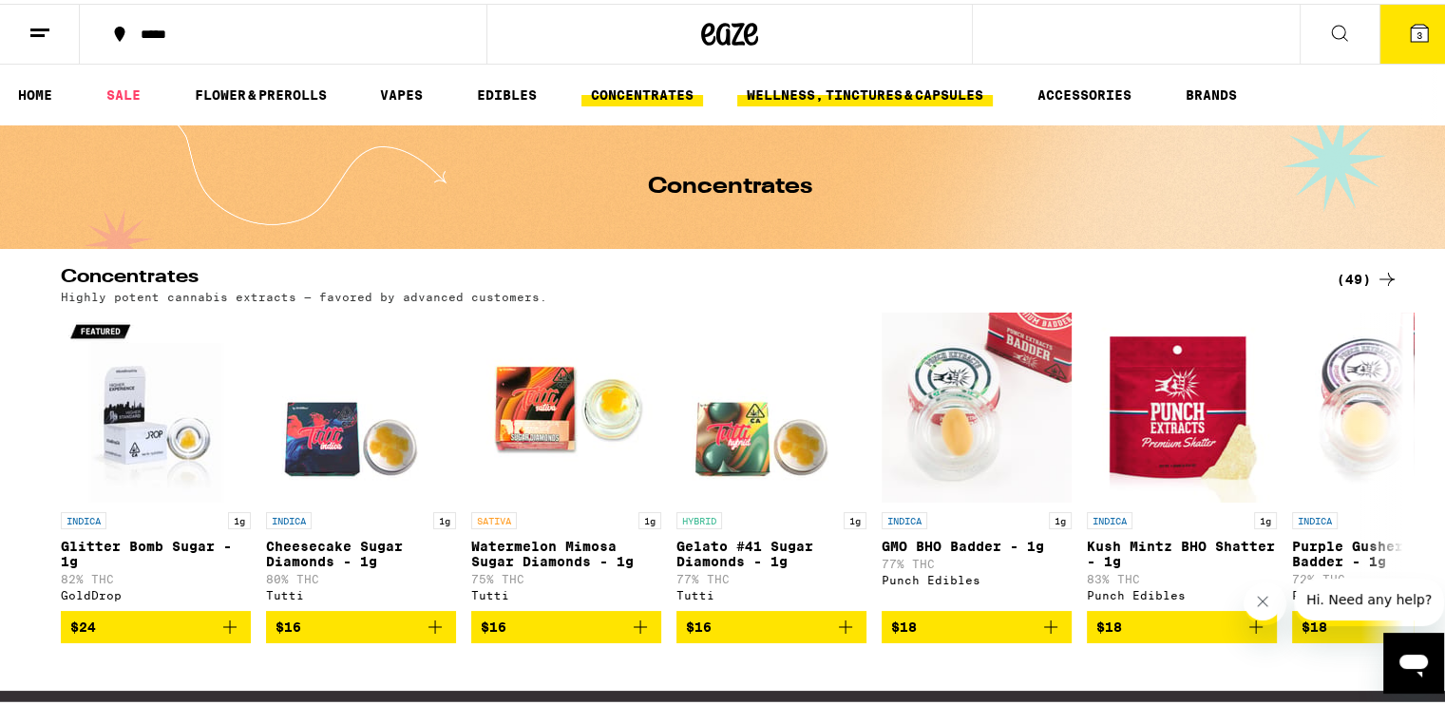
click at [899, 80] on link "WELLNESS, TINCTURES & CAPSULES" at bounding box center [865, 91] width 256 height 23
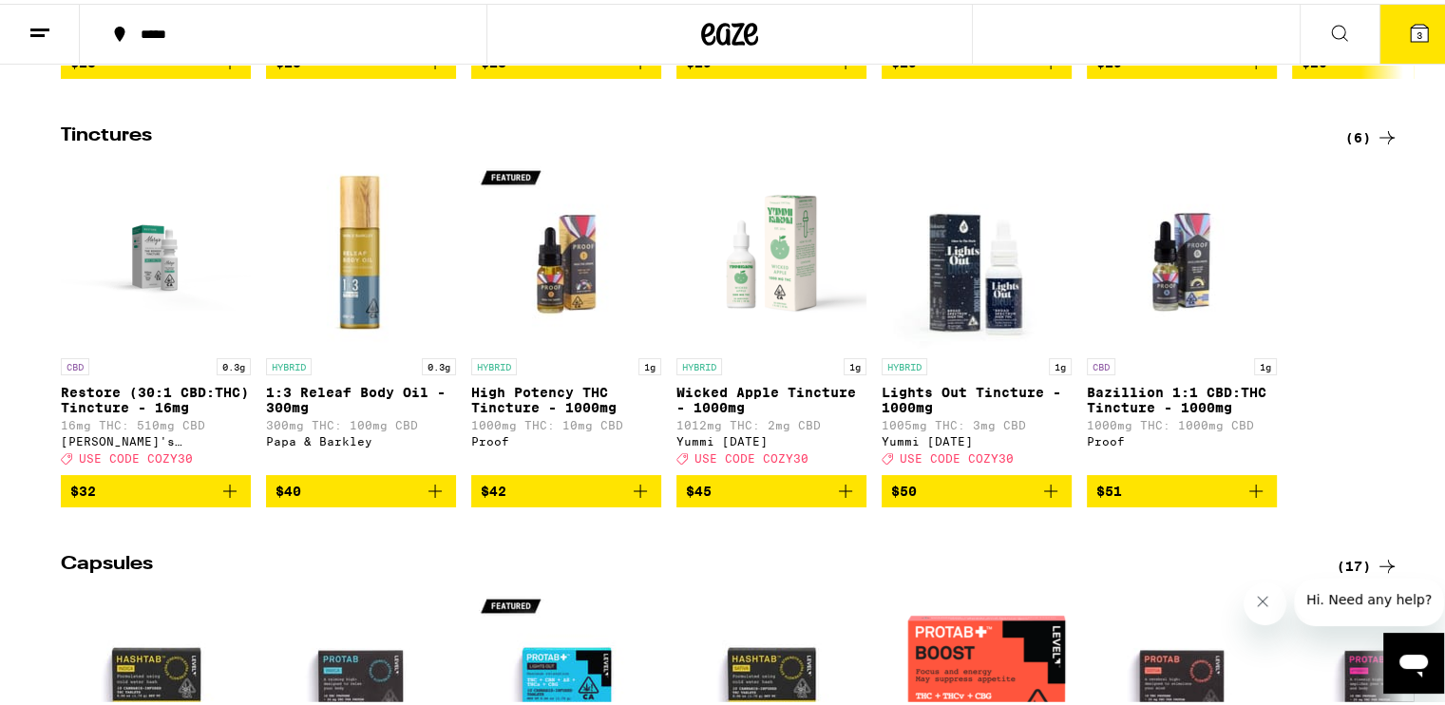
scroll to position [570, 0]
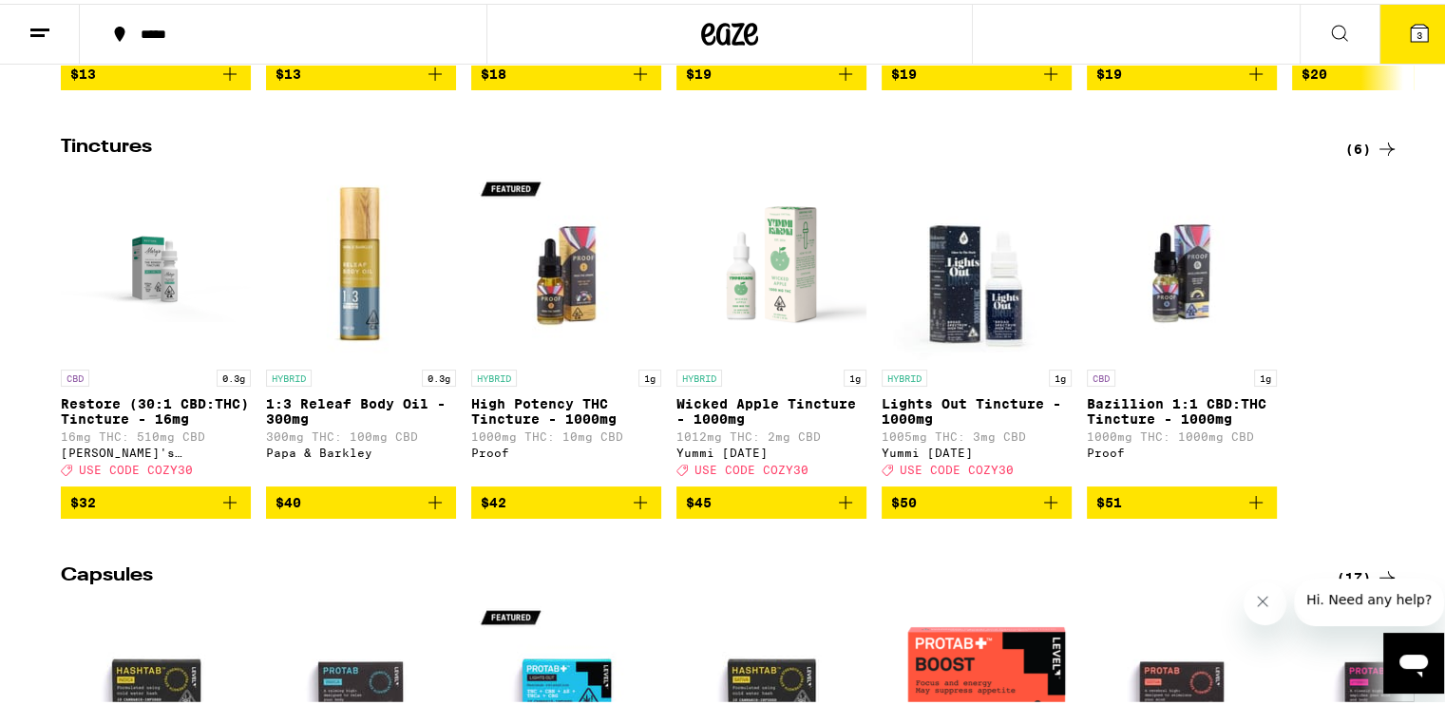
click at [1380, 157] on icon at bounding box center [1387, 145] width 23 height 23
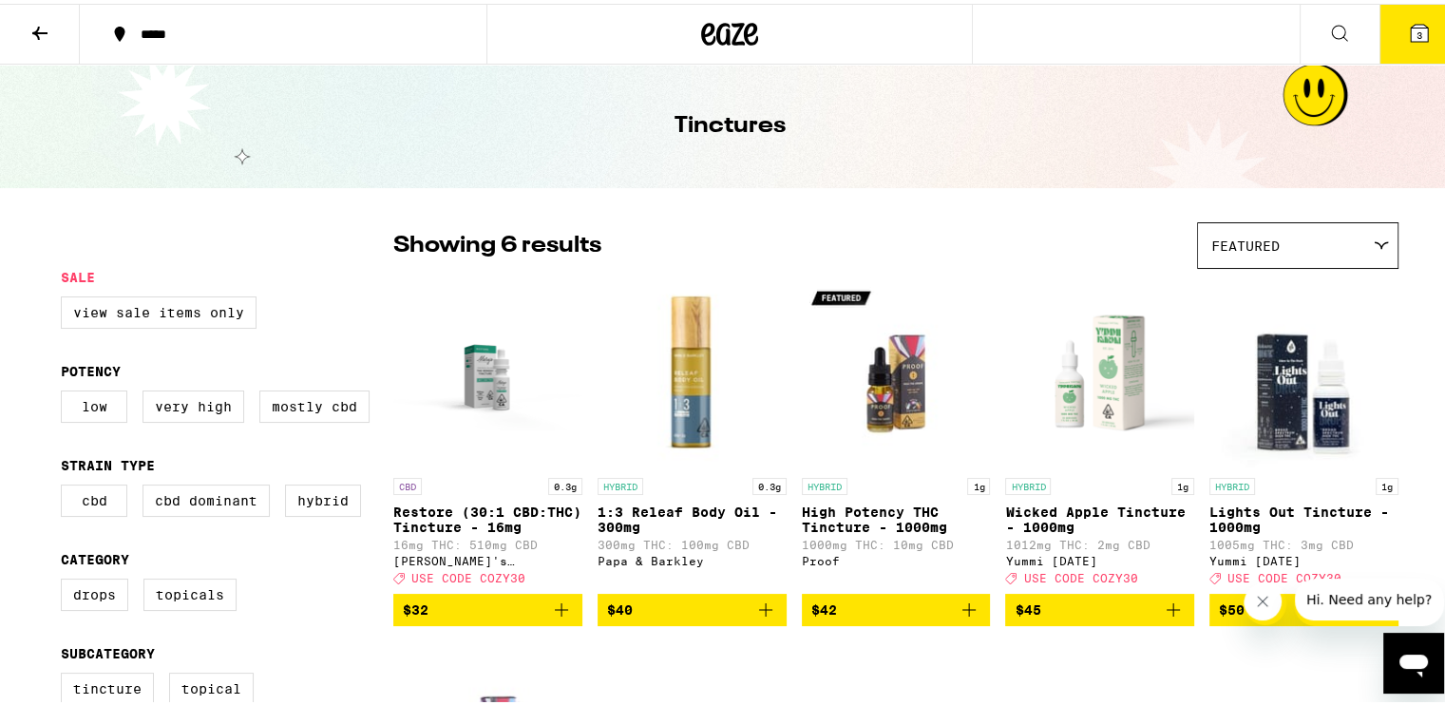
click at [38, 43] on button at bounding box center [40, 31] width 80 height 60
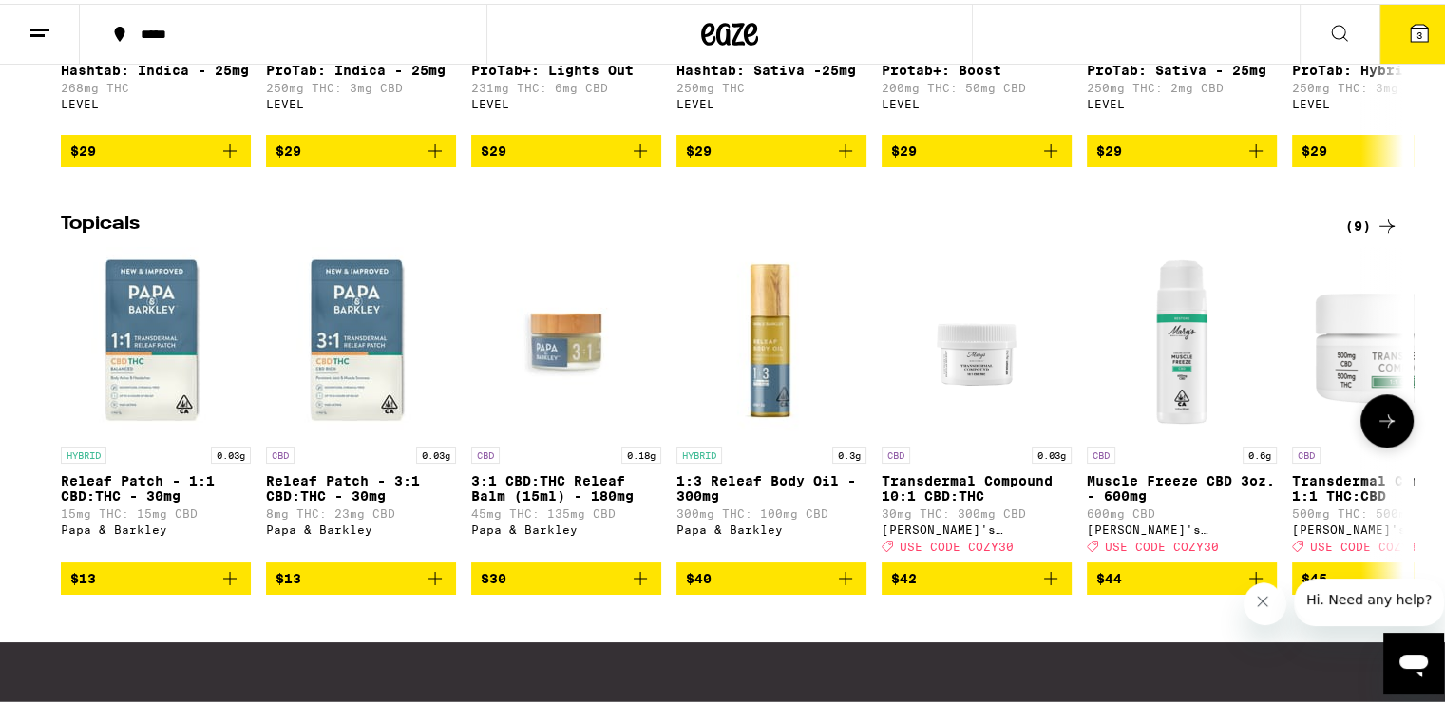
scroll to position [1427, 0]
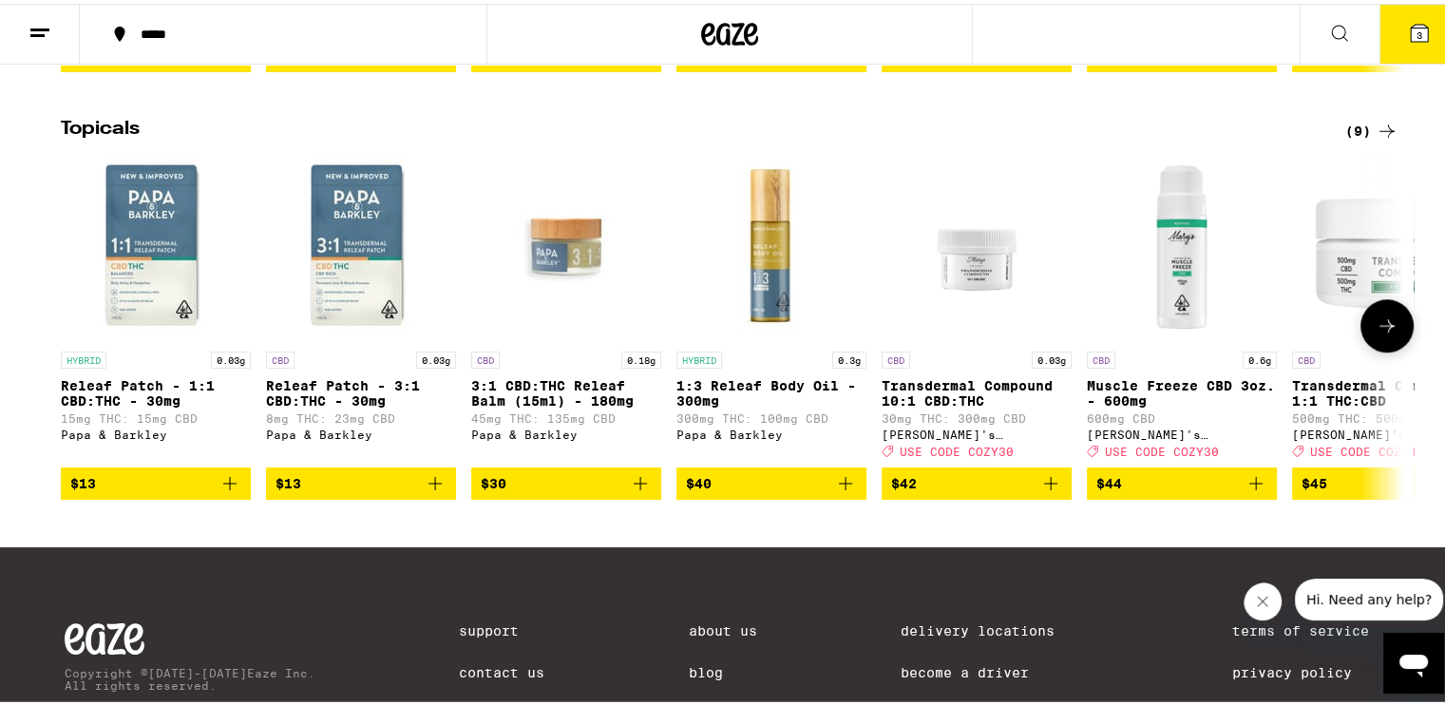
click at [1385, 334] on icon at bounding box center [1387, 322] width 23 height 23
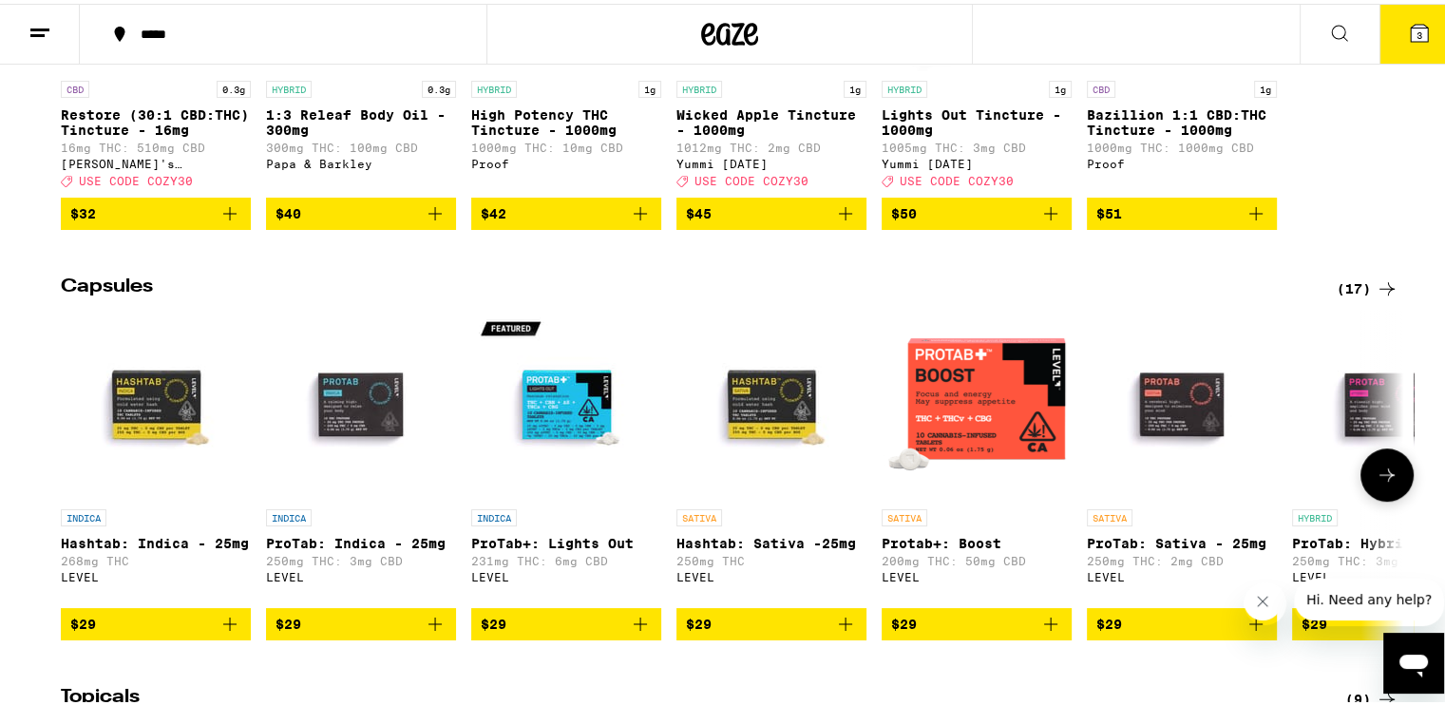
scroll to position [857, 0]
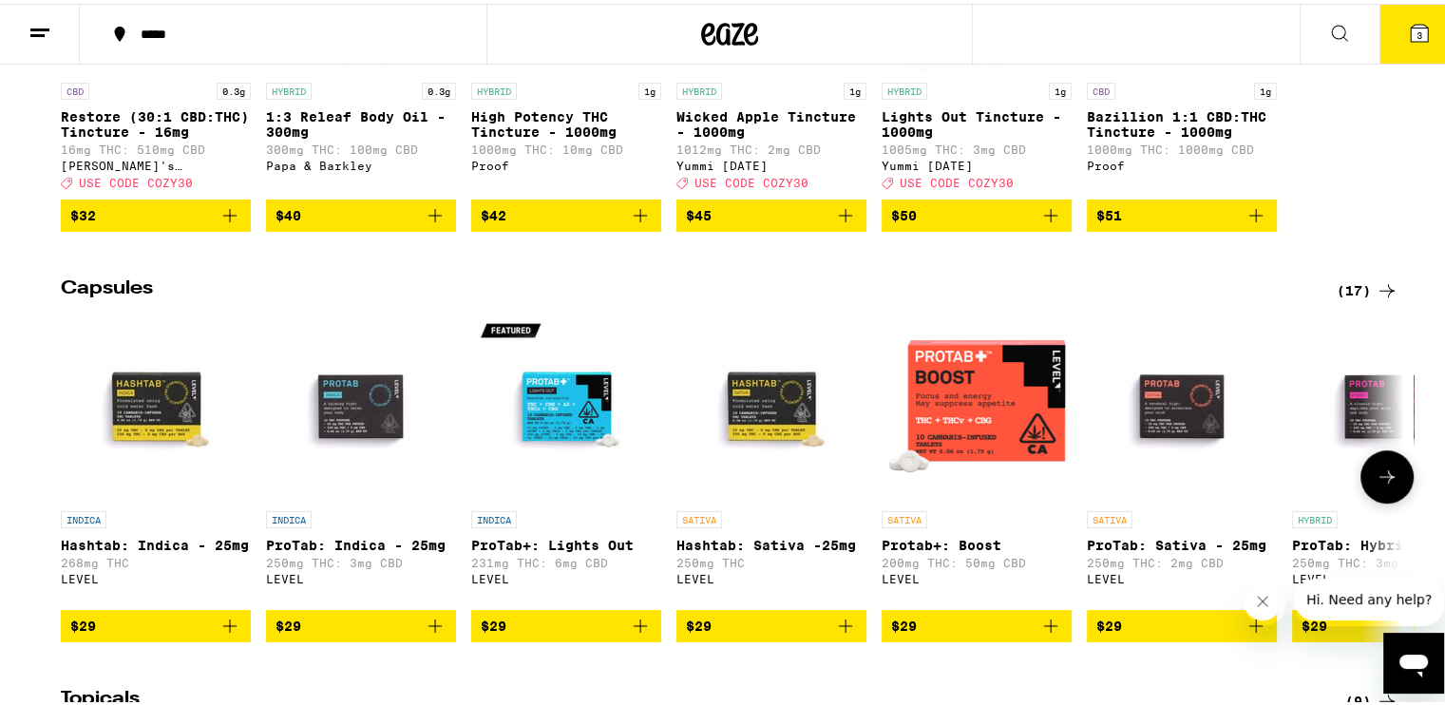
click at [1391, 485] on icon at bounding box center [1387, 473] width 23 height 23
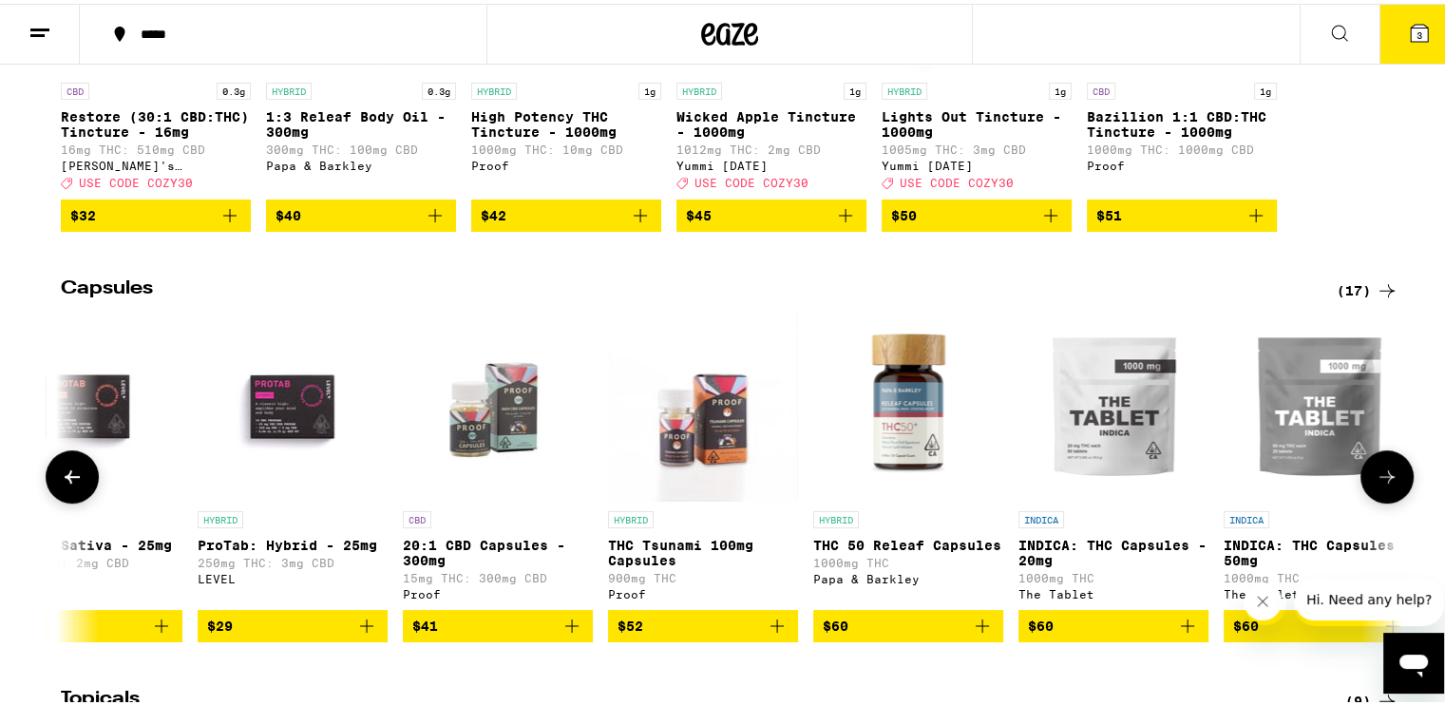
scroll to position [0, 1131]
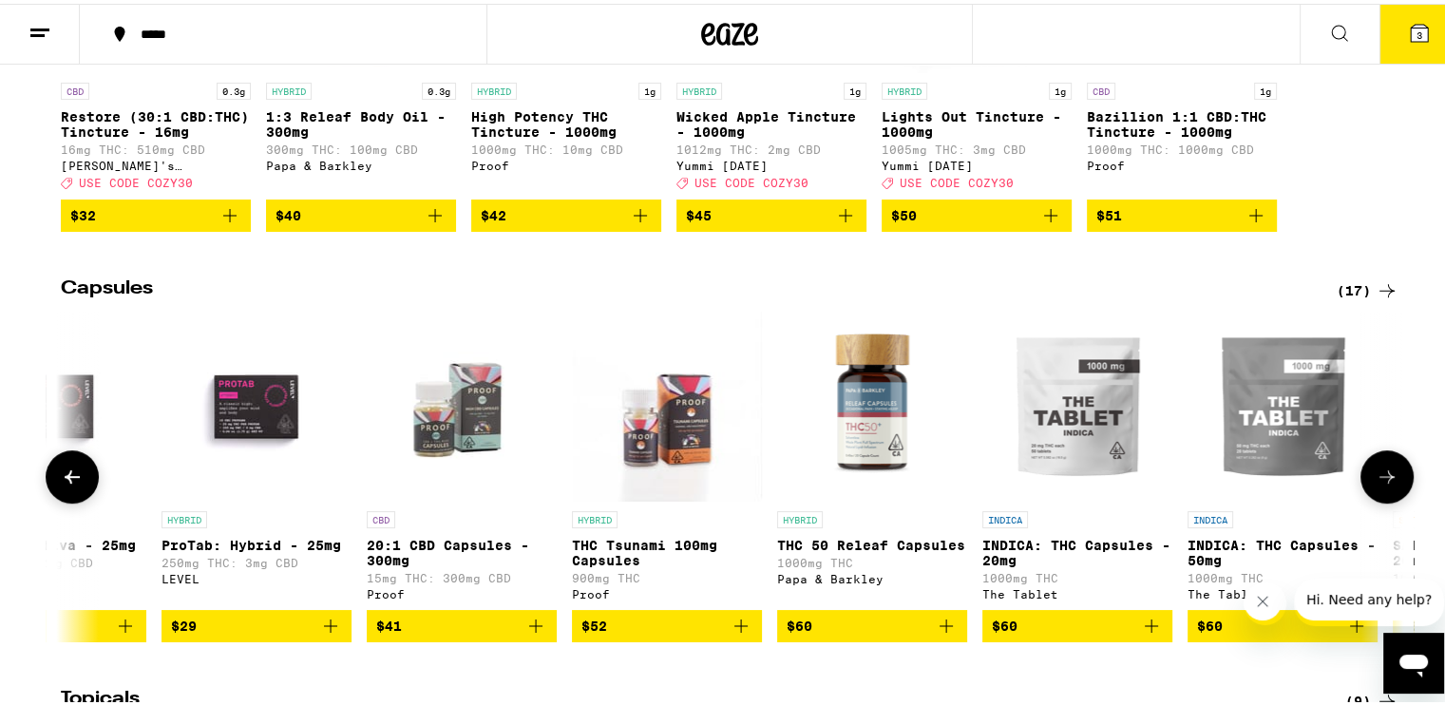
click at [1391, 485] on icon at bounding box center [1387, 473] width 23 height 23
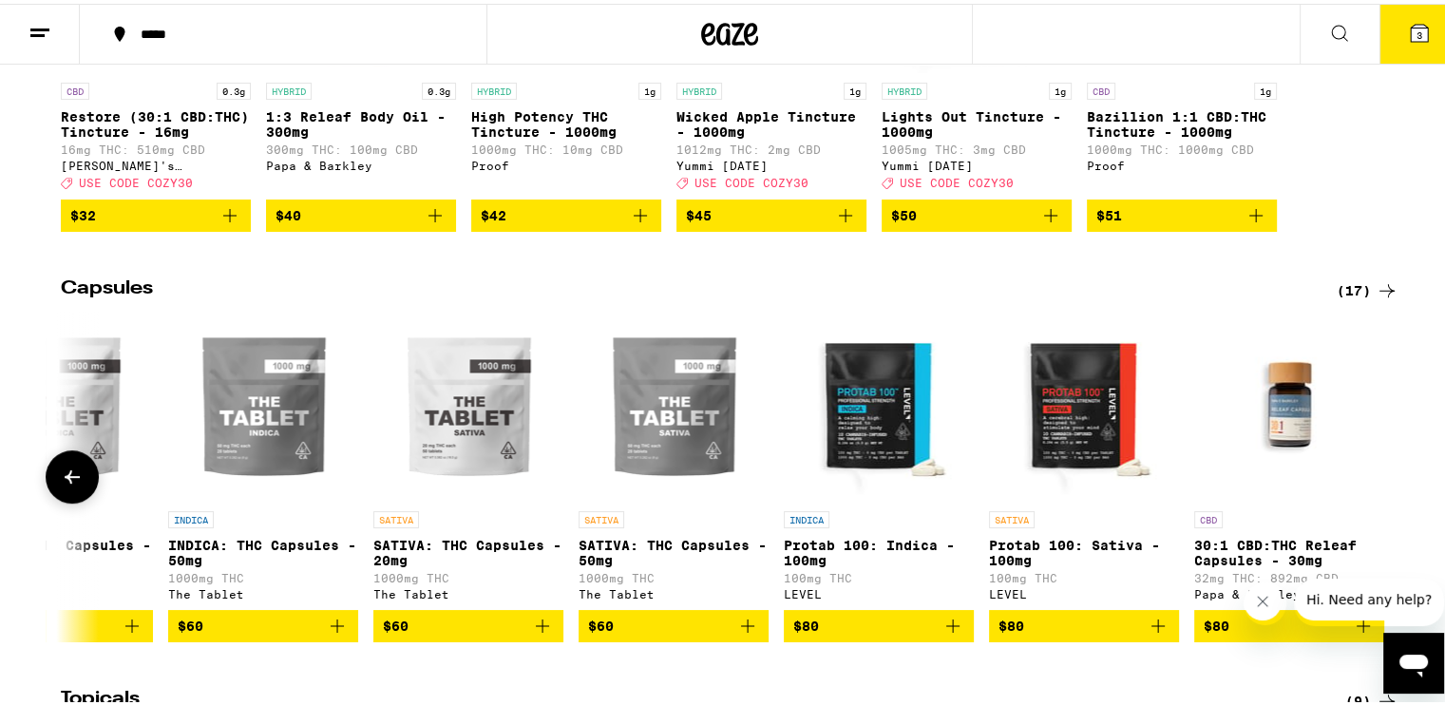
scroll to position [0, 2152]
click at [72, 485] on icon at bounding box center [72, 473] width 23 height 23
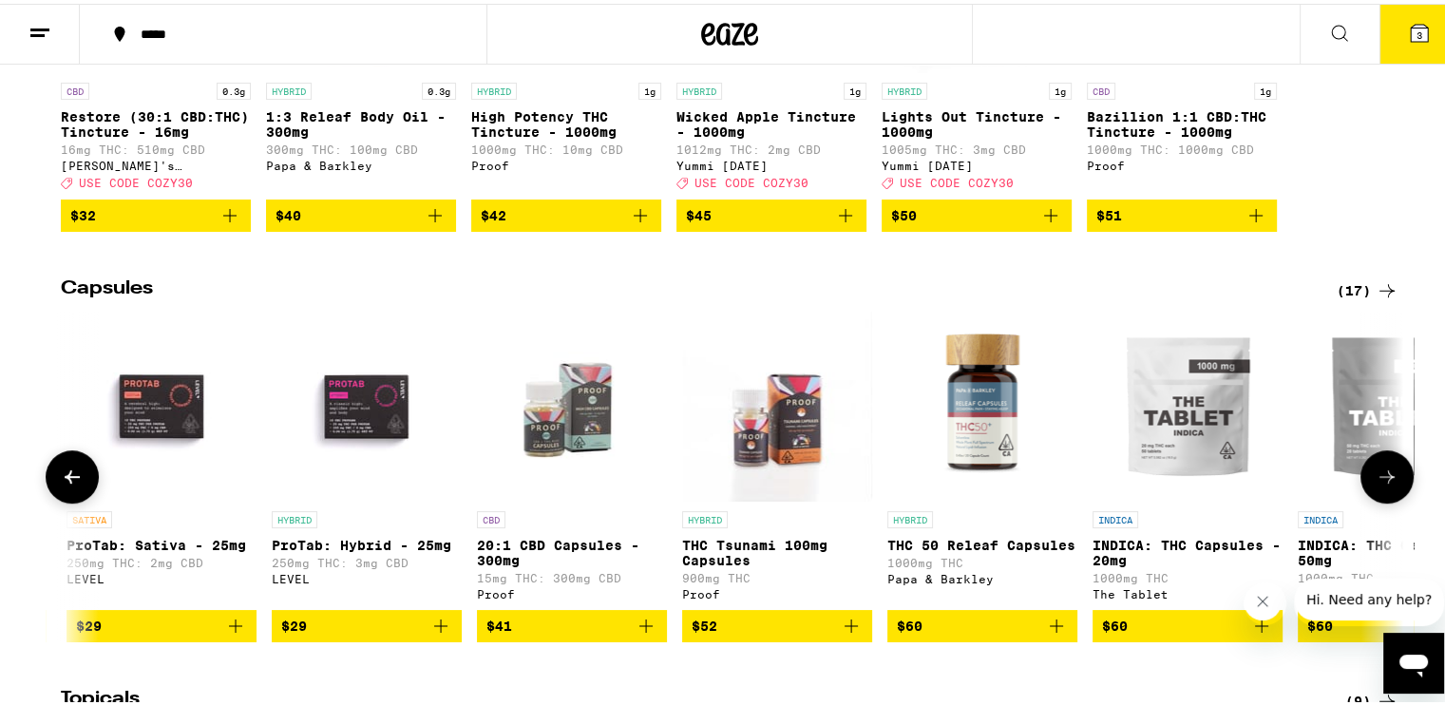
click at [72, 485] on icon at bounding box center [72, 473] width 23 height 23
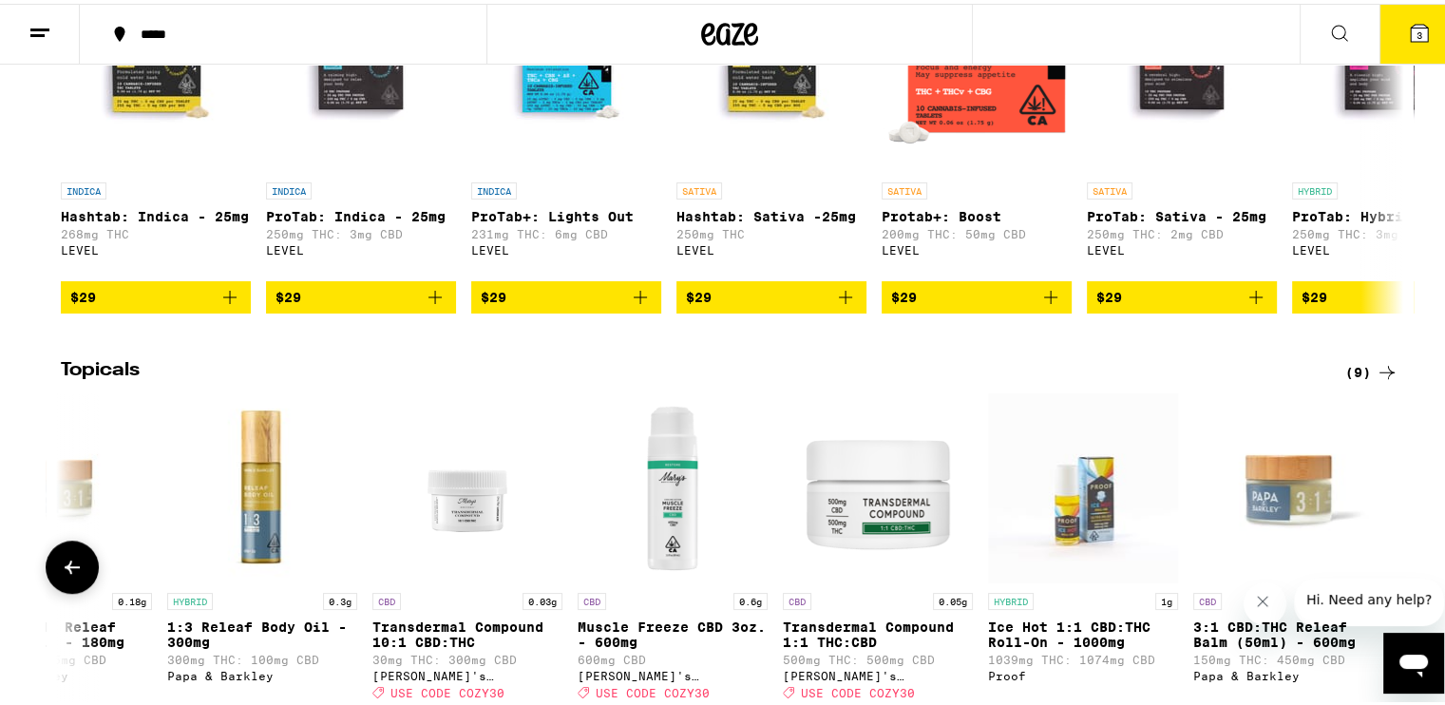
scroll to position [1237, 0]
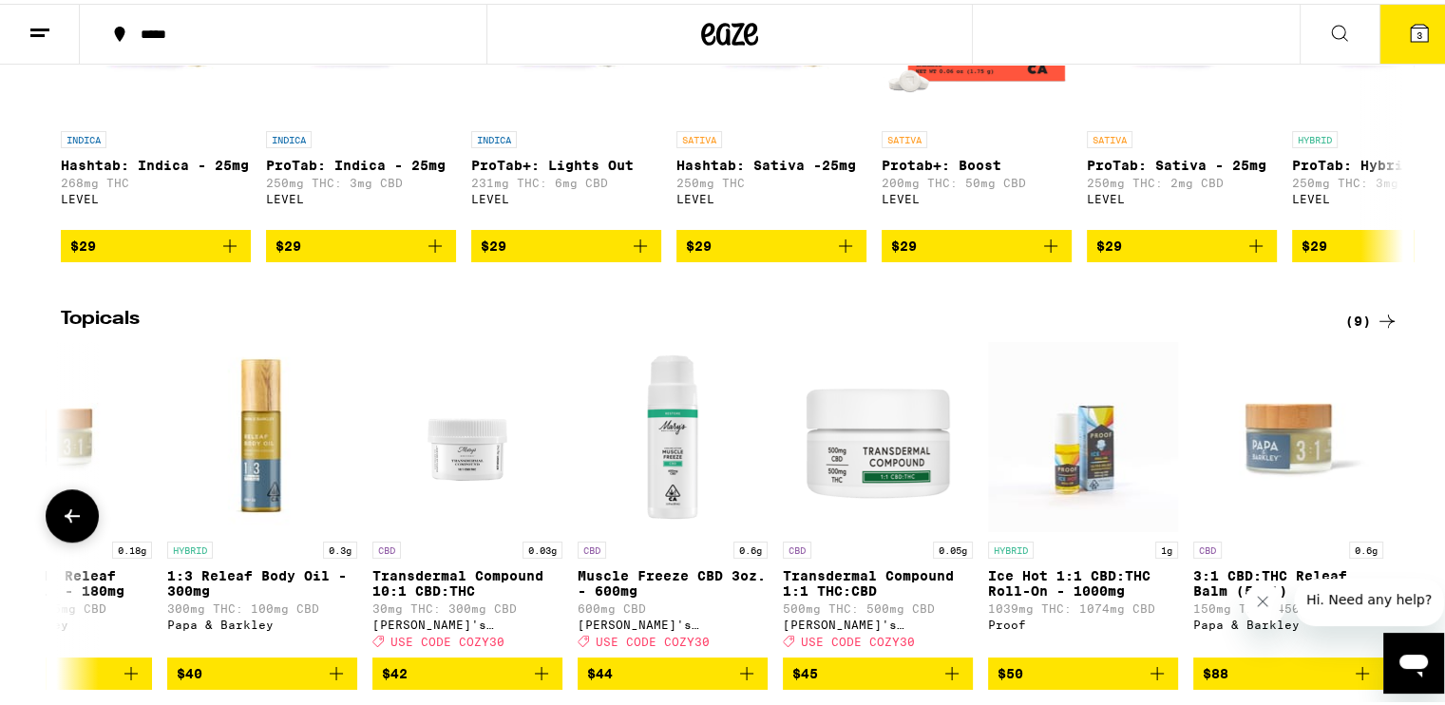
click at [61, 524] on icon at bounding box center [72, 512] width 23 height 23
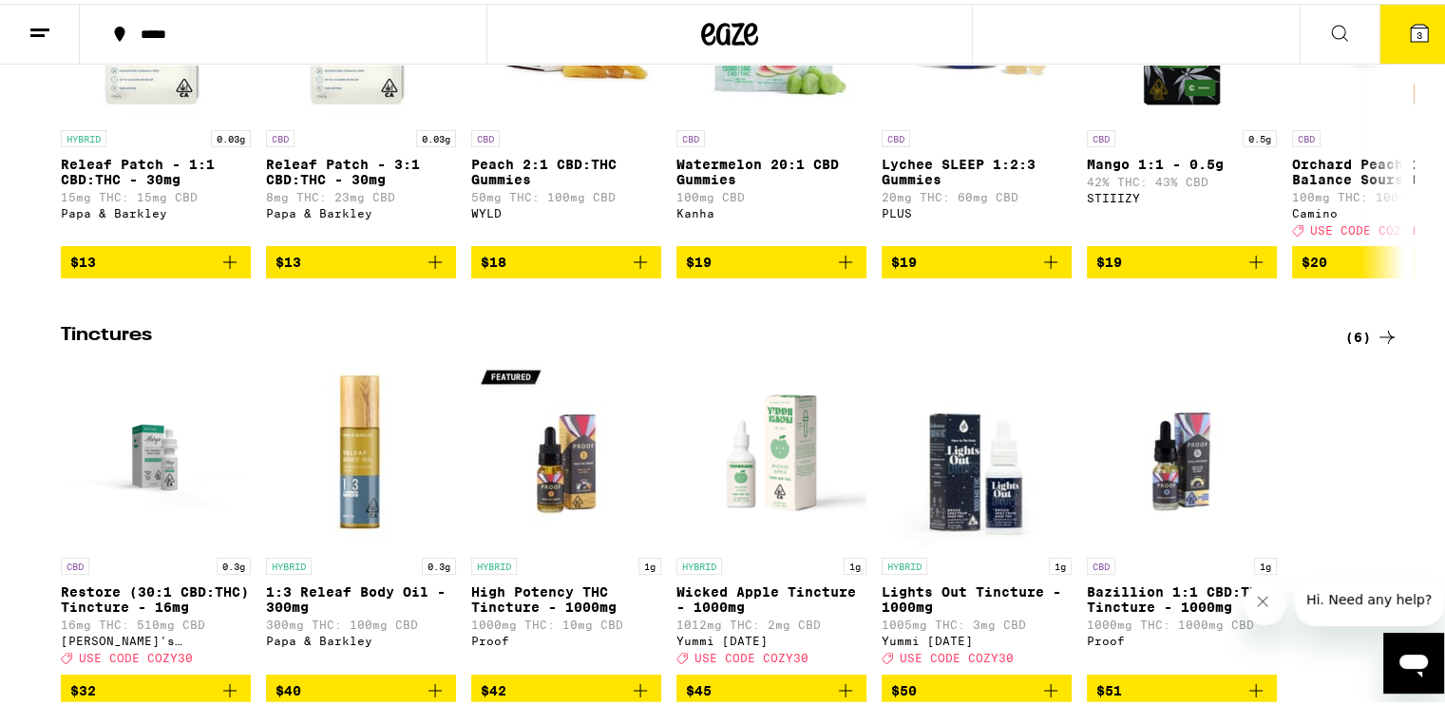
scroll to position [0, 0]
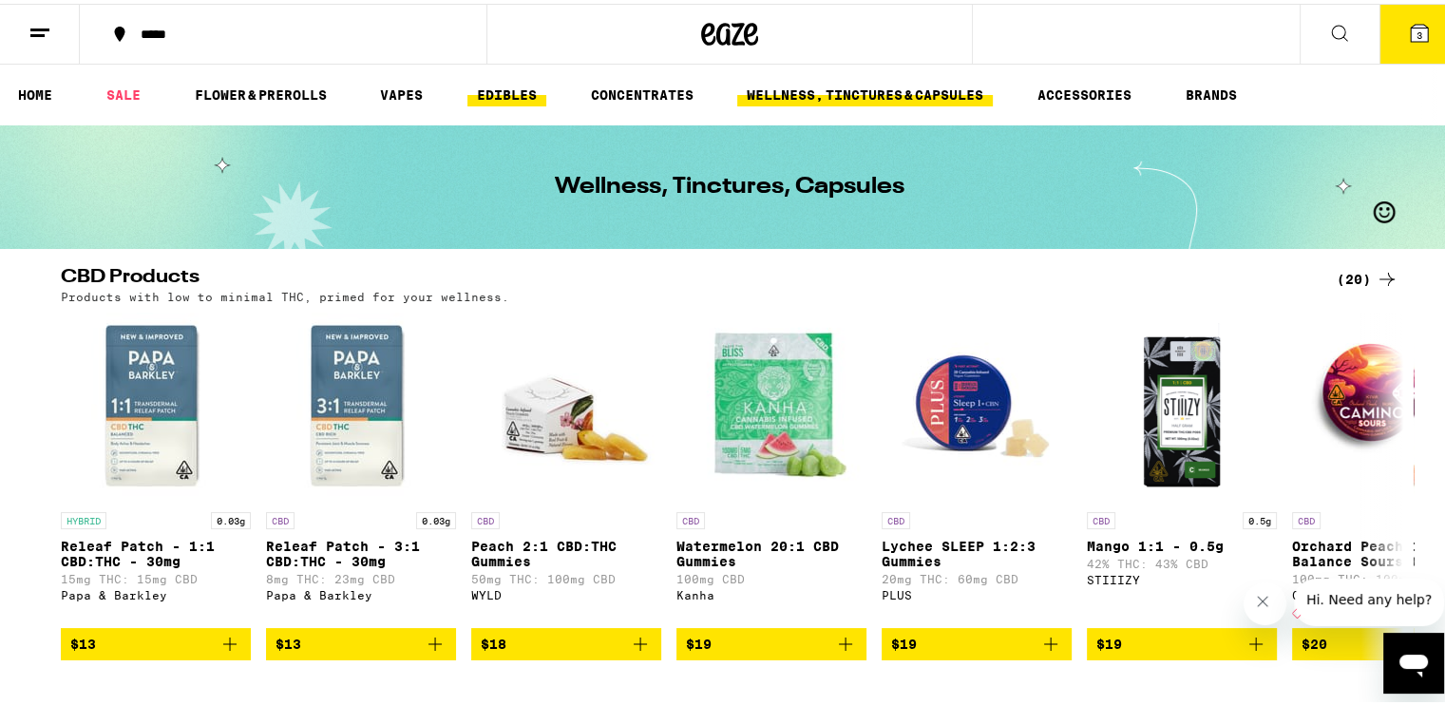
click at [516, 92] on link "EDIBLES" at bounding box center [507, 91] width 79 height 23
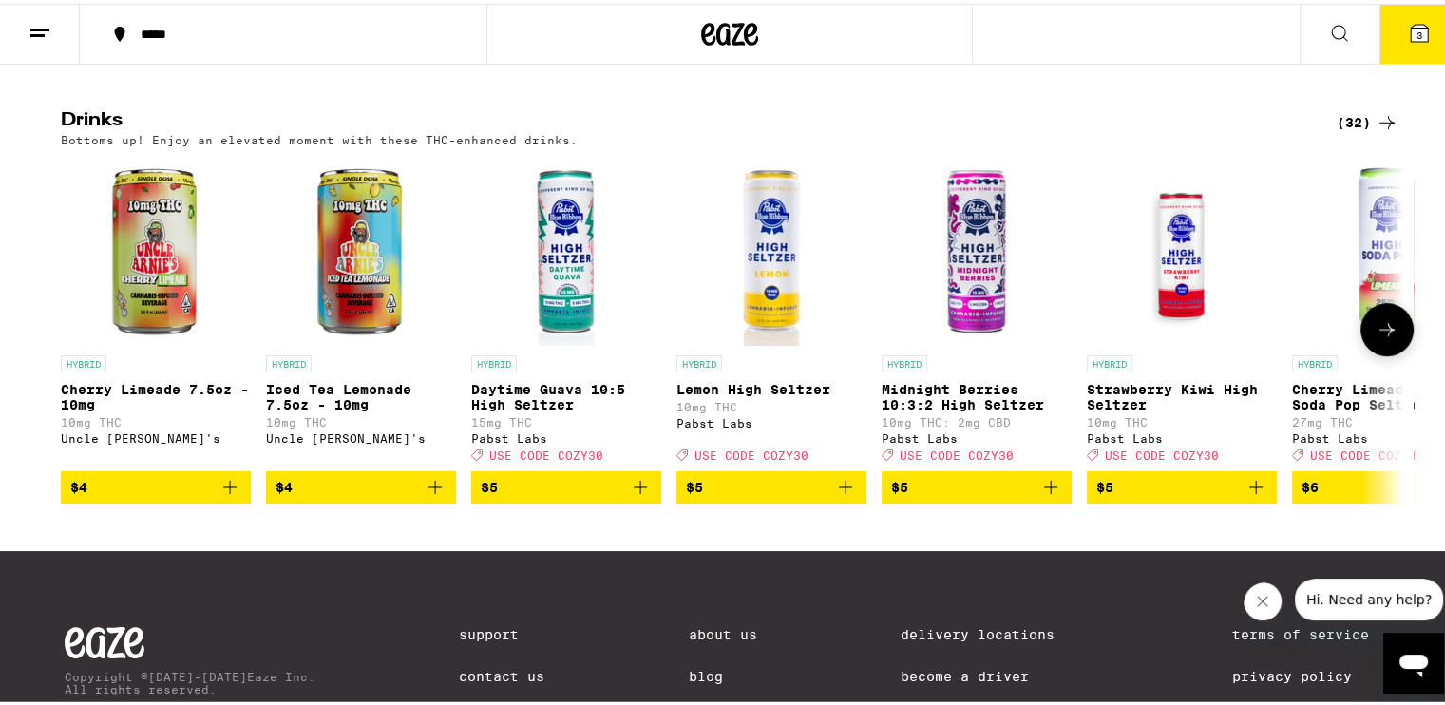
scroll to position [1133, 0]
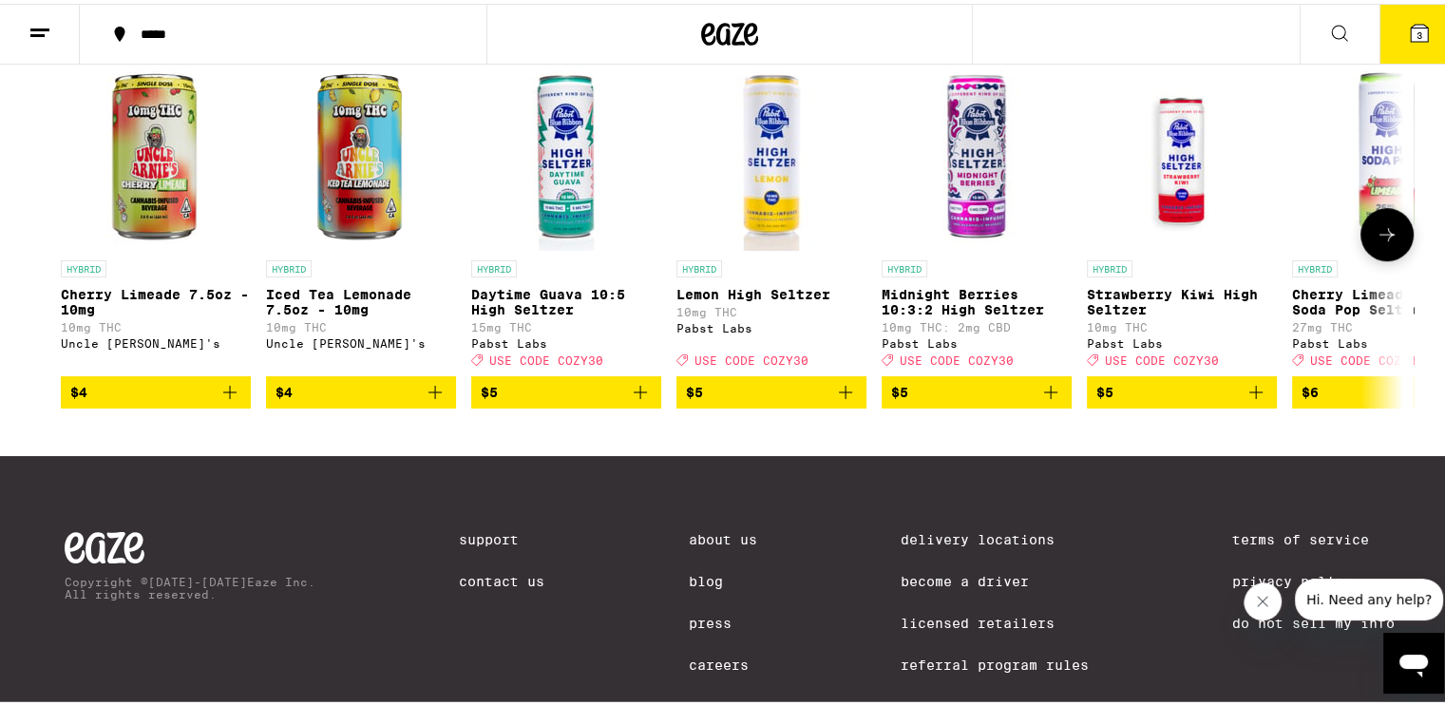
click at [1384, 242] on icon at bounding box center [1387, 231] width 23 height 23
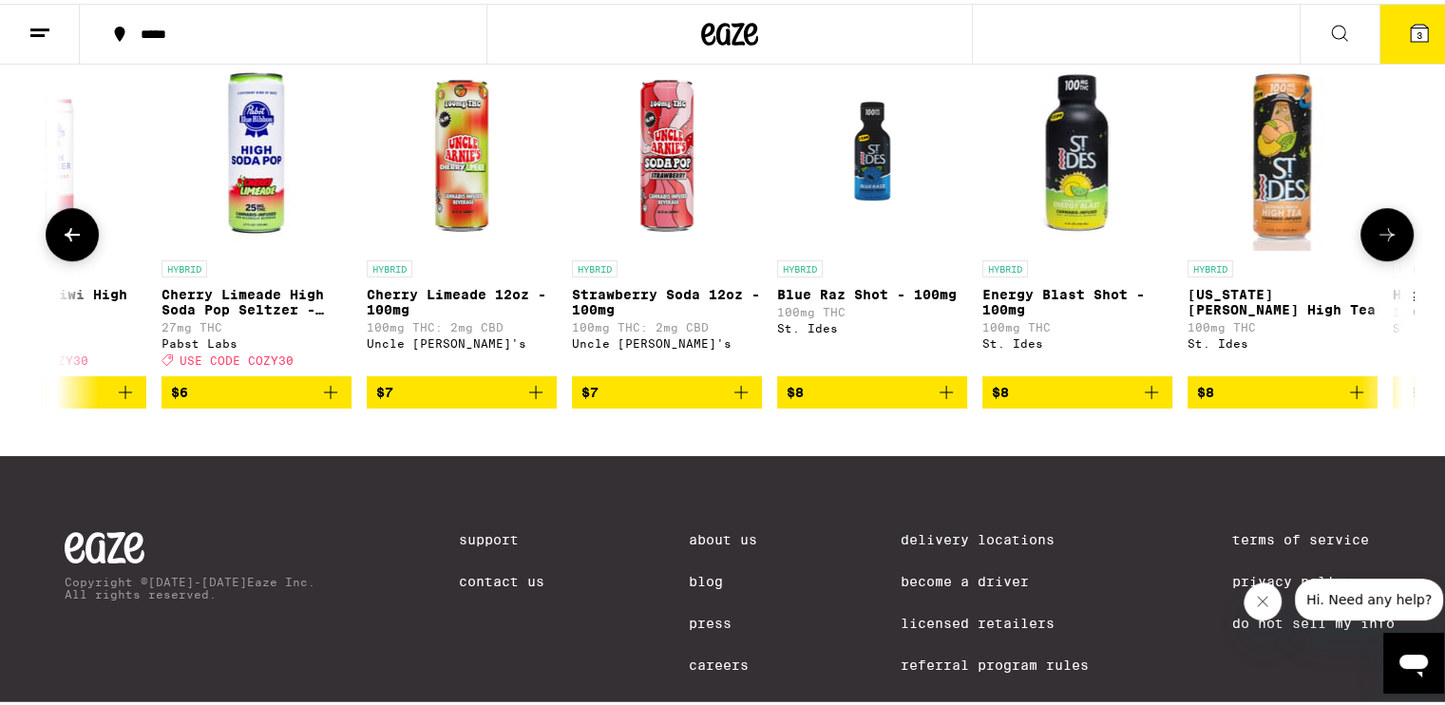
click at [1384, 242] on icon at bounding box center [1387, 231] width 23 height 23
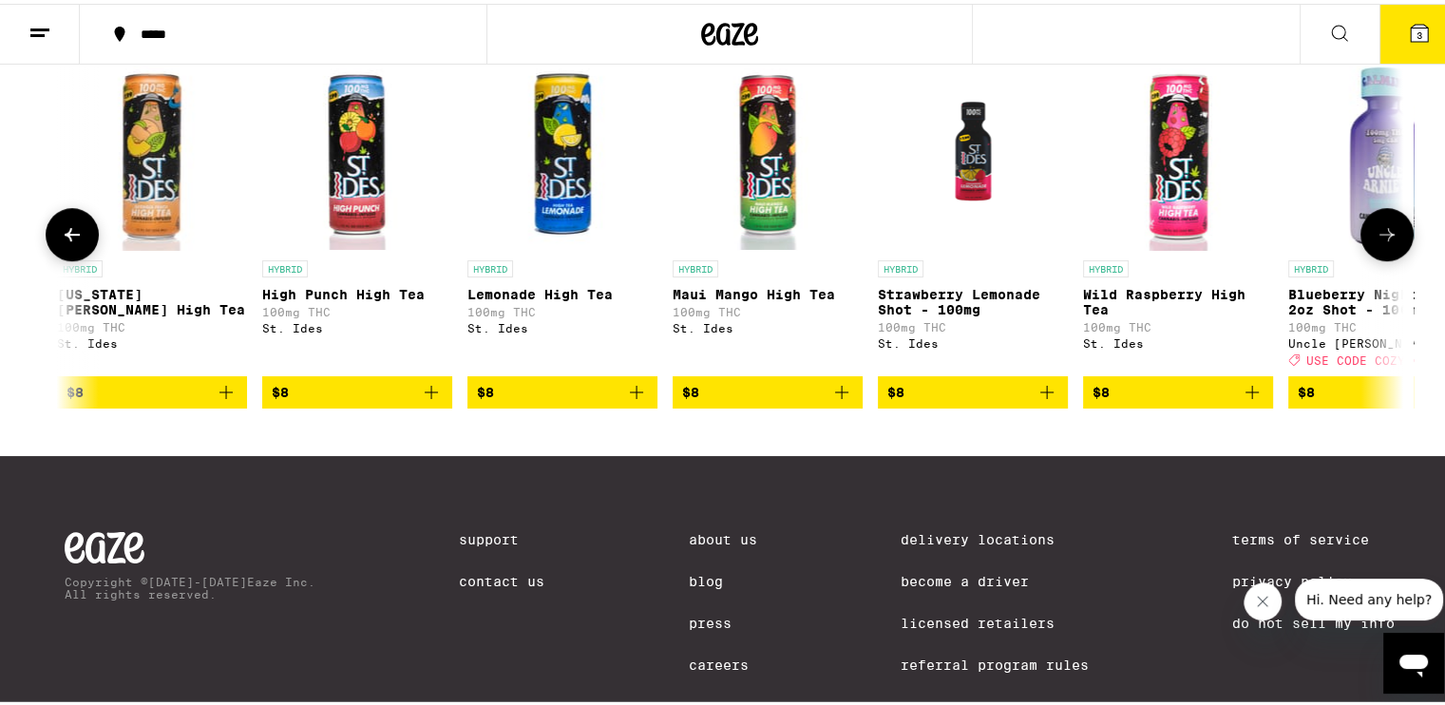
click at [1384, 242] on icon at bounding box center [1387, 231] width 23 height 23
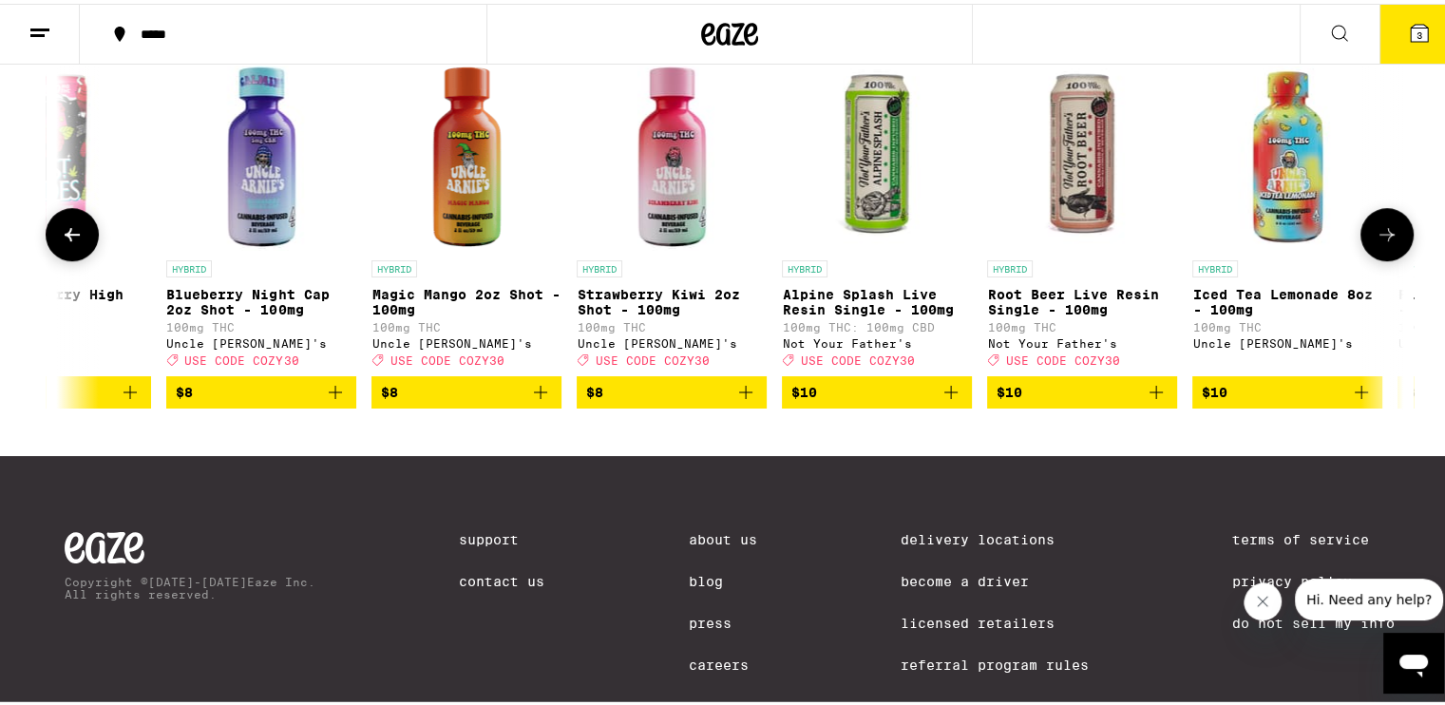
scroll to position [0, 3394]
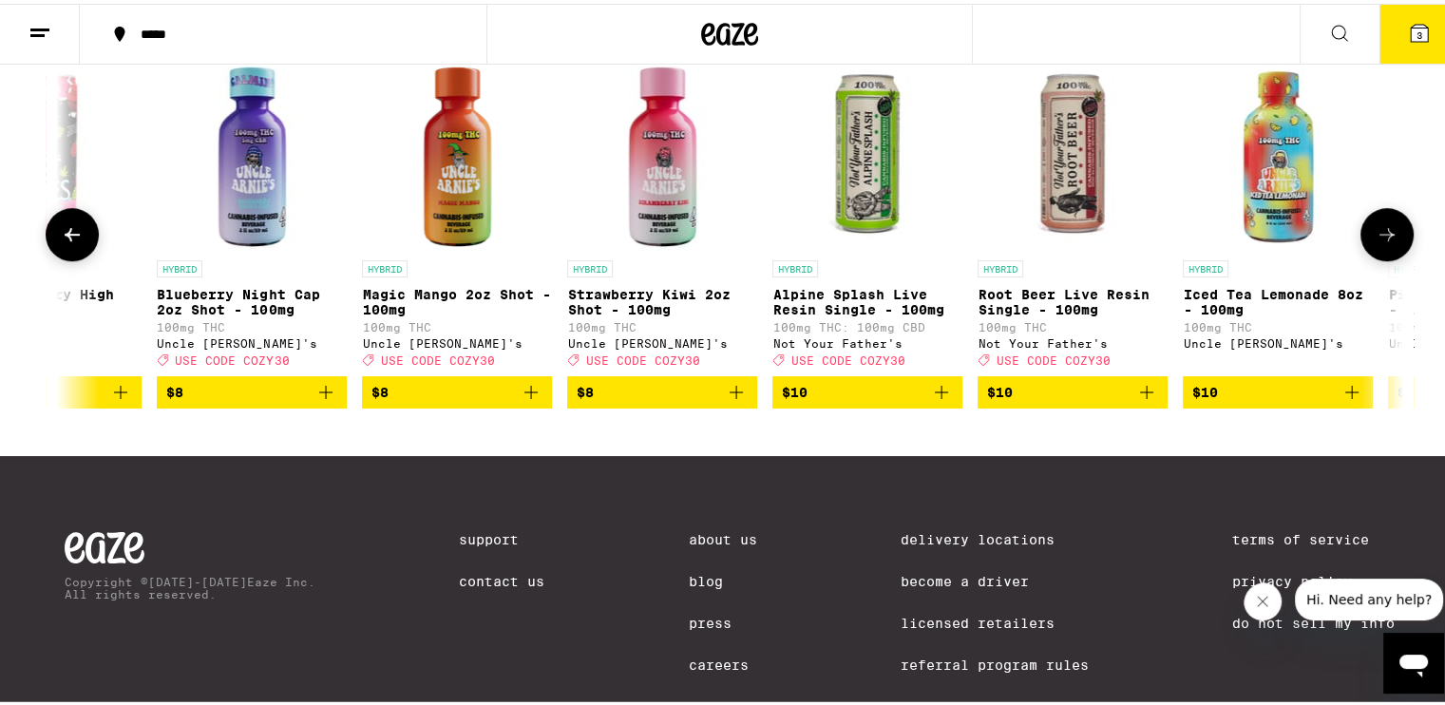
click at [1391, 242] on icon at bounding box center [1387, 231] width 23 height 23
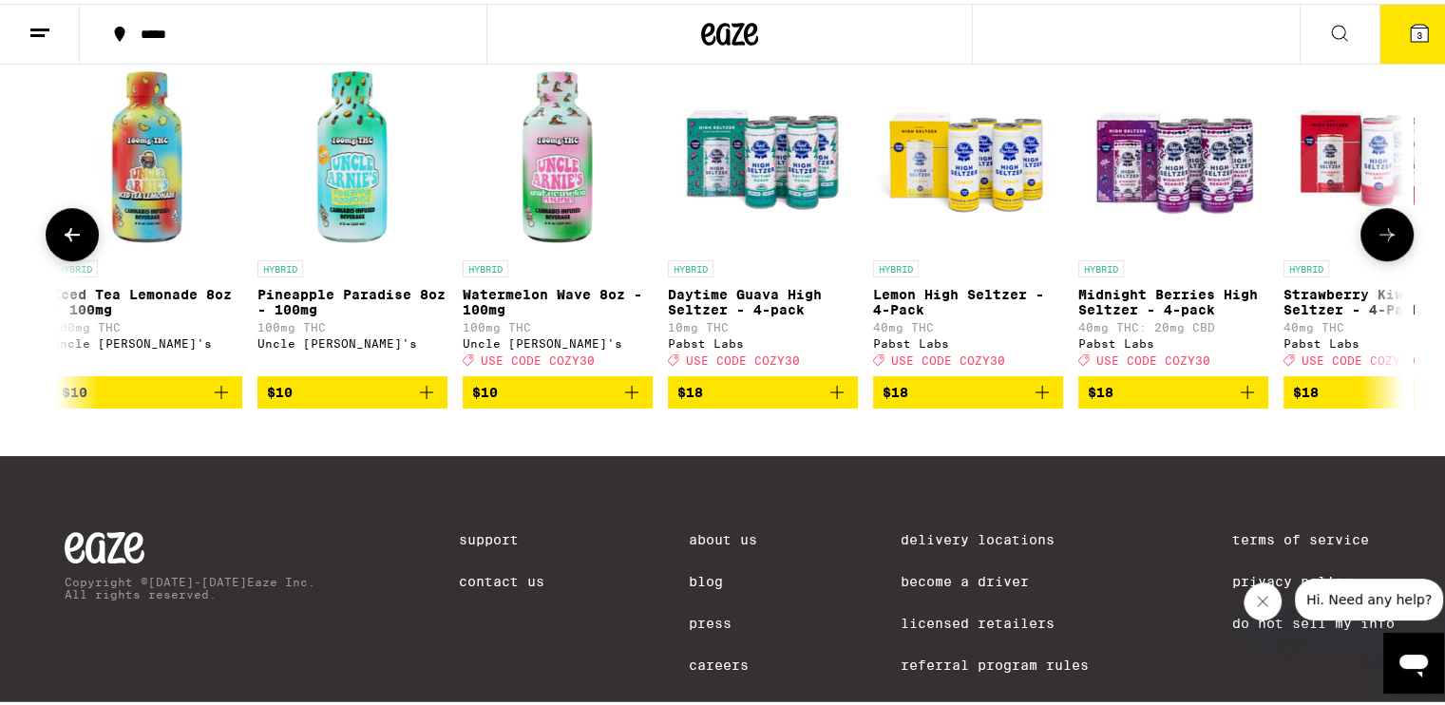
click at [1391, 242] on icon at bounding box center [1387, 231] width 23 height 23
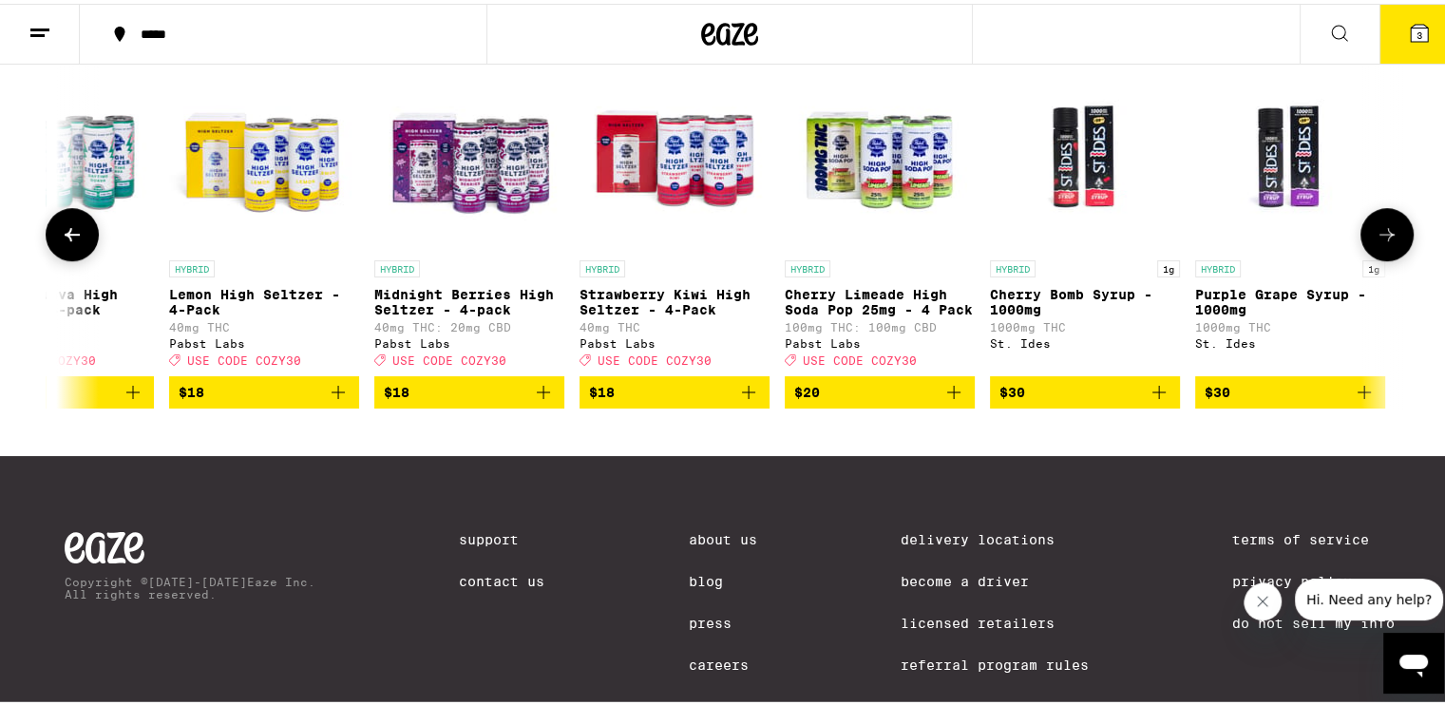
scroll to position [0, 5231]
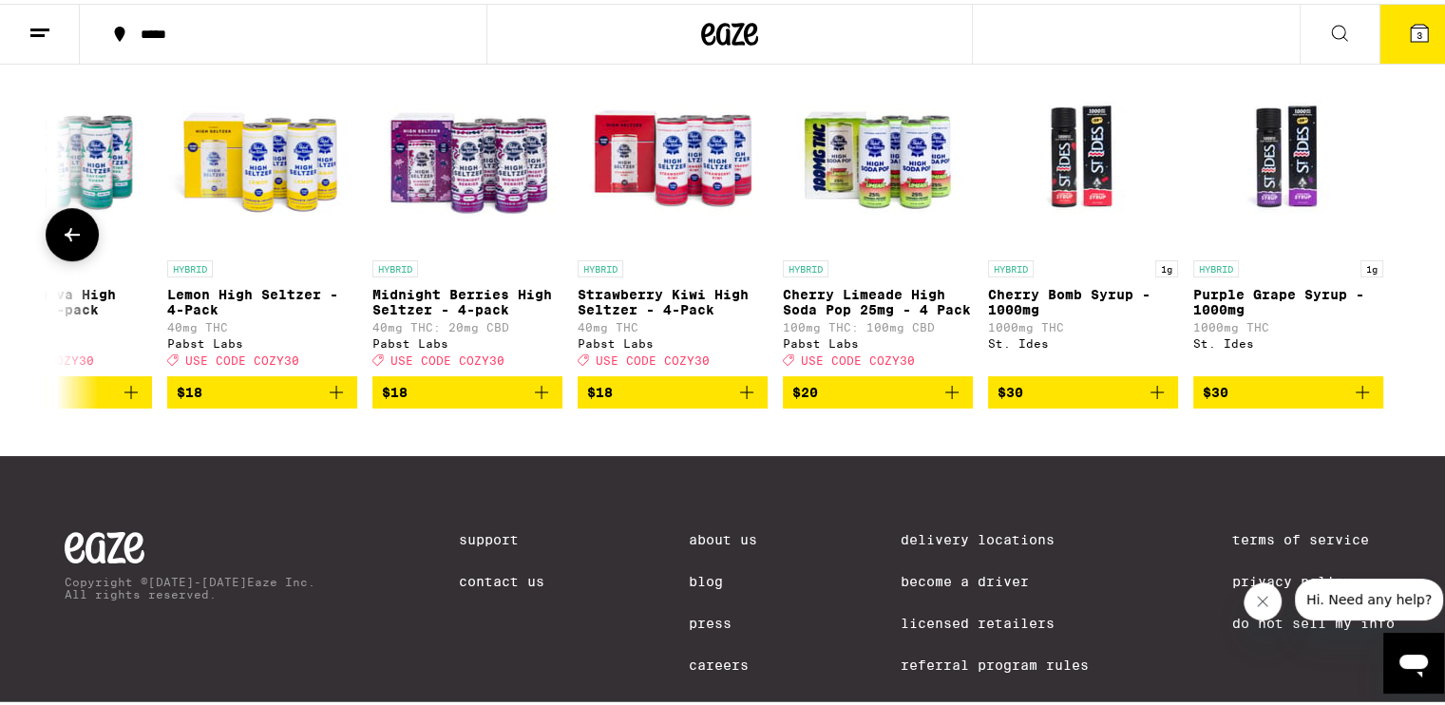
click at [1391, 258] on div at bounding box center [1387, 230] width 53 height 53
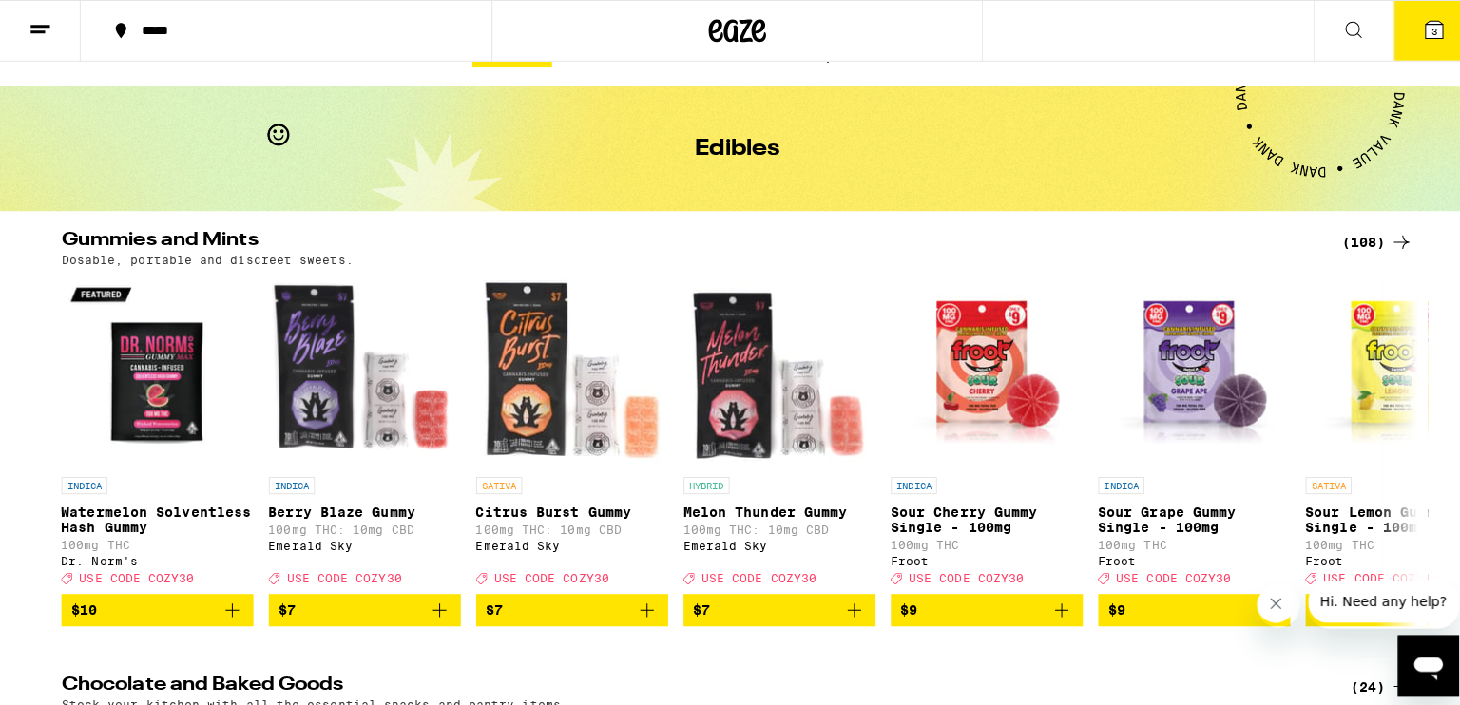
scroll to position [0, 0]
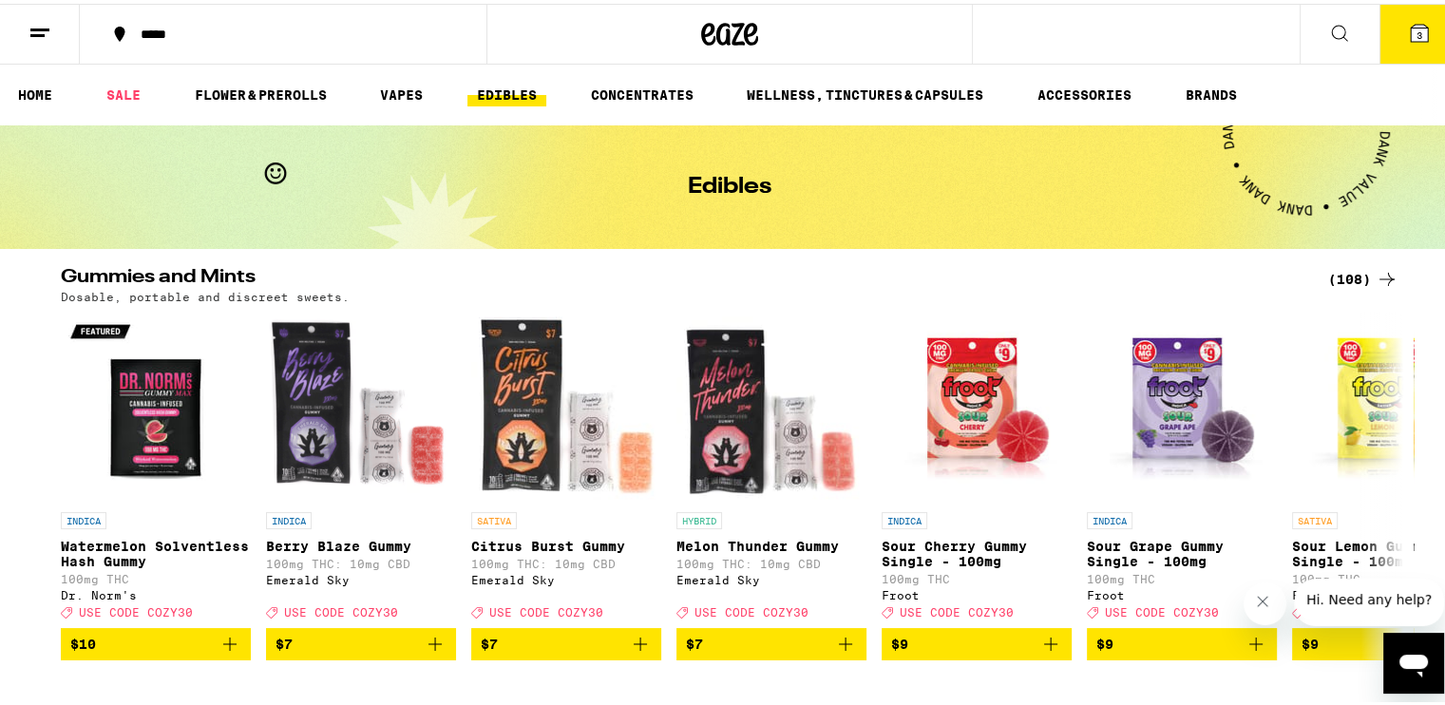
click at [1391, 26] on button "3" at bounding box center [1420, 30] width 80 height 59
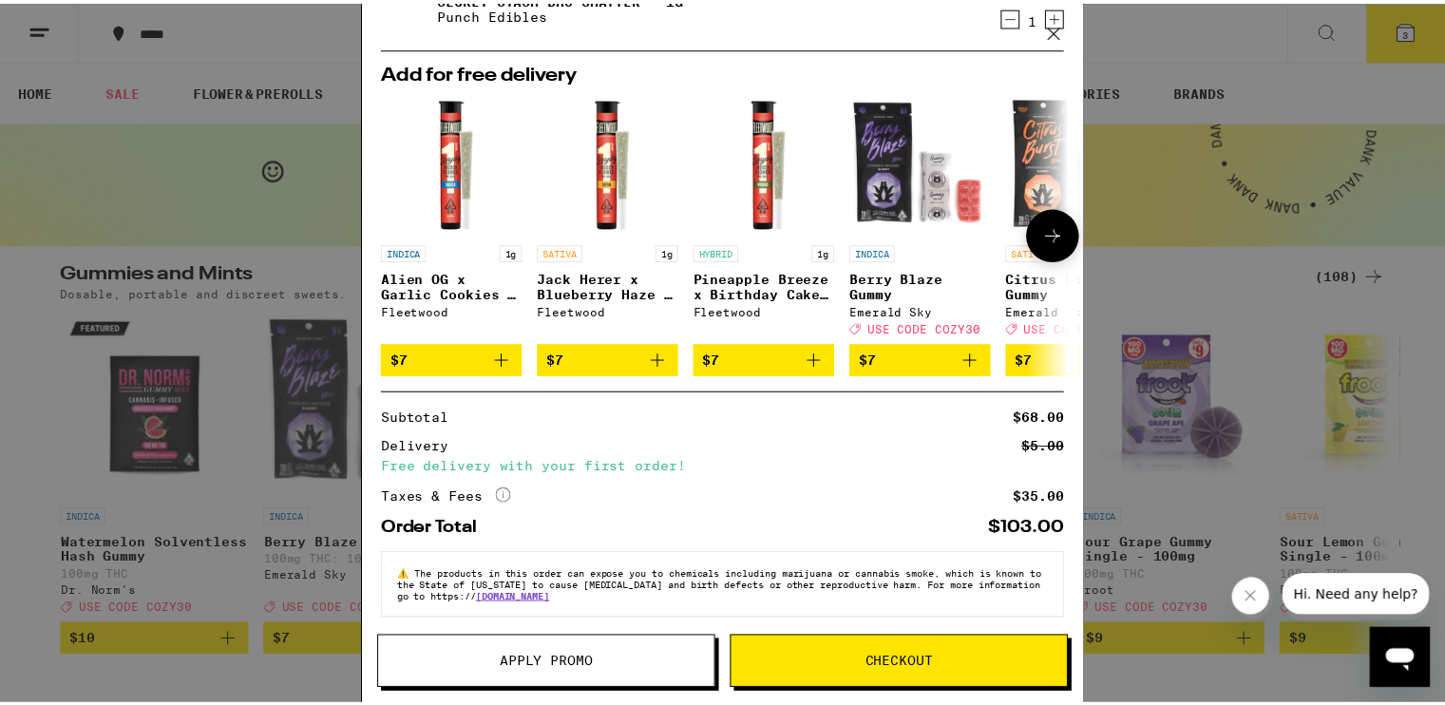
scroll to position [237, 0]
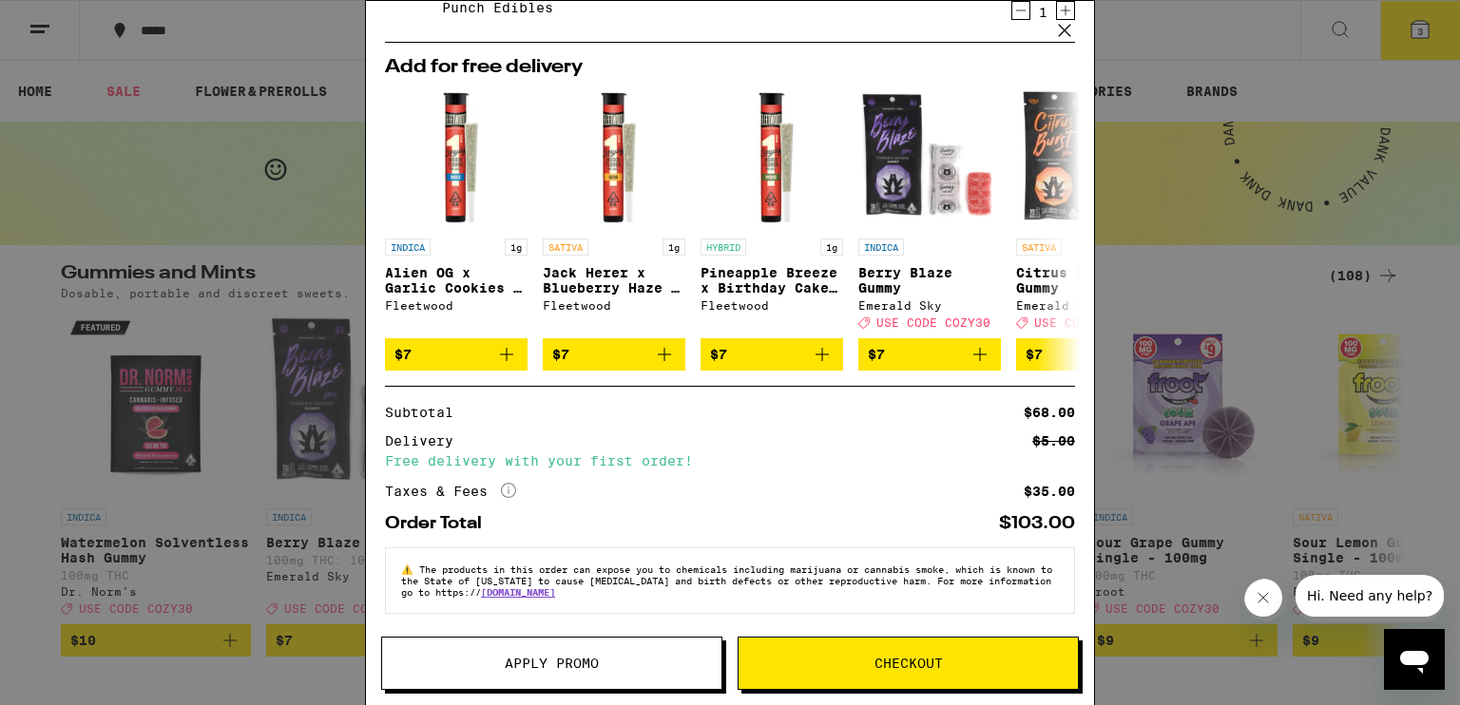
click at [916, 649] on button "Checkout" at bounding box center [907, 663] width 341 height 53
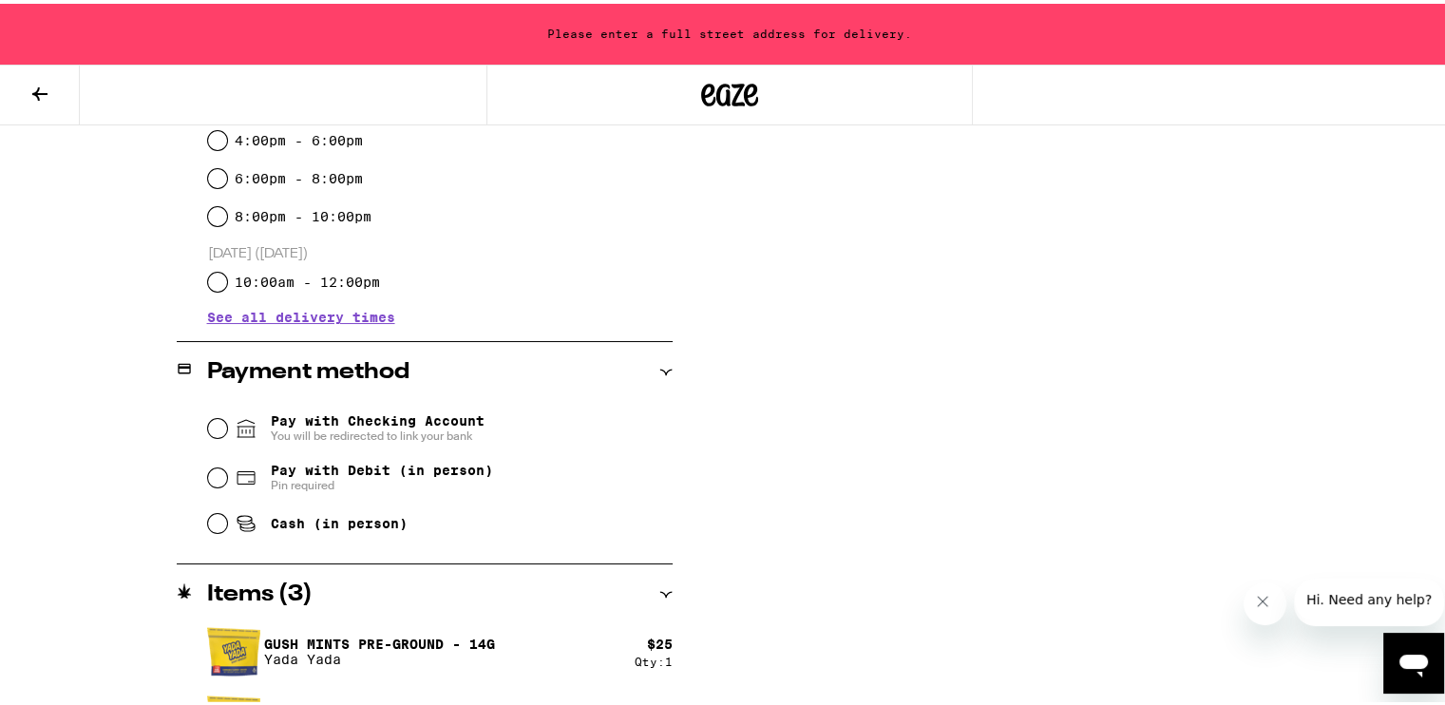
scroll to position [665, 0]
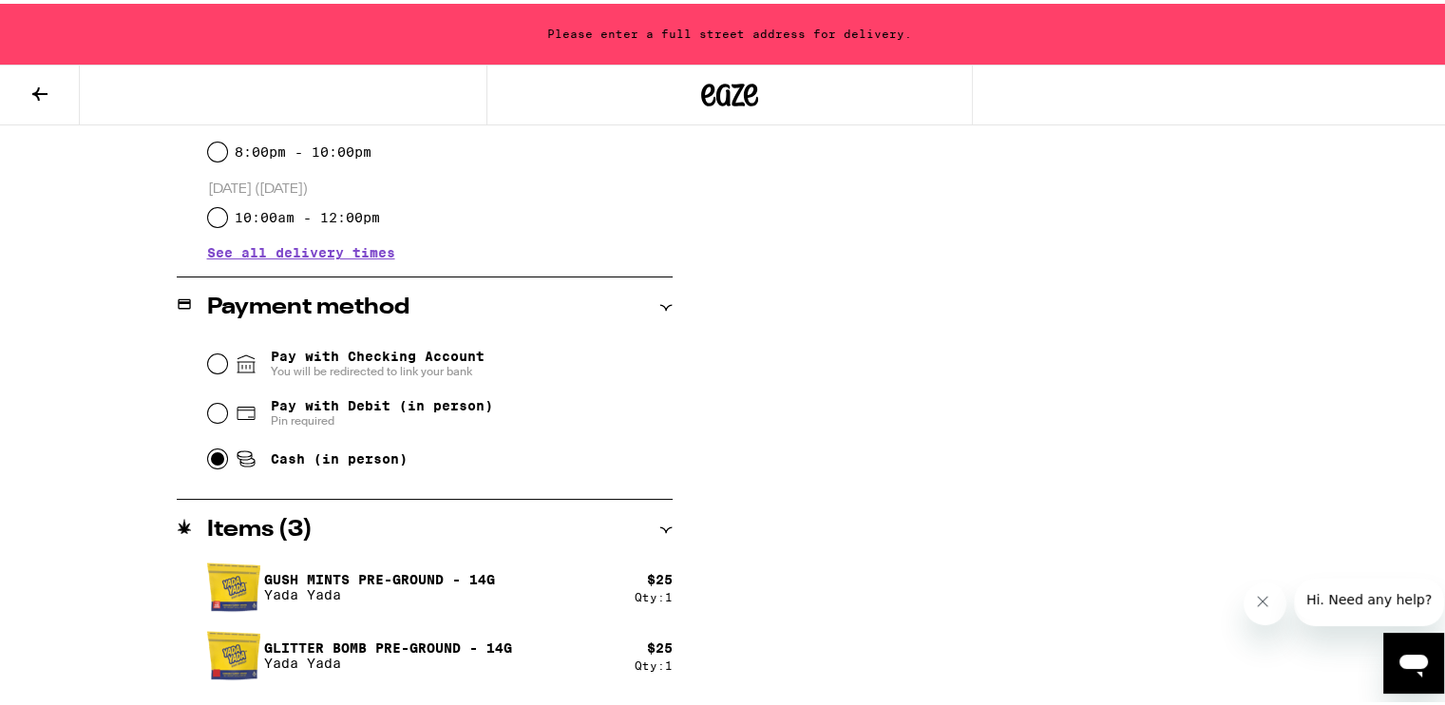
click at [208, 464] on input "Cash (in person)" at bounding box center [217, 455] width 19 height 19
radio input "true"
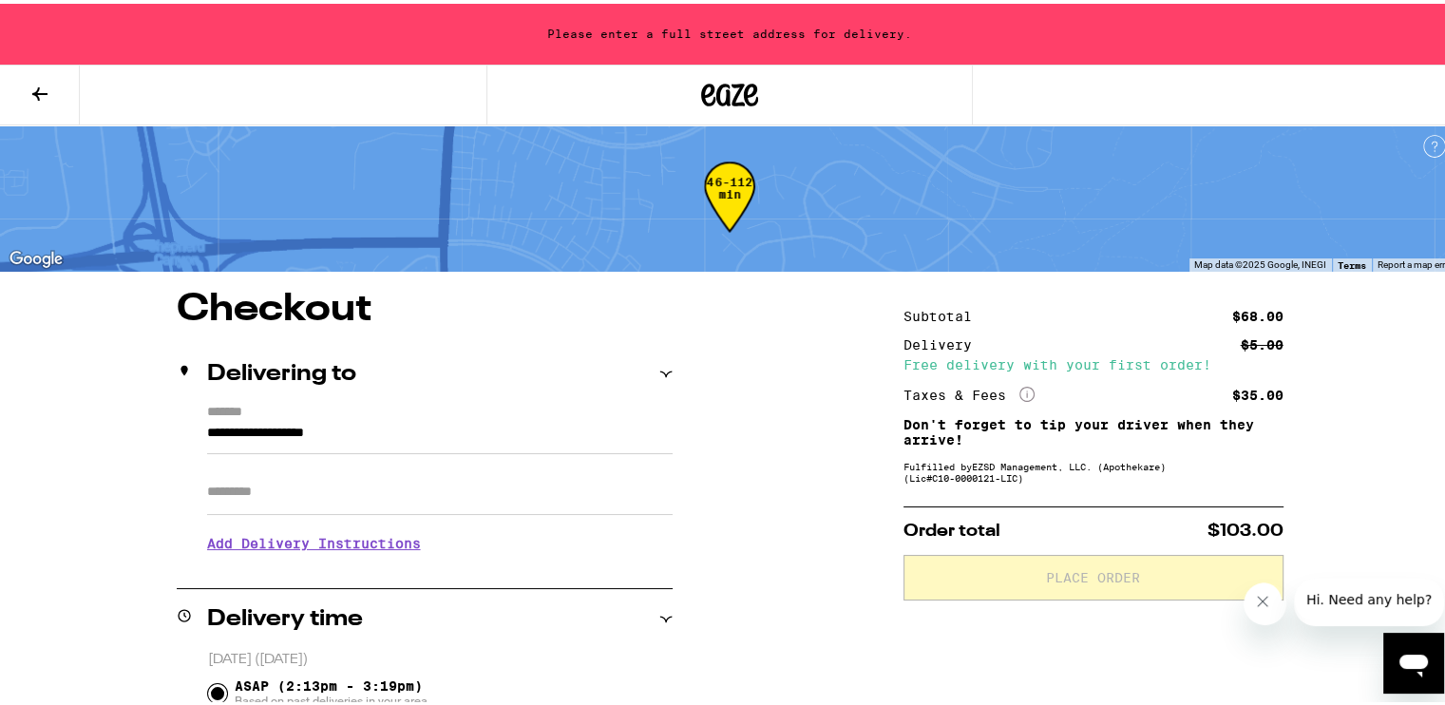
scroll to position [0, 0]
